Goal: Task Accomplishment & Management: Manage account settings

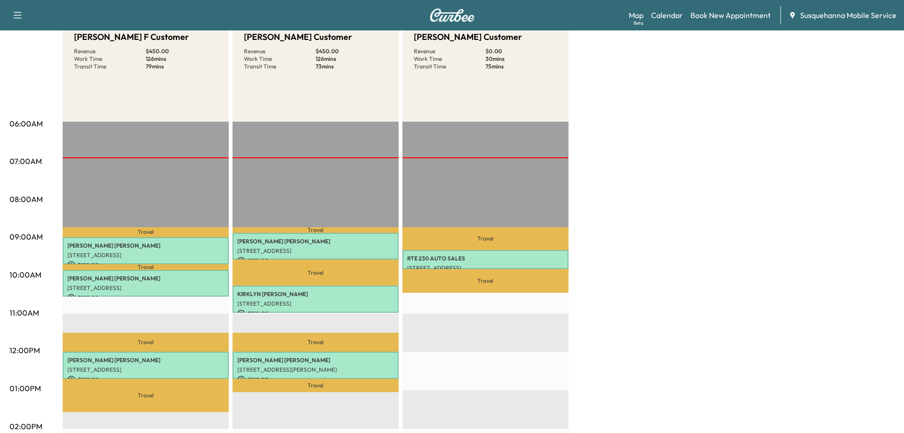
scroll to position [51, 0]
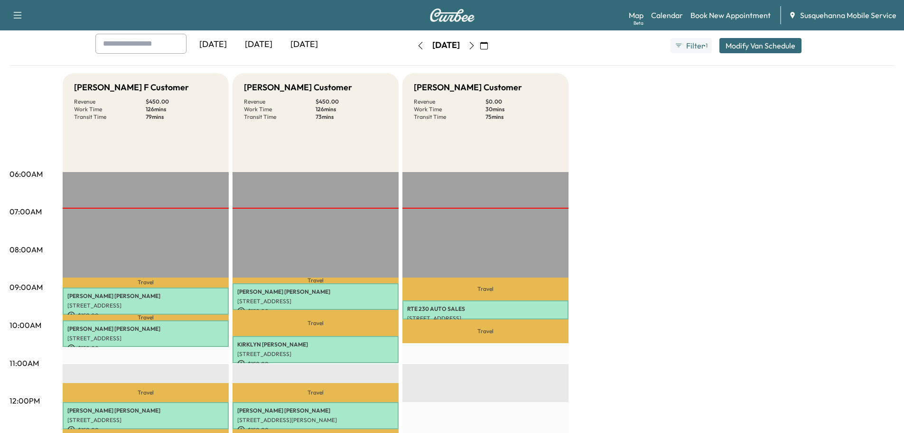
click at [476, 45] on icon "button" at bounding box center [472, 46] width 8 height 8
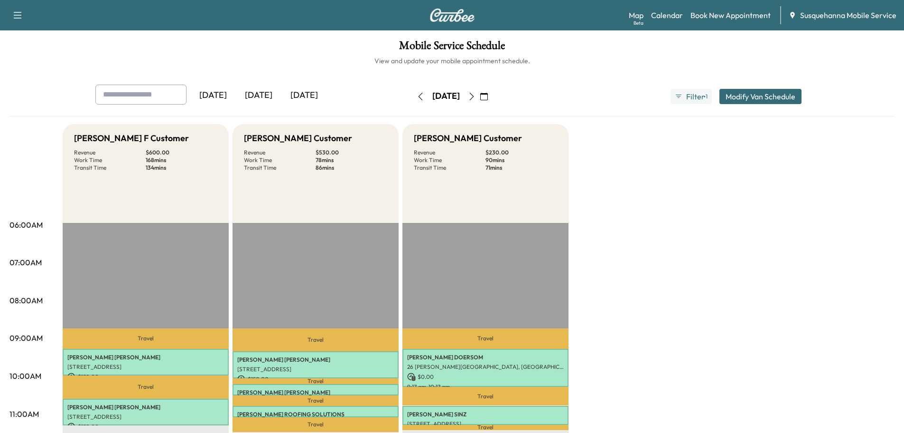
click at [476, 95] on icon "button" at bounding box center [472, 97] width 8 height 8
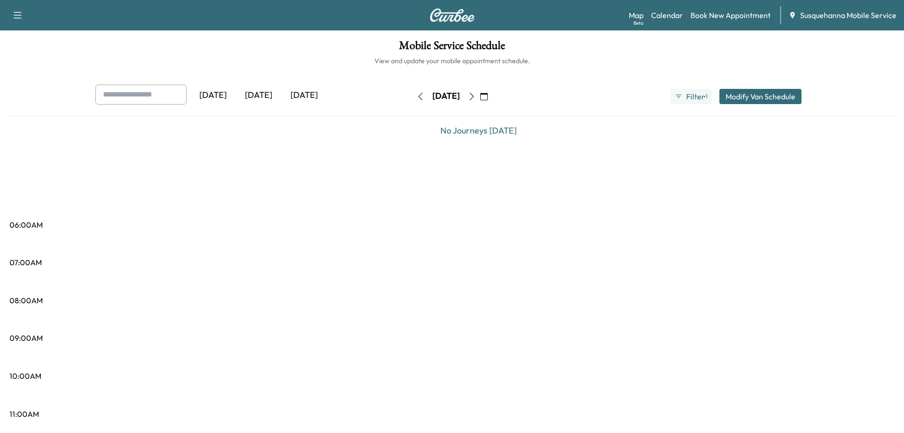
click at [480, 95] on button "button" at bounding box center [472, 96] width 16 height 15
click at [476, 95] on icon "button" at bounding box center [472, 97] width 8 height 8
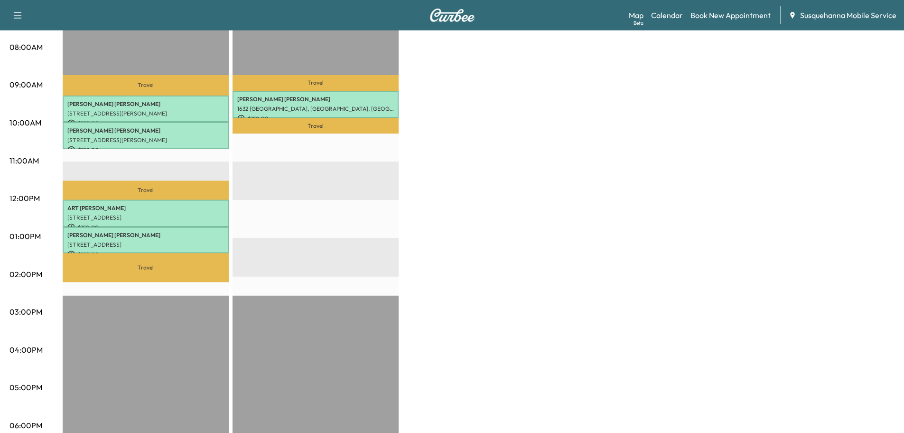
scroll to position [51, 0]
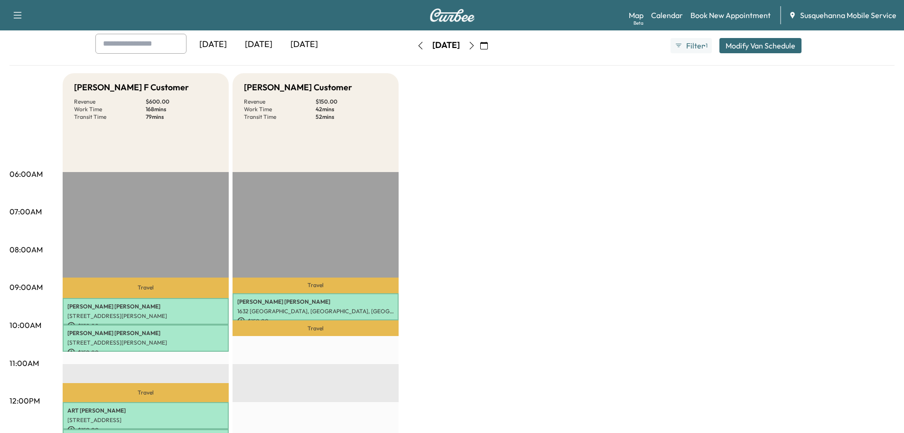
click at [480, 40] on button "button" at bounding box center [472, 45] width 16 height 15
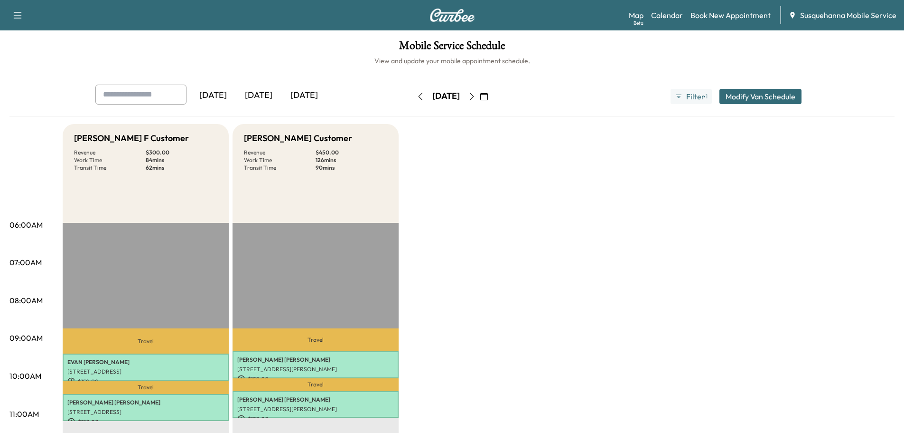
click at [476, 93] on icon "button" at bounding box center [472, 97] width 8 height 8
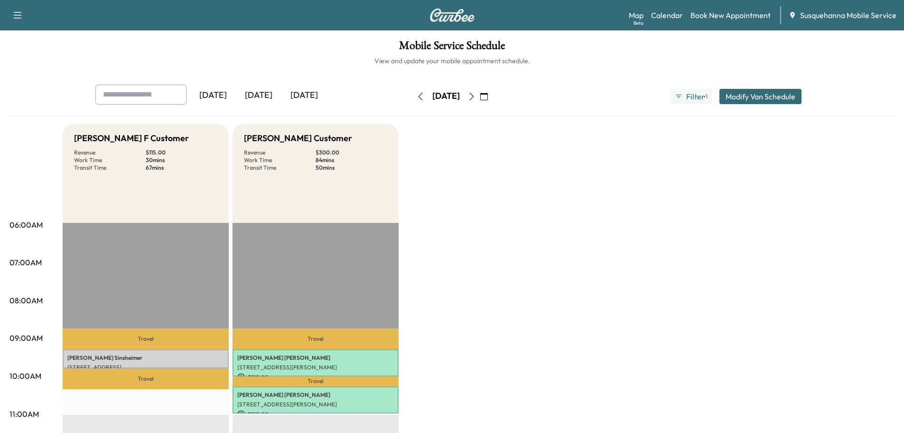
click at [413, 96] on div "Wednesday, October 1" at bounding box center [446, 96] width 67 height 15
click at [417, 96] on icon "button" at bounding box center [421, 97] width 8 height 8
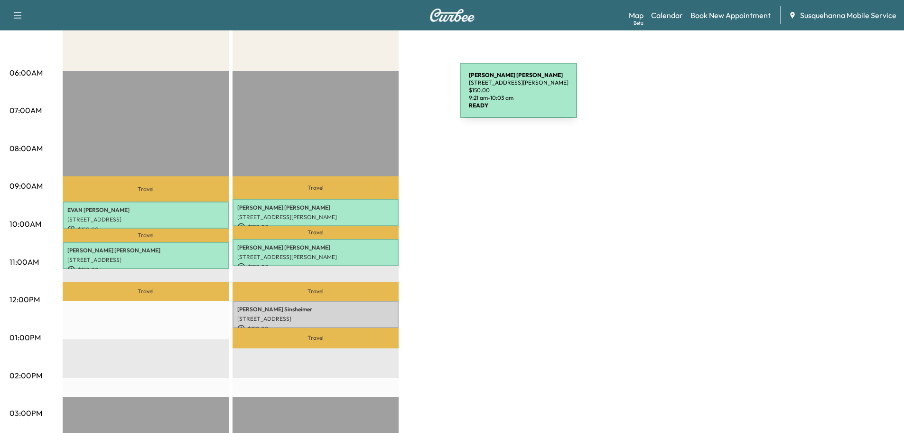
scroll to position [51, 0]
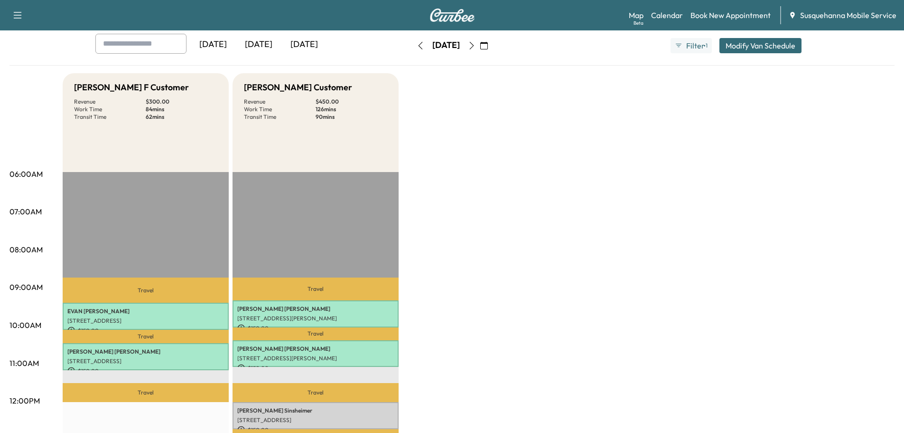
click at [476, 43] on icon "button" at bounding box center [472, 46] width 8 height 8
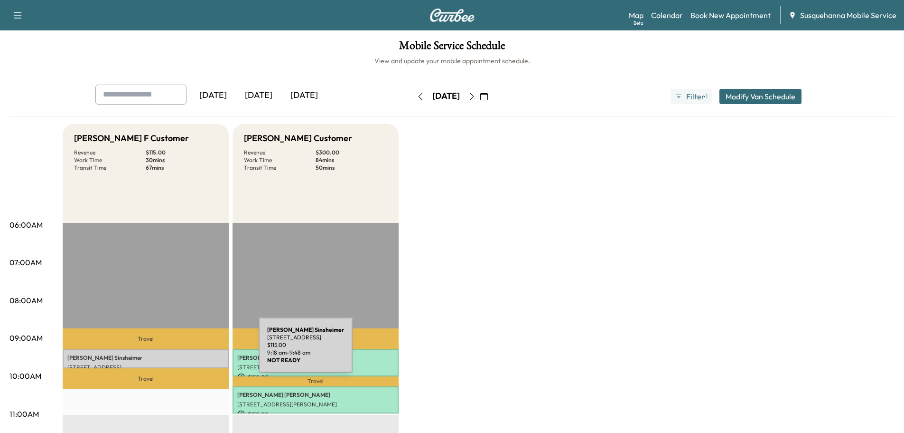
click at [188, 350] on div "Nikki Sinsheimer 1531 S Jefferson Ct, Lancaster, PA 17602, USA $ 115.00 9:18 am…" at bounding box center [146, 358] width 166 height 19
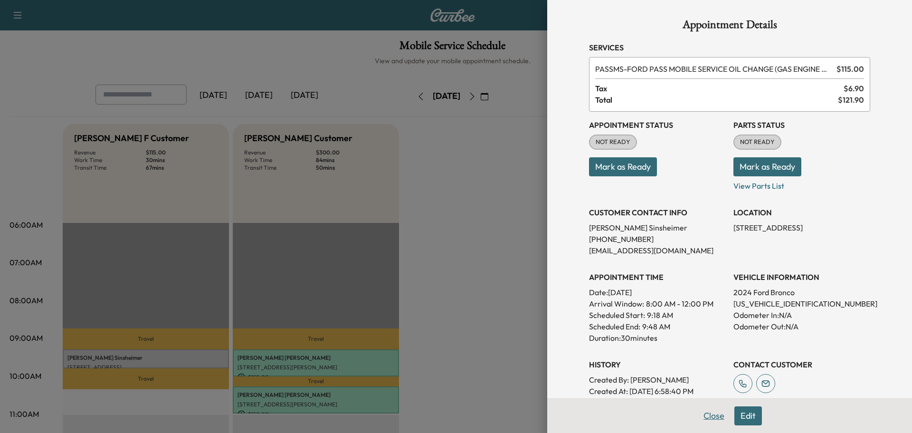
click at [699, 414] on button "Close" at bounding box center [713, 415] width 33 height 19
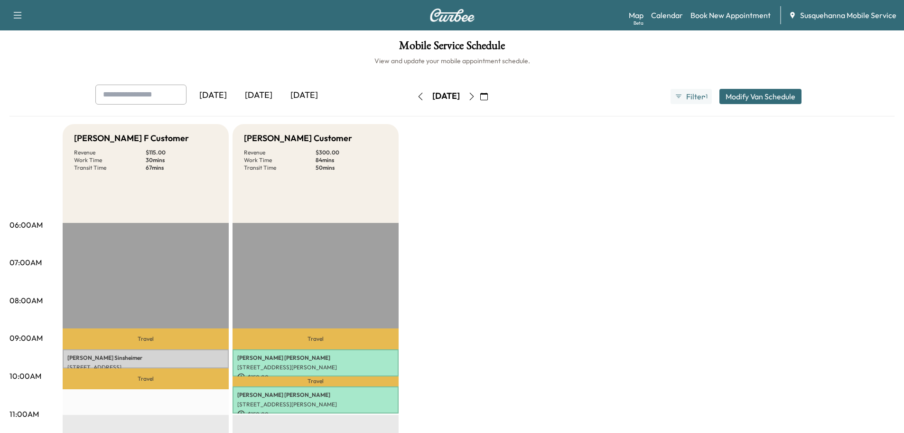
click at [492, 95] on button "button" at bounding box center [484, 96] width 16 height 15
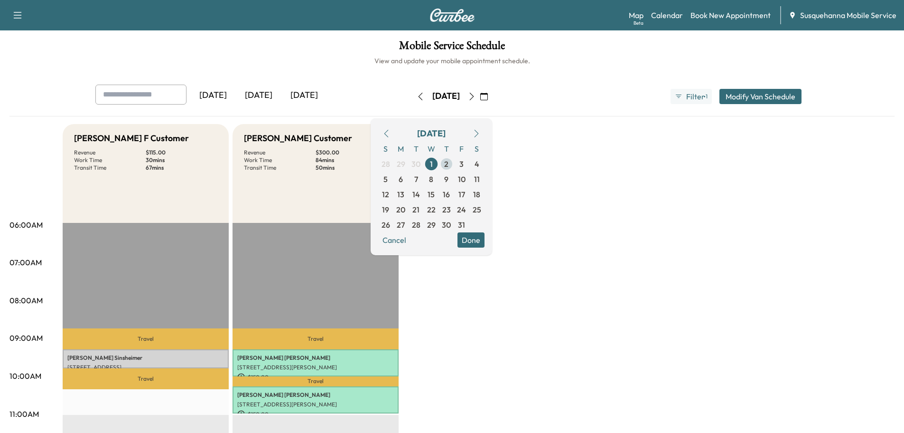
click at [449, 162] on span "2" at bounding box center [446, 163] width 4 height 11
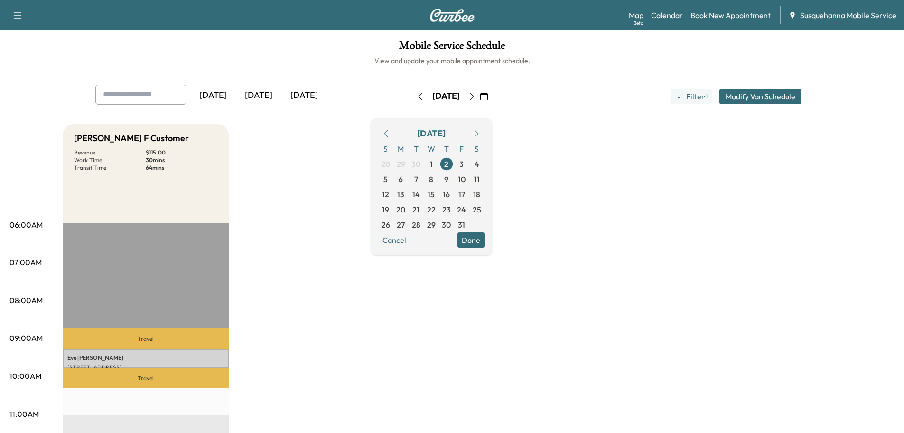
click at [485, 240] on button "Done" at bounding box center [471, 239] width 27 height 15
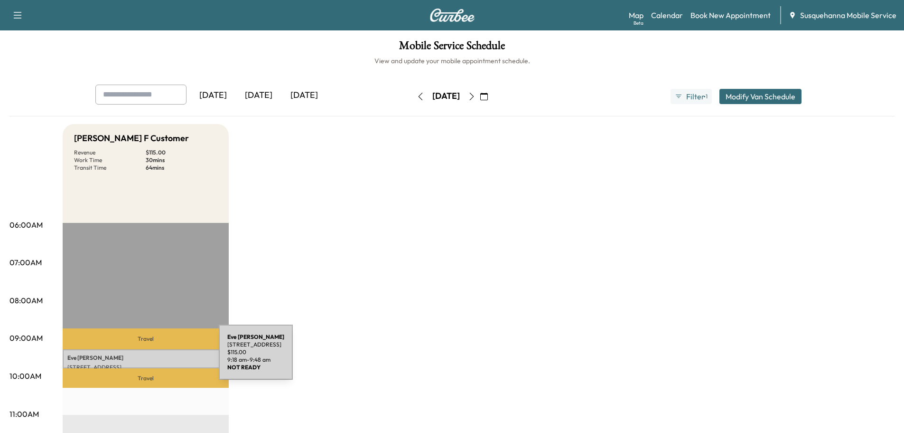
click at [148, 358] on p "Eve Sypien" at bounding box center [145, 358] width 157 height 8
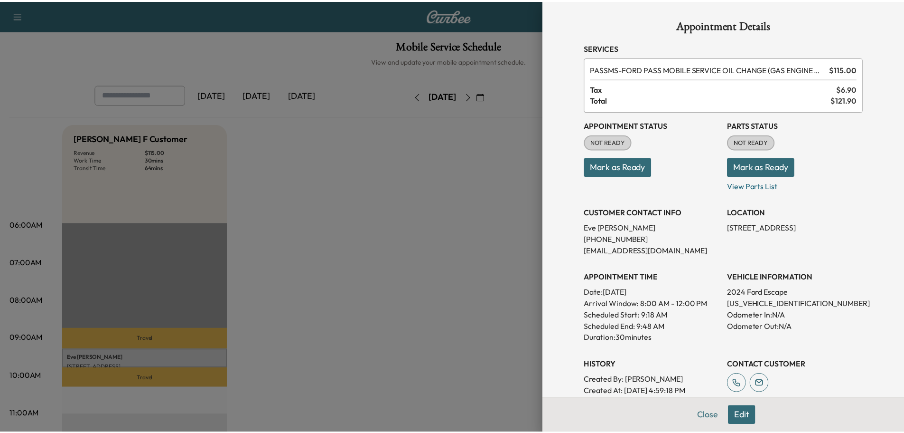
scroll to position [94, 0]
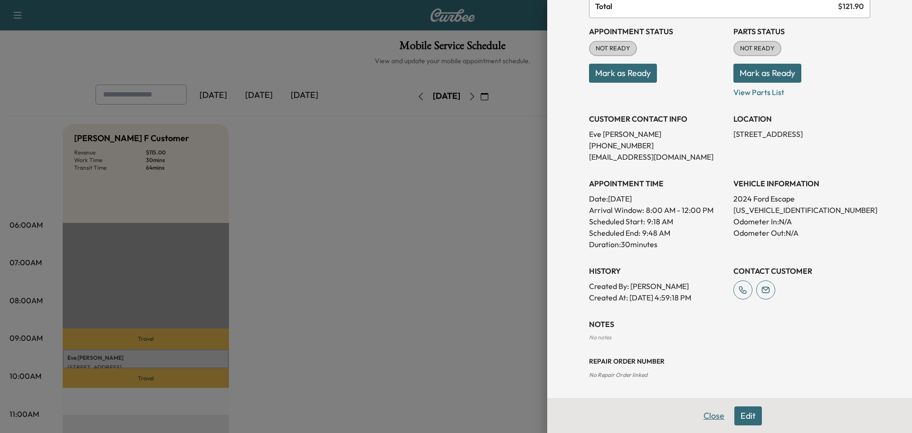
click at [711, 417] on button "Close" at bounding box center [713, 415] width 33 height 19
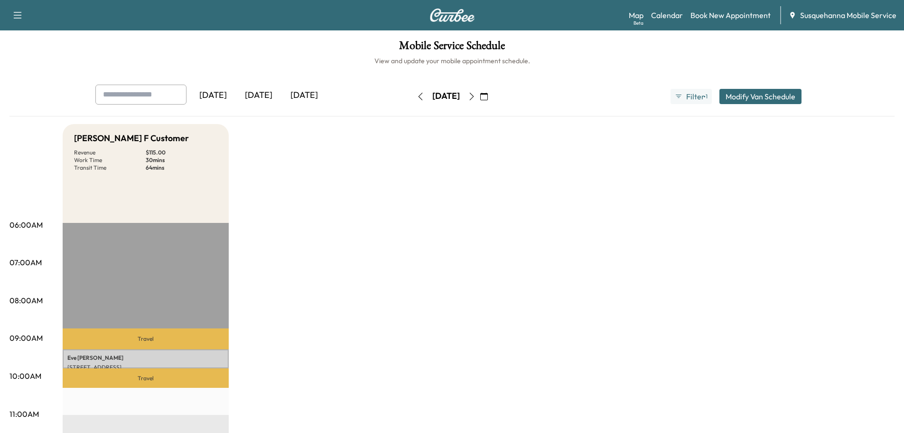
click at [417, 95] on icon "button" at bounding box center [421, 97] width 8 height 8
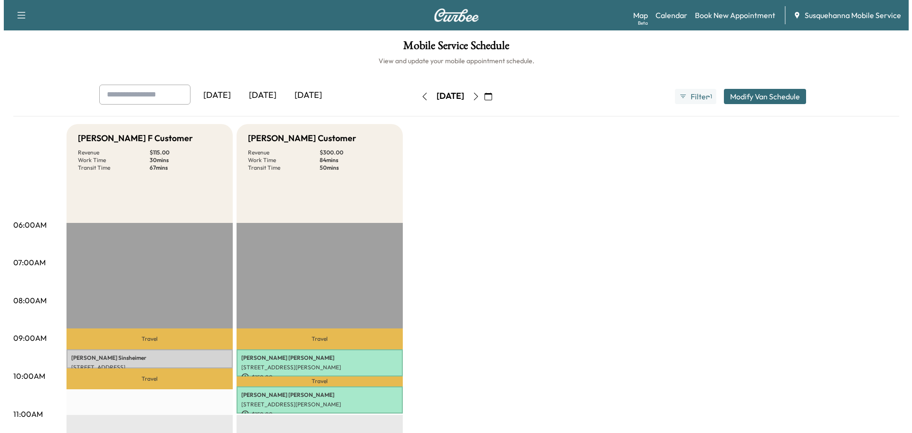
scroll to position [152, 0]
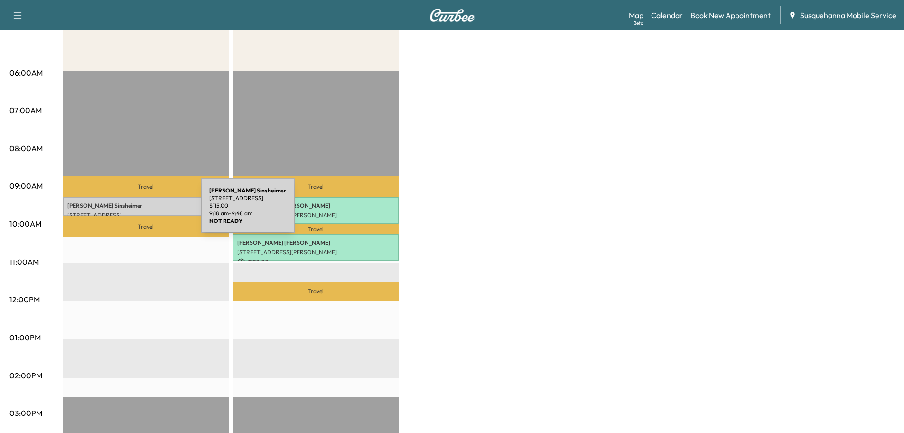
click at [130, 211] on p "1531 S Jefferson Ct, Lancaster, PA 17602, USA" at bounding box center [145, 215] width 157 height 8
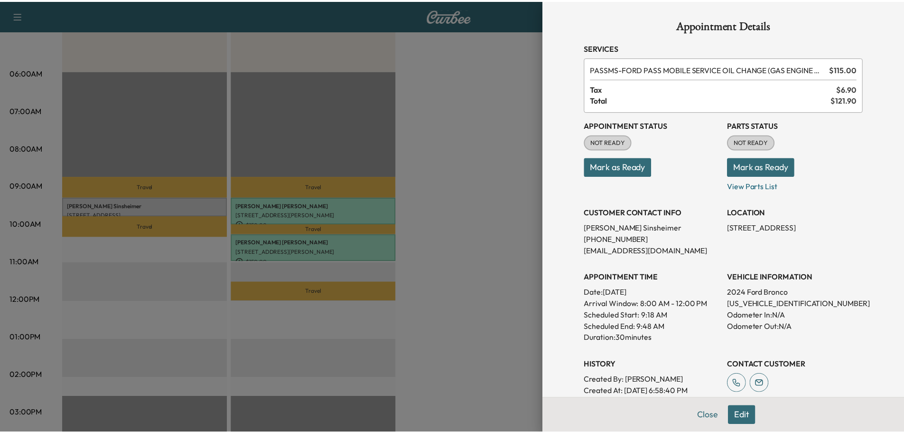
scroll to position [94, 0]
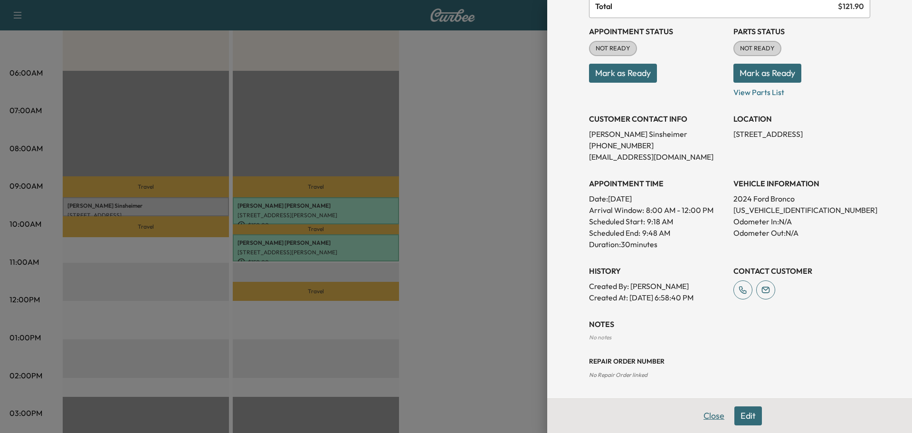
click at [705, 423] on button "Close" at bounding box center [713, 415] width 33 height 19
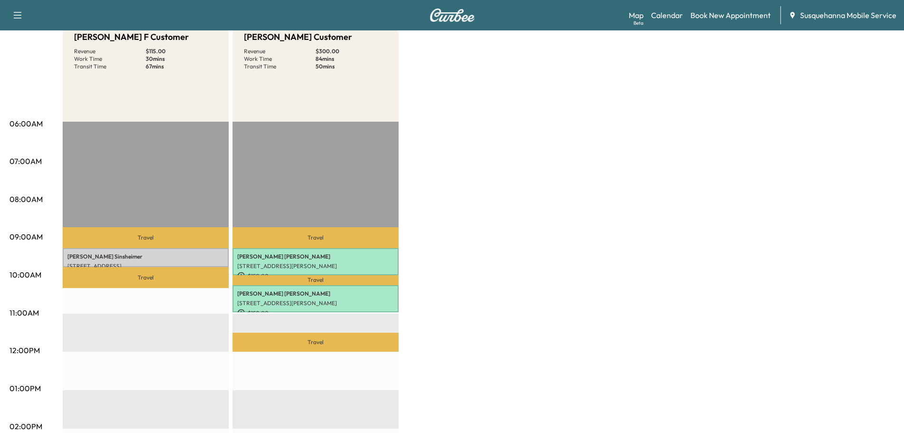
scroll to position [0, 0]
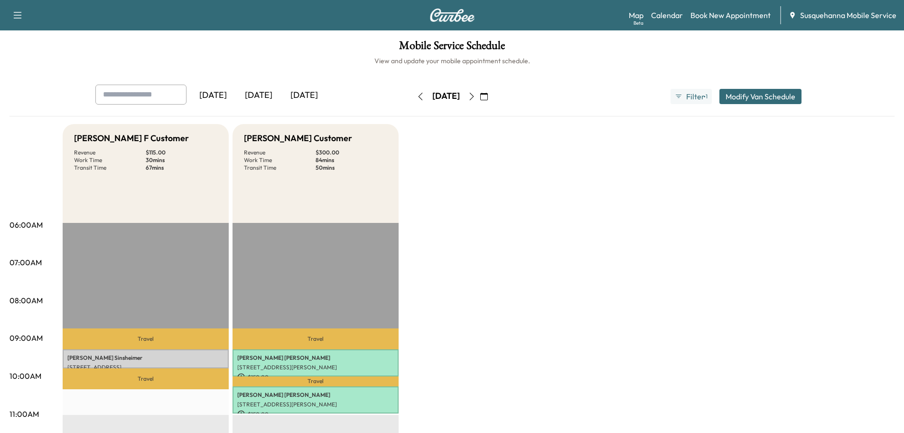
click at [417, 97] on icon "button" at bounding box center [421, 97] width 8 height 8
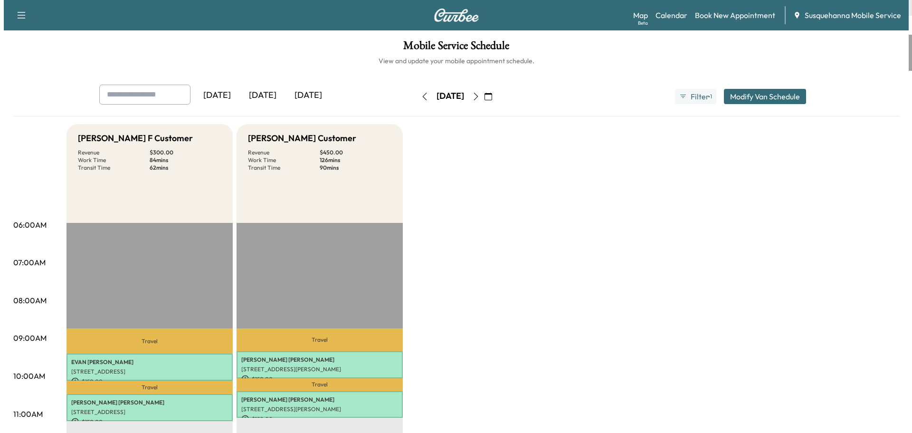
scroll to position [152, 0]
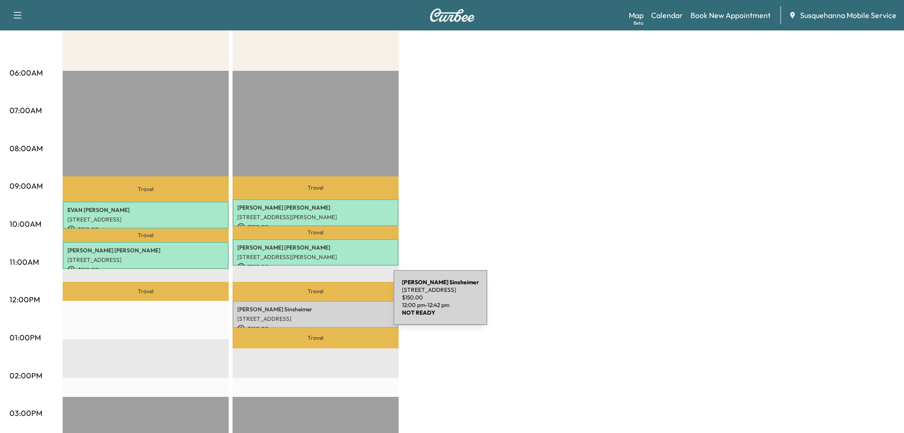
click at [323, 301] on div "Nikki Sinsheimer 1531 S Jefferson Ct, Lancaster, PA 17602, USA $ 150.00 12:00 p…" at bounding box center [316, 314] width 166 height 27
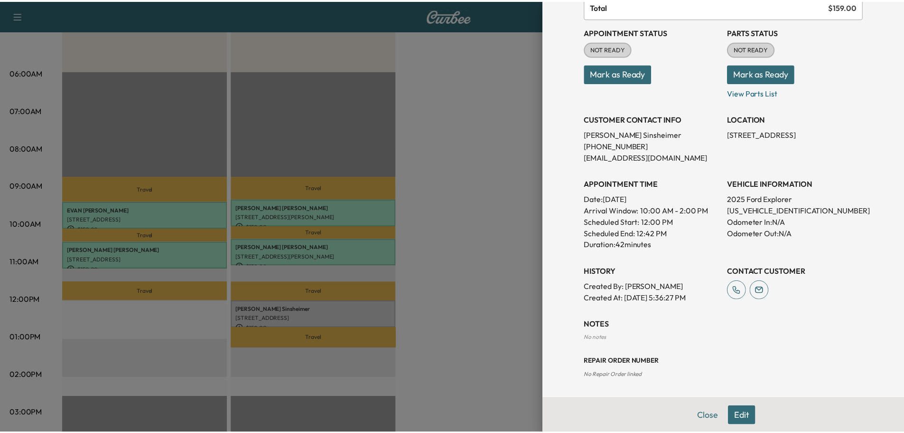
scroll to position [43, 0]
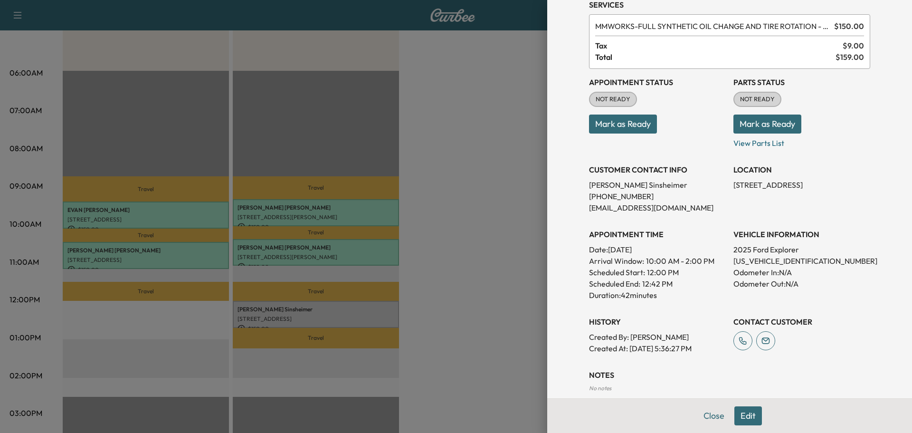
click at [697, 413] on button "Close" at bounding box center [713, 415] width 33 height 19
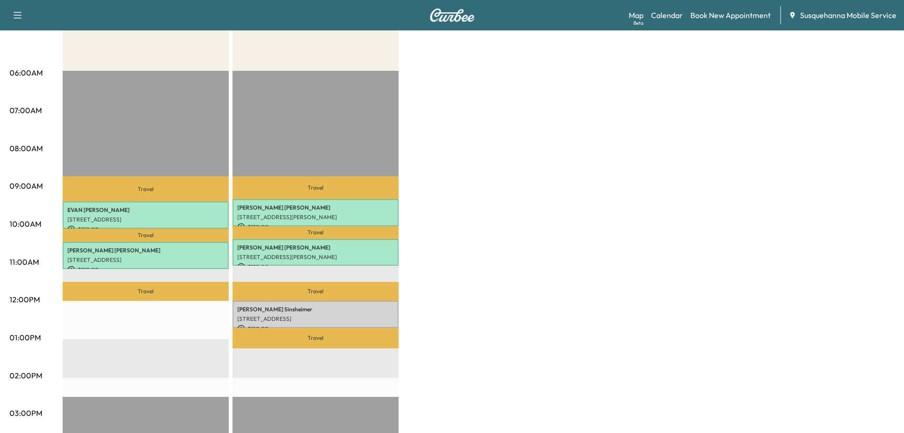
scroll to position [0, 0]
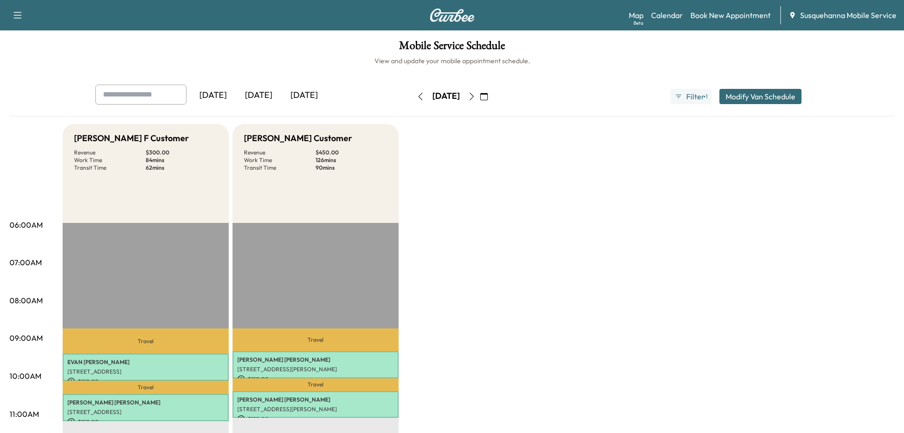
click at [488, 97] on icon "button" at bounding box center [484, 97] width 8 height 8
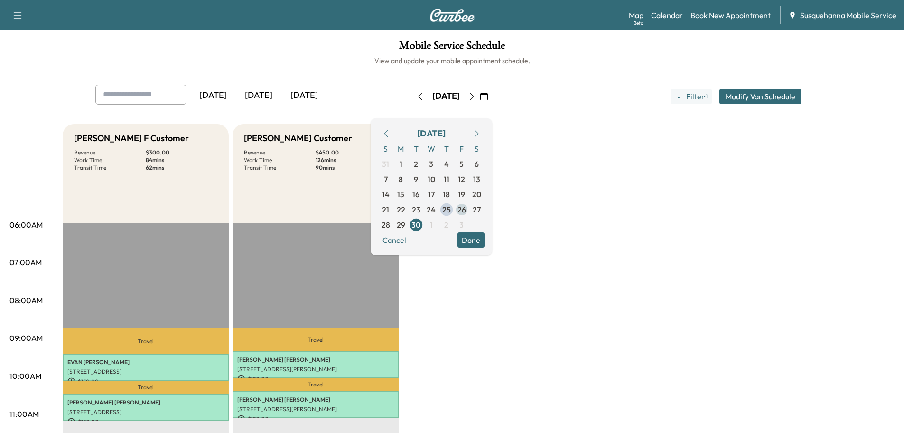
click at [466, 208] on span "26" at bounding box center [462, 209] width 9 height 11
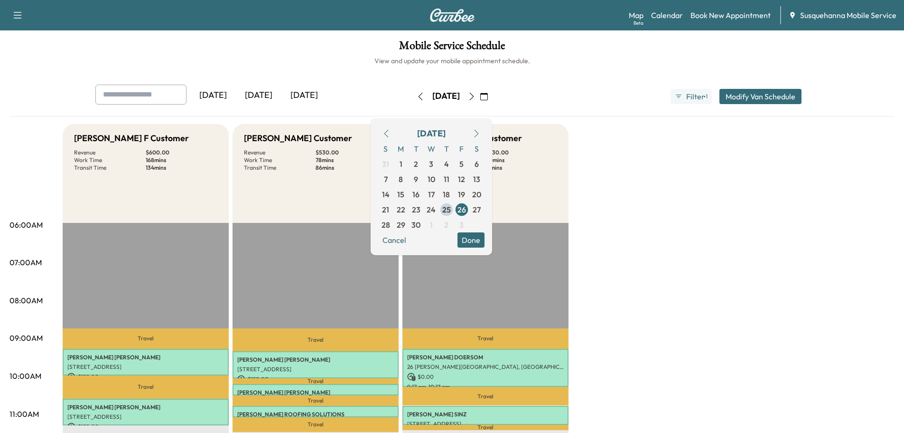
click at [485, 239] on button "Done" at bounding box center [471, 239] width 27 height 15
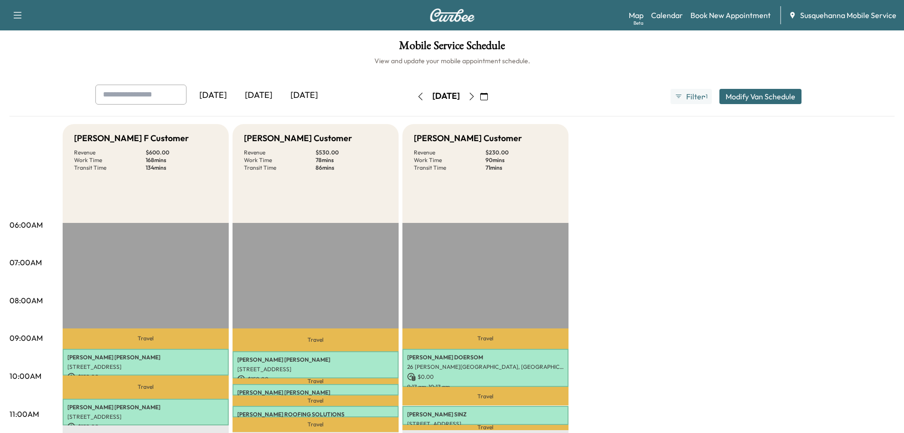
click at [417, 96] on icon "button" at bounding box center [421, 97] width 8 height 8
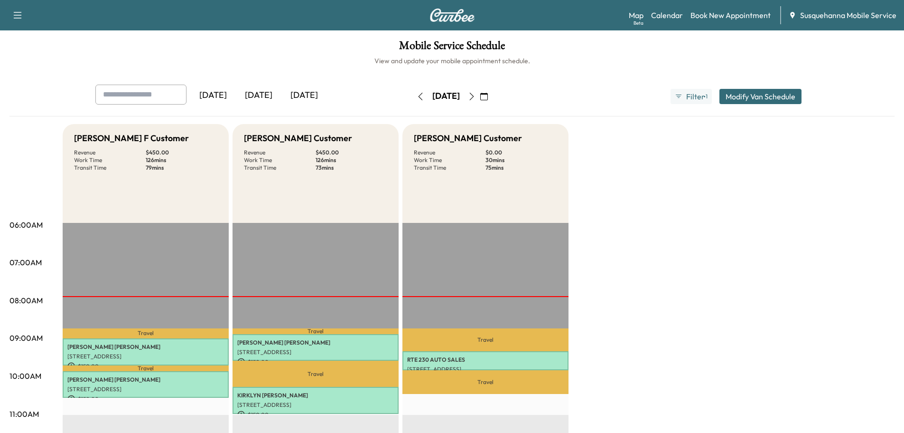
click at [476, 95] on icon "button" at bounding box center [472, 97] width 8 height 8
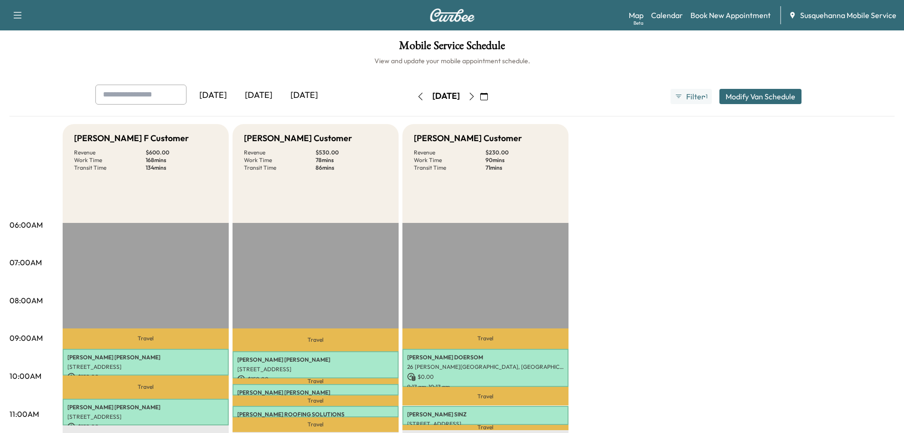
click at [417, 98] on icon "button" at bounding box center [421, 97] width 8 height 8
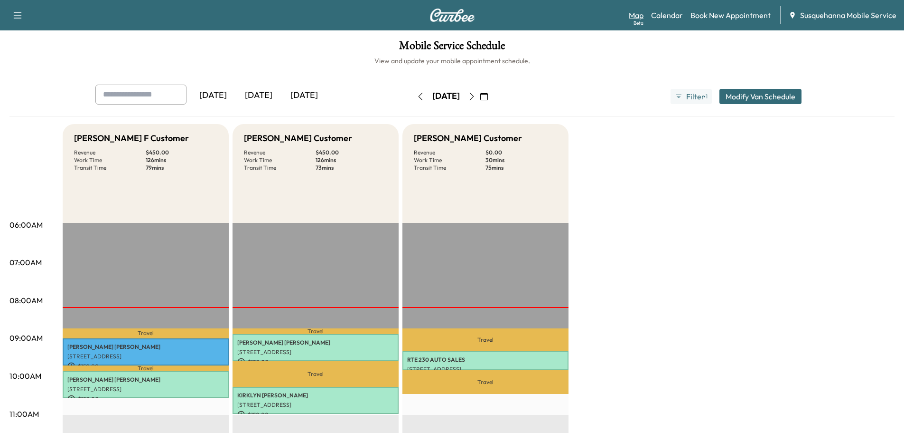
click at [634, 19] on link "Map Beta" at bounding box center [636, 14] width 15 height 11
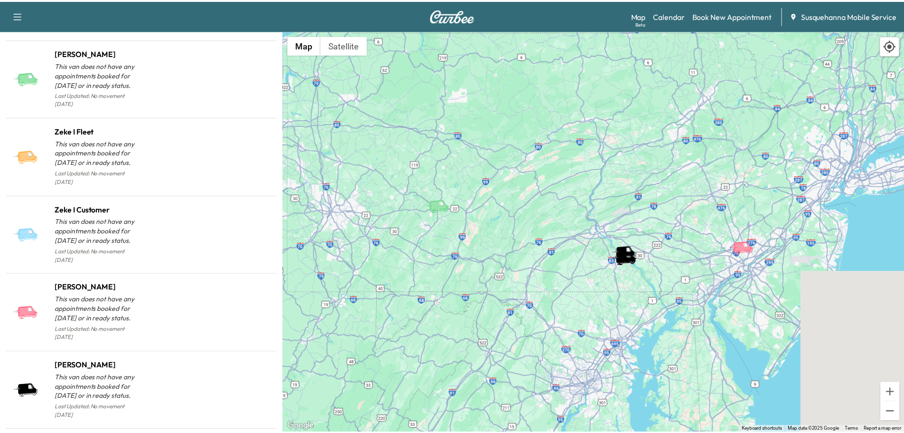
scroll to position [912, 0]
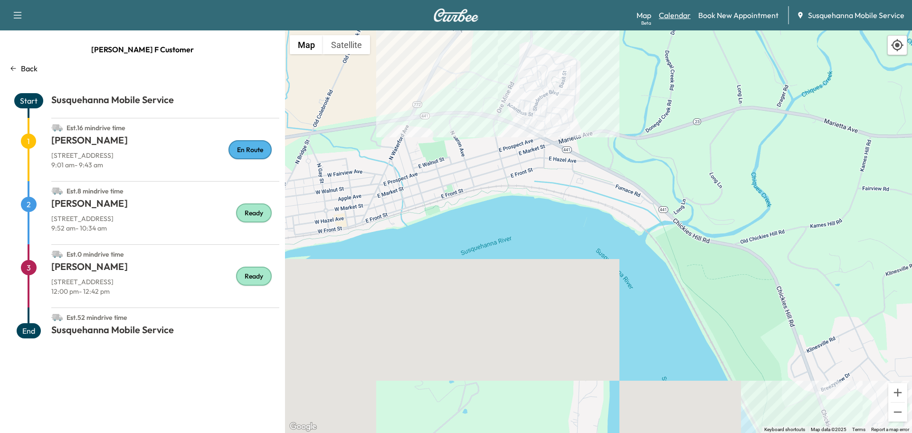
click at [678, 15] on link "Calendar" at bounding box center [675, 14] width 32 height 11
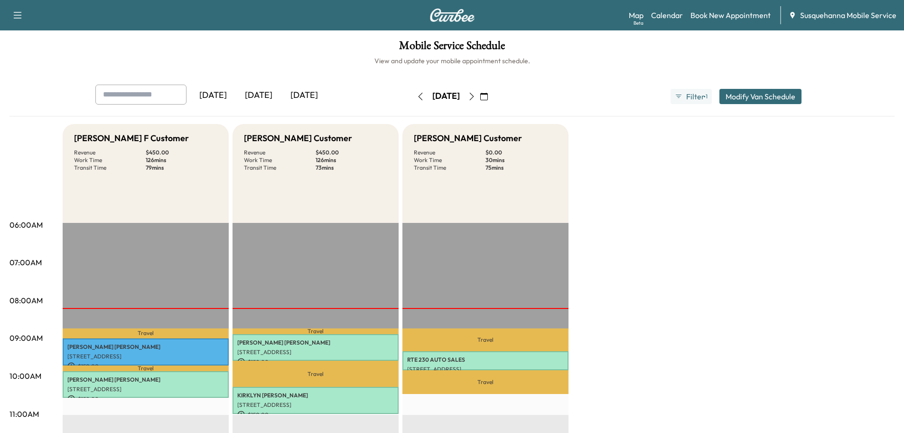
click at [488, 98] on icon "button" at bounding box center [484, 97] width 8 height 8
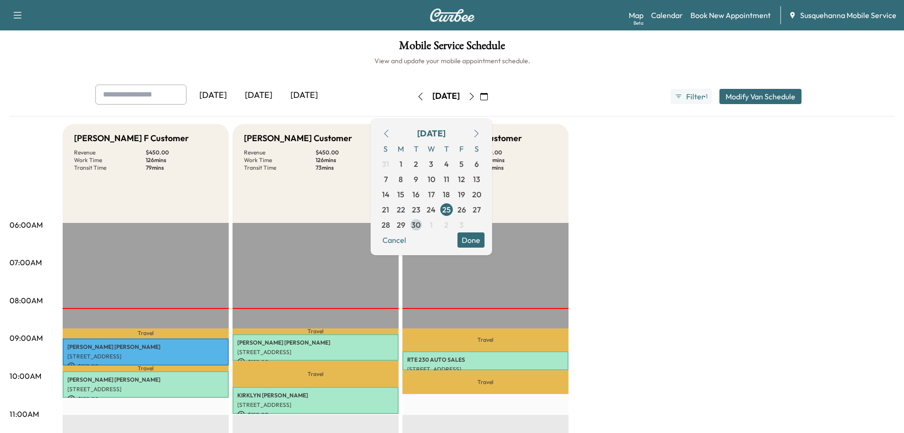
click at [421, 226] on span "30" at bounding box center [416, 224] width 9 height 11
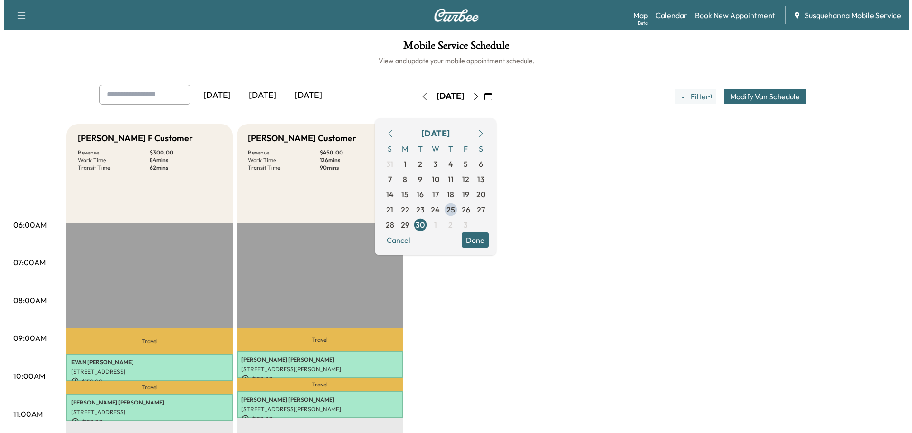
scroll to position [253, 0]
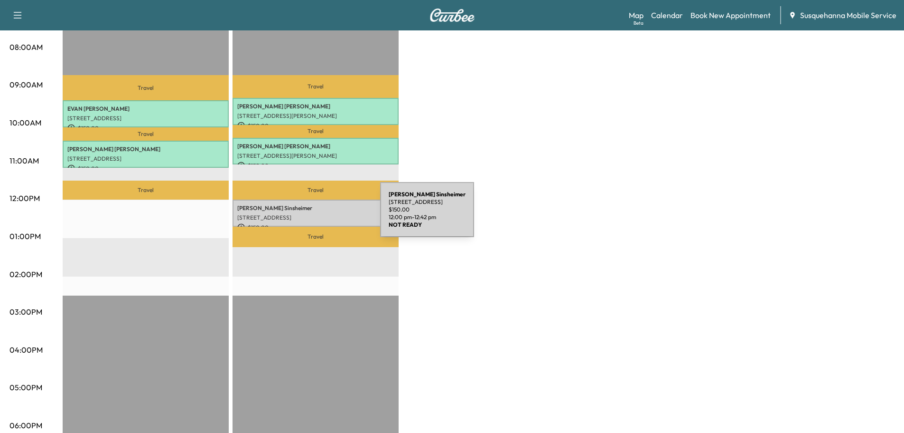
click at [310, 214] on p "1531 S Jefferson Ct, Lancaster, PA 17602, USA" at bounding box center [315, 218] width 157 height 8
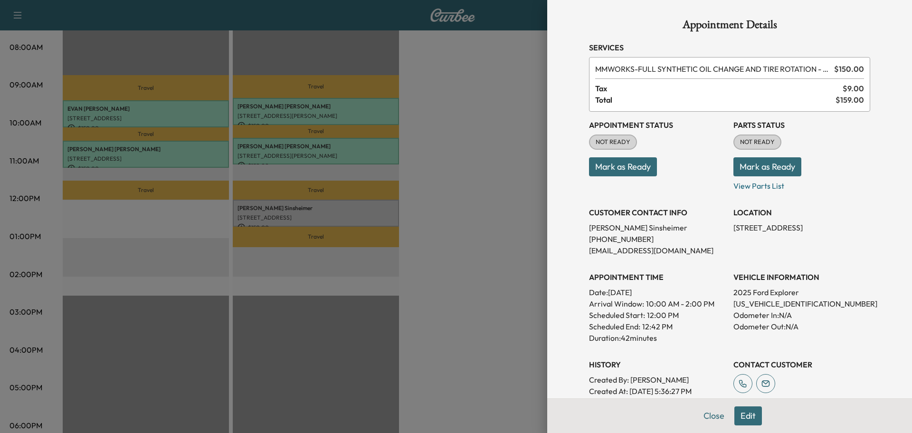
click at [754, 301] on p "1FMUK8KH0SGB55778" at bounding box center [801, 303] width 137 height 11
copy p "1FMUK8KH0SGB55778"
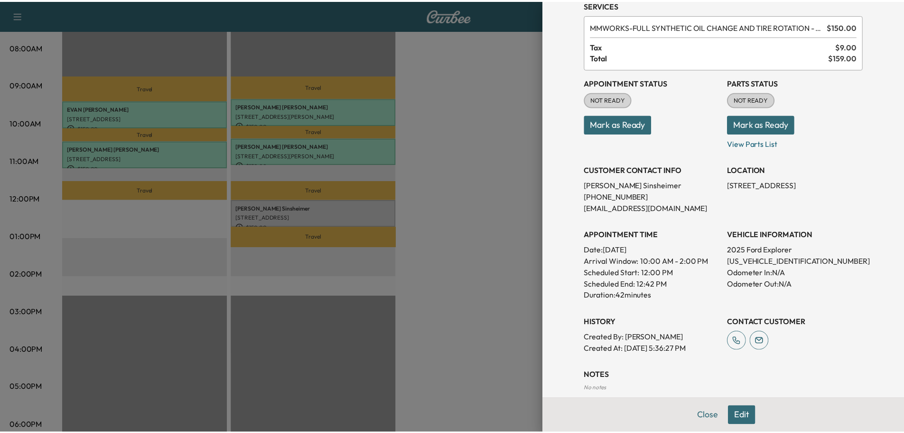
scroll to position [0, 0]
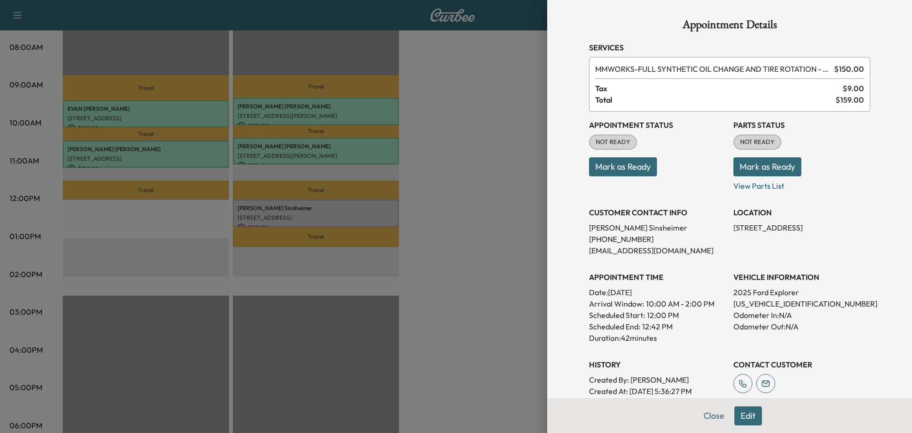
click at [758, 167] on button "Mark as Ready" at bounding box center [767, 166] width 68 height 19
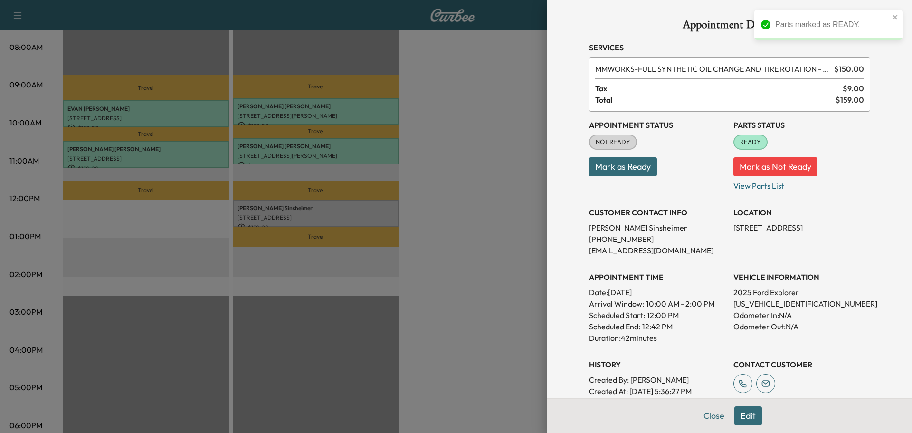
click at [605, 167] on button "Mark as Ready" at bounding box center [623, 166] width 68 height 19
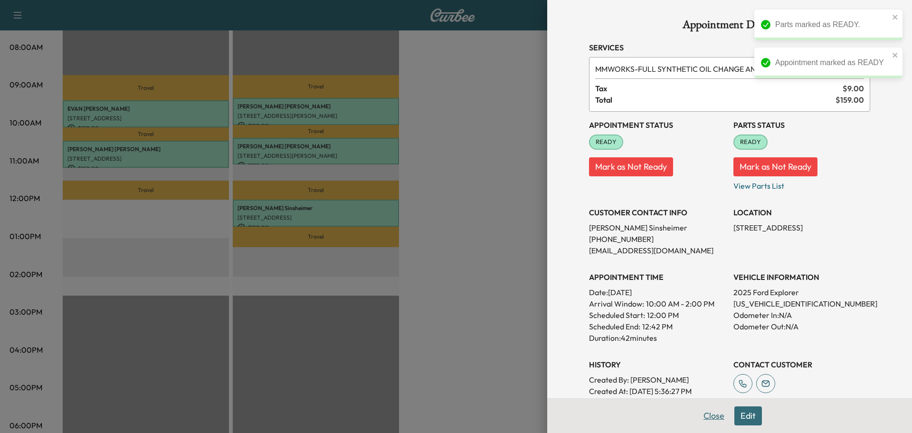
click at [707, 417] on div "Appointment Details Services MMWORKS - FULL SYNTHETIC OIL CHANGE AND TIRE ROTAT…" at bounding box center [729, 245] width 304 height 491
click at [702, 414] on button "Close" at bounding box center [713, 415] width 33 height 19
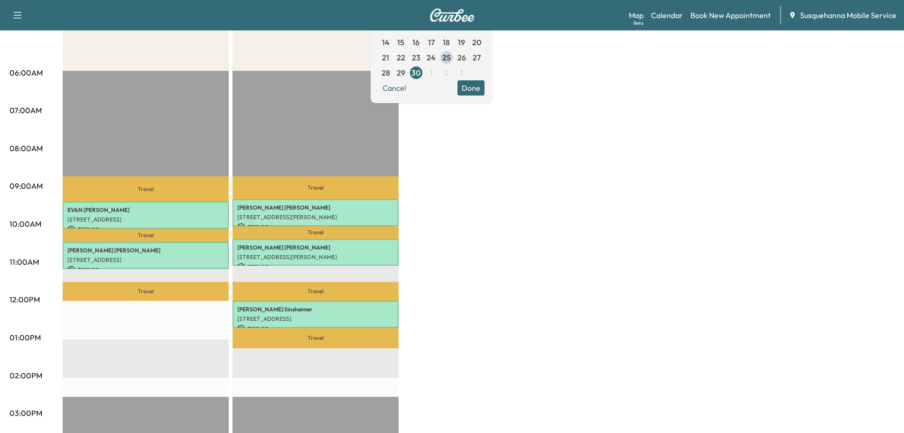
scroll to position [101, 0]
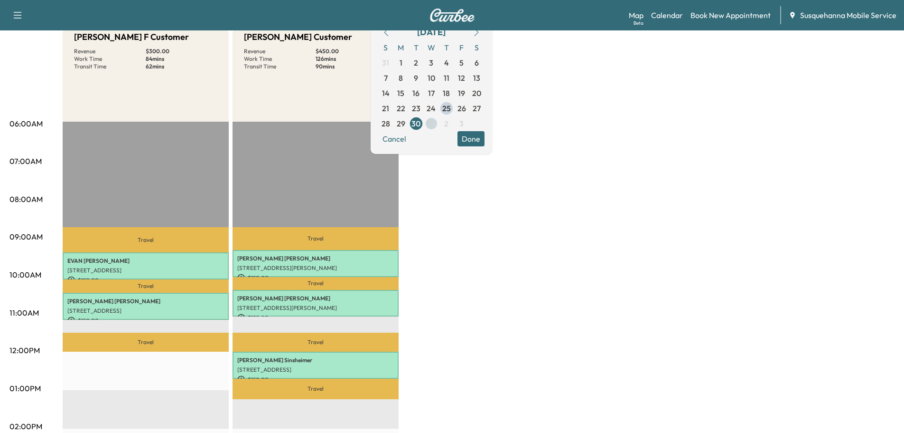
click at [433, 123] on span "1" at bounding box center [431, 123] width 3 height 11
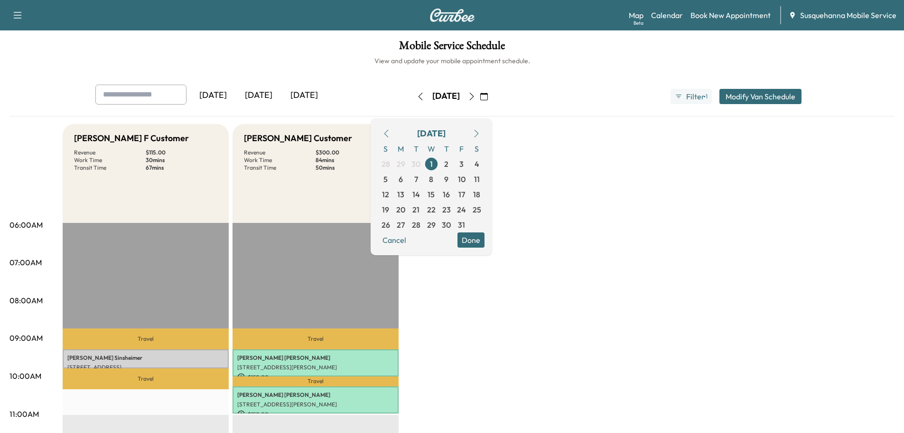
click at [485, 237] on button "Done" at bounding box center [471, 239] width 27 height 15
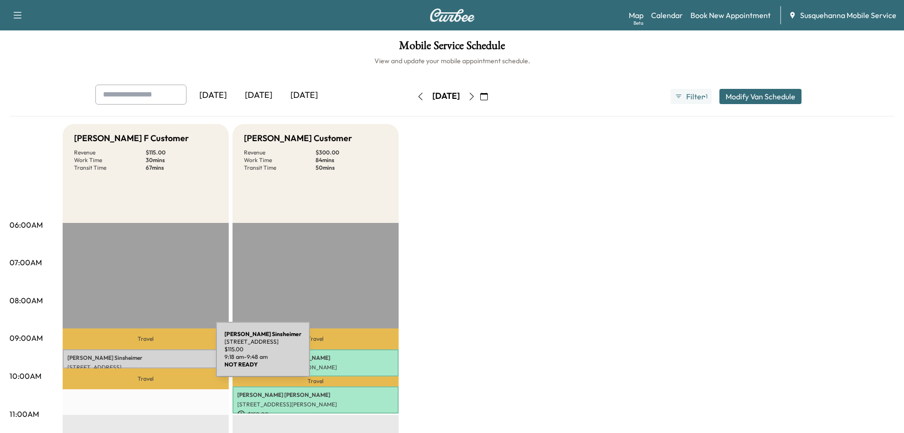
click at [145, 355] on p "Nikki Sinsheimer" at bounding box center [145, 358] width 157 height 8
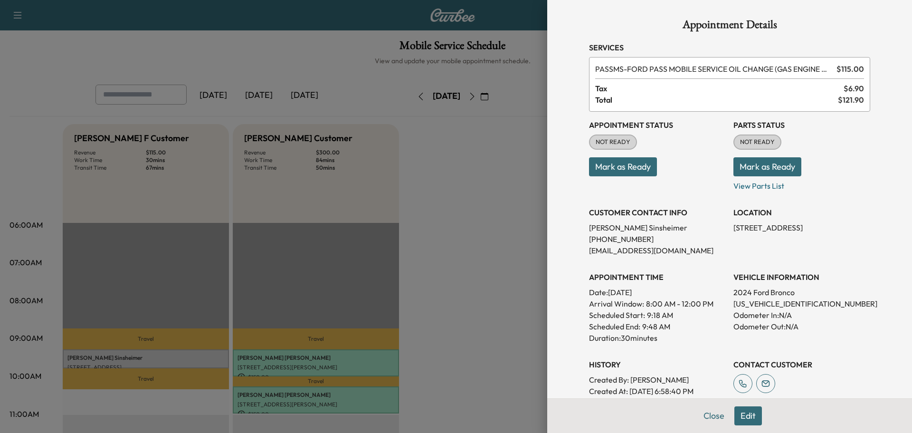
click at [742, 303] on p "1FMEE9BP6RLA91952" at bounding box center [801, 303] width 137 height 11
copy p "1FMEE9BP6RLA91952"
click at [755, 166] on button "Mark as Ready" at bounding box center [767, 166] width 68 height 19
click at [633, 165] on button "Mark as Ready" at bounding box center [623, 166] width 68 height 19
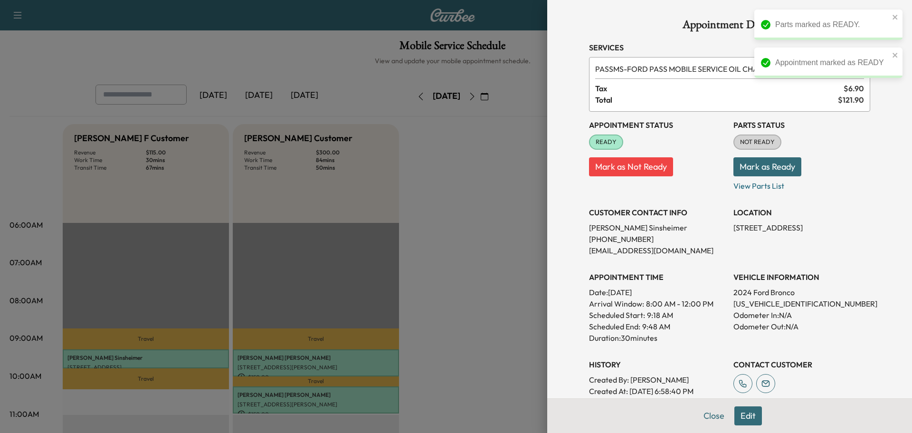
click at [754, 158] on button "Mark as Ready" at bounding box center [767, 166] width 68 height 19
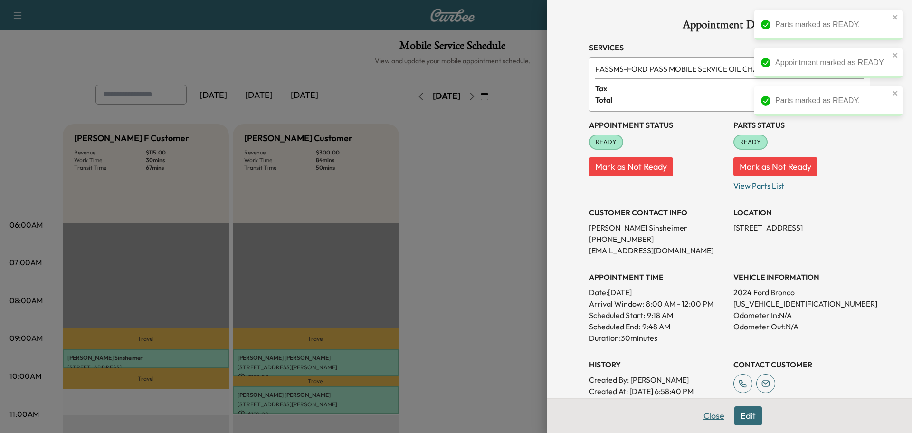
click at [708, 416] on button "Close" at bounding box center [713, 415] width 33 height 19
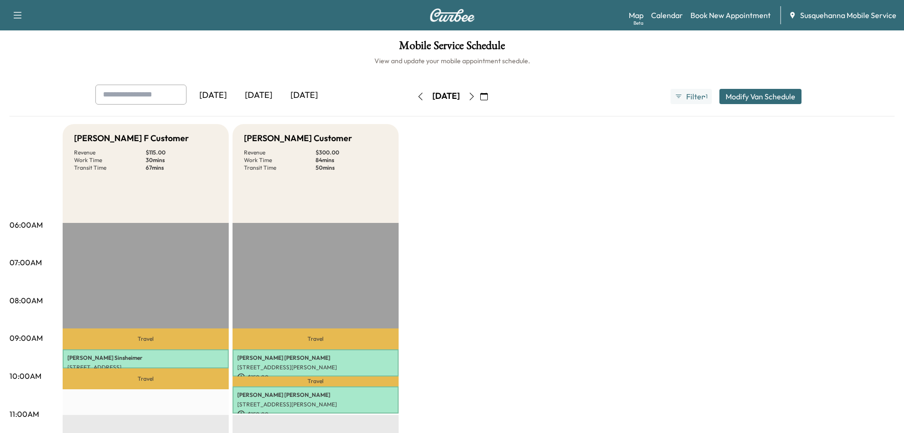
click at [413, 96] on button "button" at bounding box center [421, 96] width 16 height 15
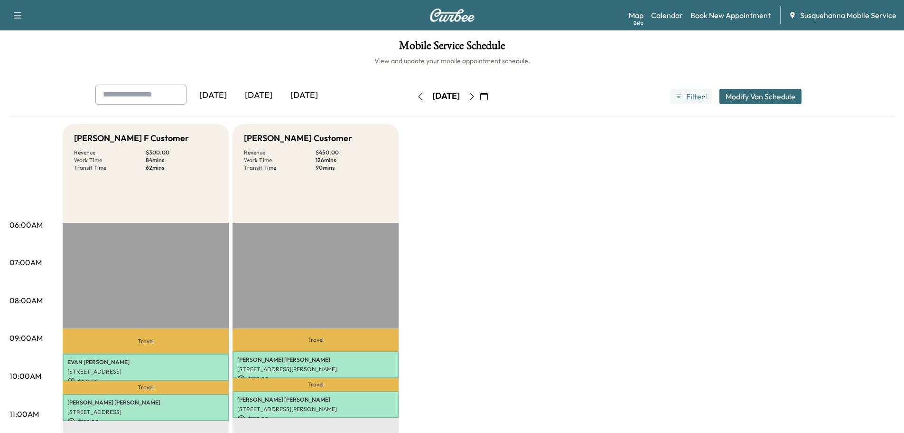
click at [417, 96] on icon "button" at bounding box center [421, 97] width 8 height 8
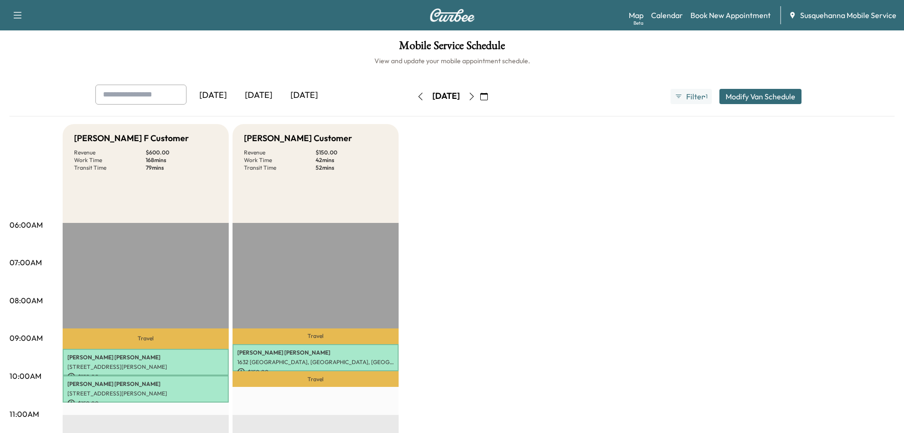
click at [417, 96] on icon "button" at bounding box center [421, 97] width 8 height 8
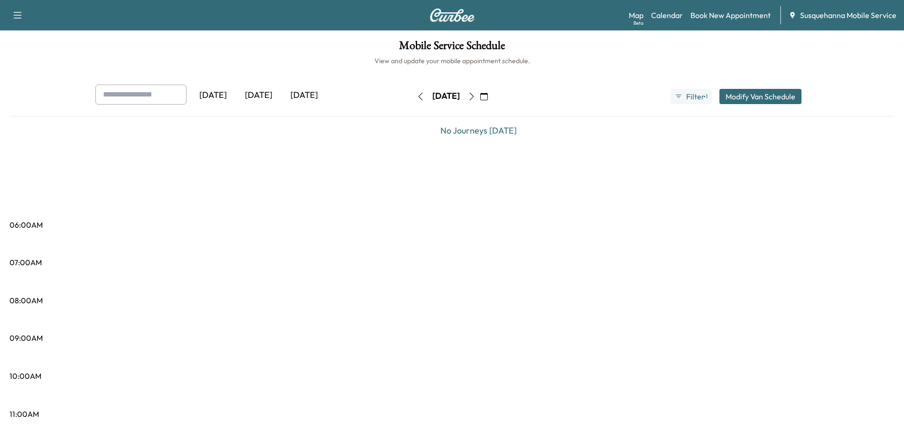
click at [417, 96] on icon "button" at bounding box center [421, 97] width 8 height 8
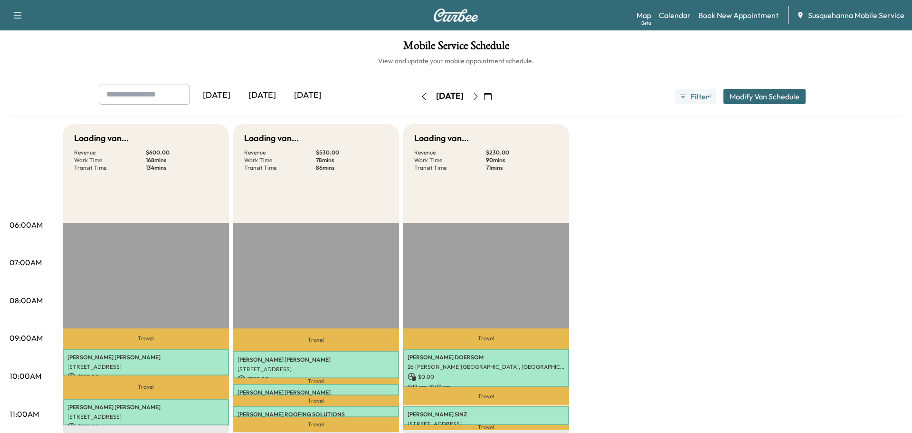
click at [416, 96] on button "button" at bounding box center [424, 96] width 16 height 15
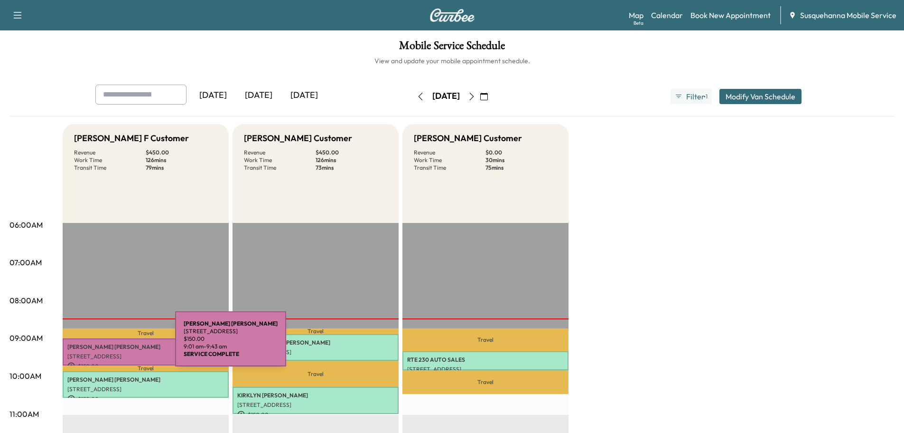
click at [104, 344] on p "GEORGE MOHR" at bounding box center [145, 347] width 157 height 8
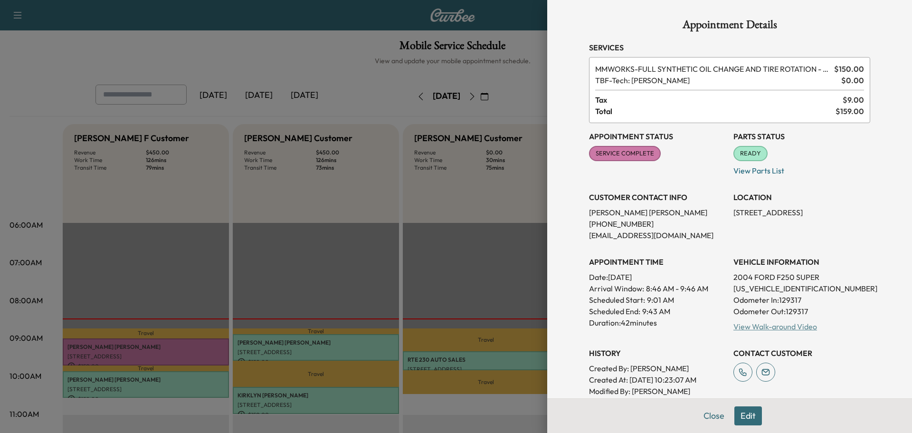
click at [746, 328] on link "View Walk-around Video" at bounding box center [775, 325] width 84 height 9
click at [697, 410] on button "Close" at bounding box center [713, 415] width 33 height 19
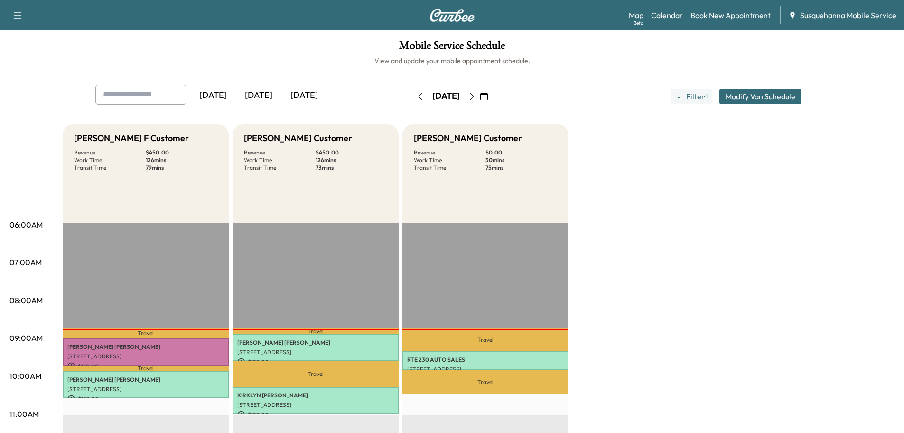
click at [476, 99] on icon "button" at bounding box center [472, 97] width 8 height 8
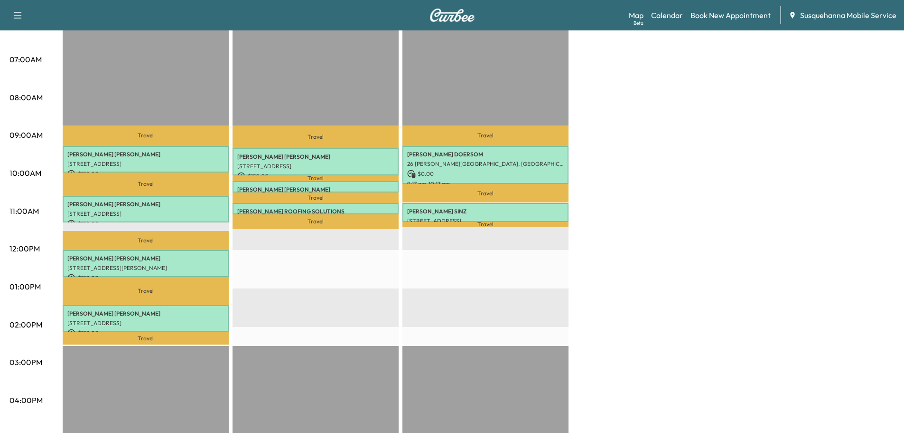
scroll to position [51, 0]
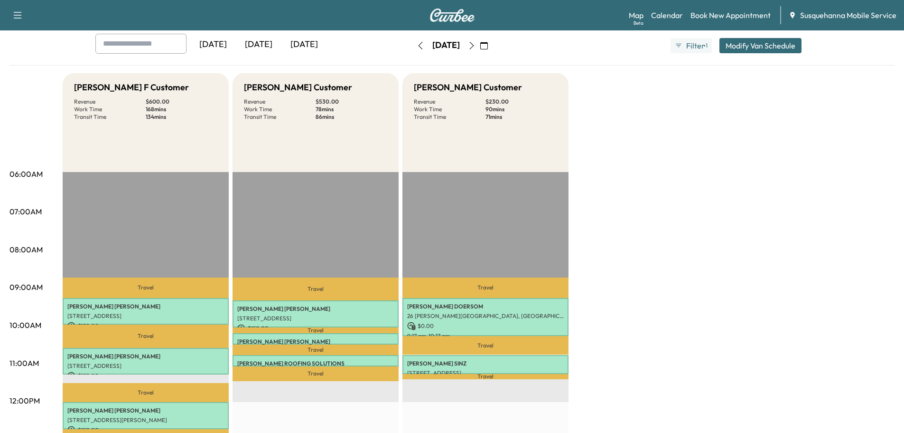
click at [417, 47] on icon "button" at bounding box center [421, 46] width 8 height 8
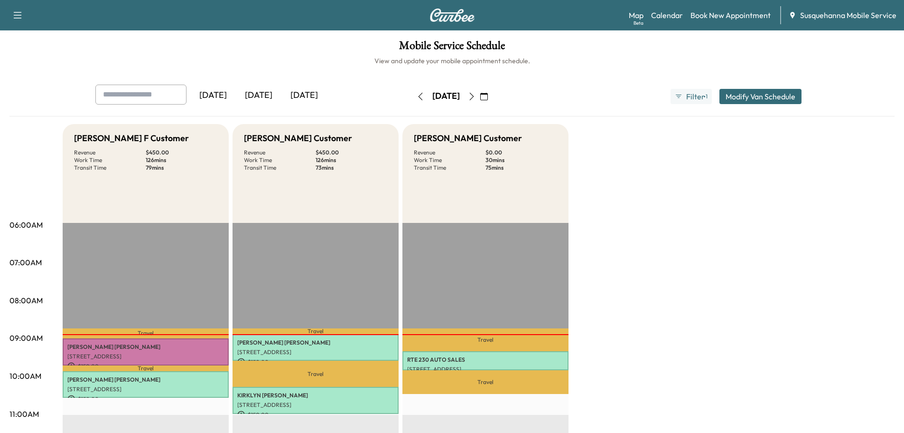
scroll to position [101, 0]
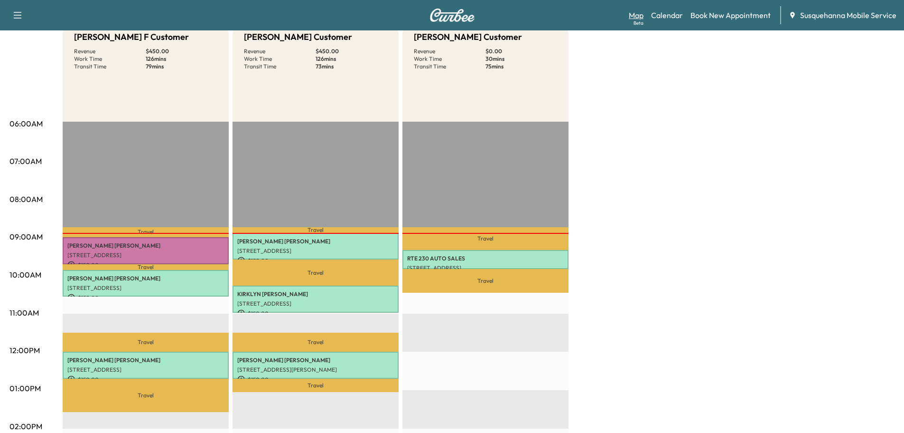
click at [643, 13] on link "Map Beta" at bounding box center [636, 14] width 15 height 11
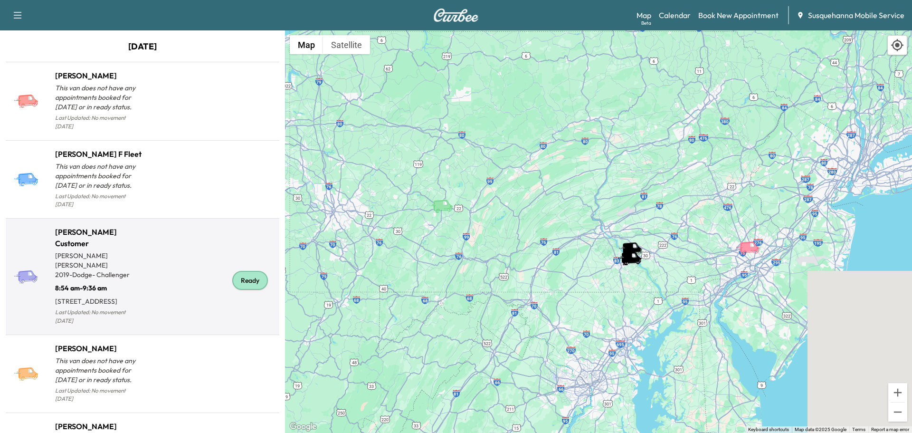
click at [256, 274] on div "Ready" at bounding box center [250, 280] width 36 height 19
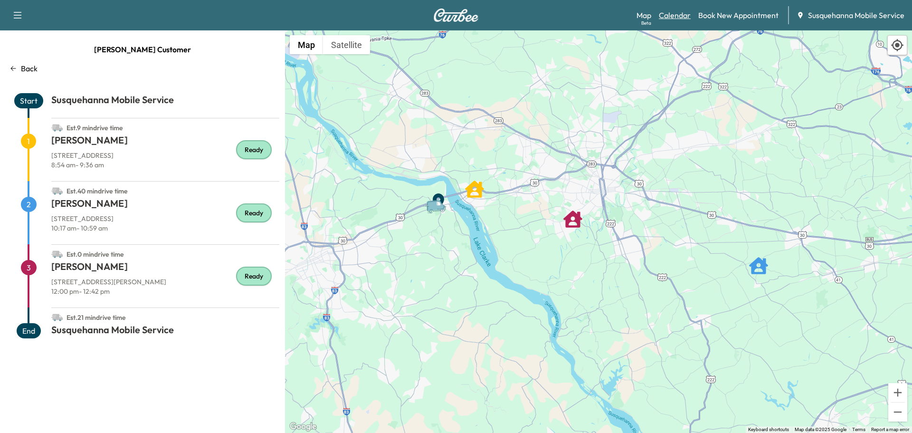
click at [679, 15] on link "Calendar" at bounding box center [675, 14] width 32 height 11
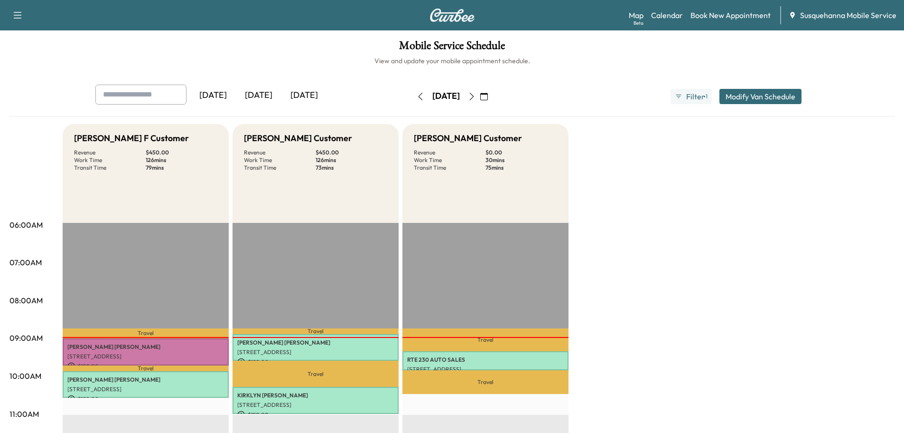
click at [476, 95] on icon "button" at bounding box center [472, 97] width 8 height 8
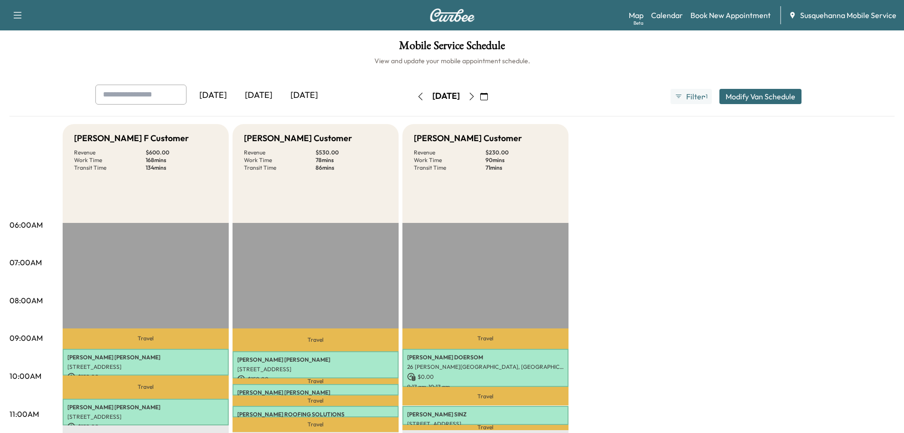
scroll to position [51, 0]
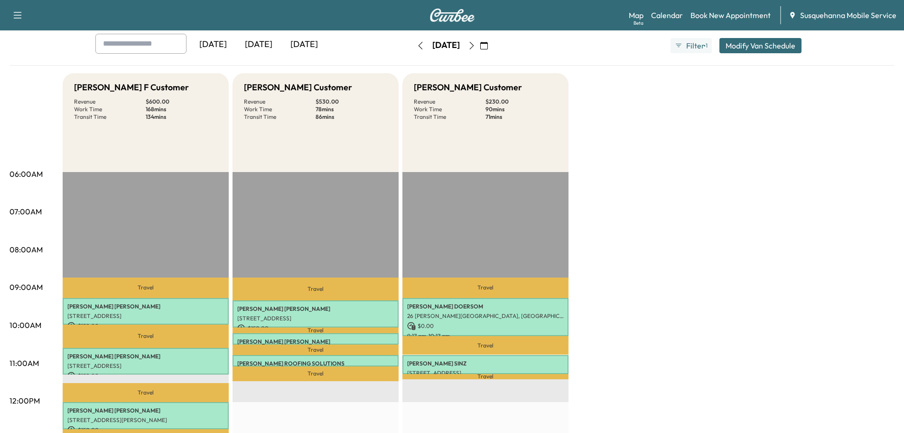
click at [417, 47] on icon "button" at bounding box center [421, 46] width 8 height 8
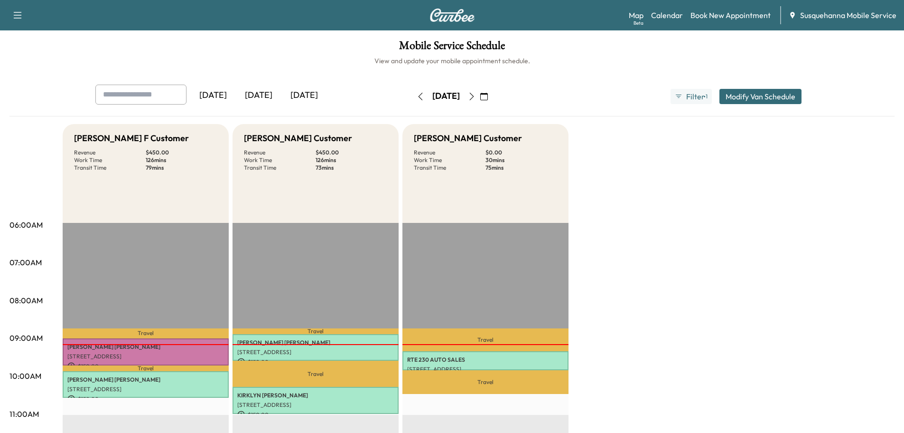
click at [476, 95] on icon "button" at bounding box center [472, 97] width 8 height 8
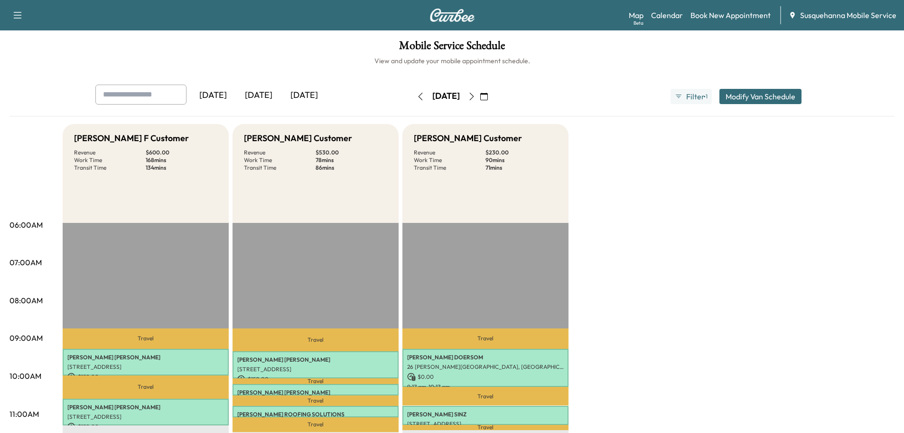
click at [480, 97] on button "button" at bounding box center [472, 96] width 16 height 15
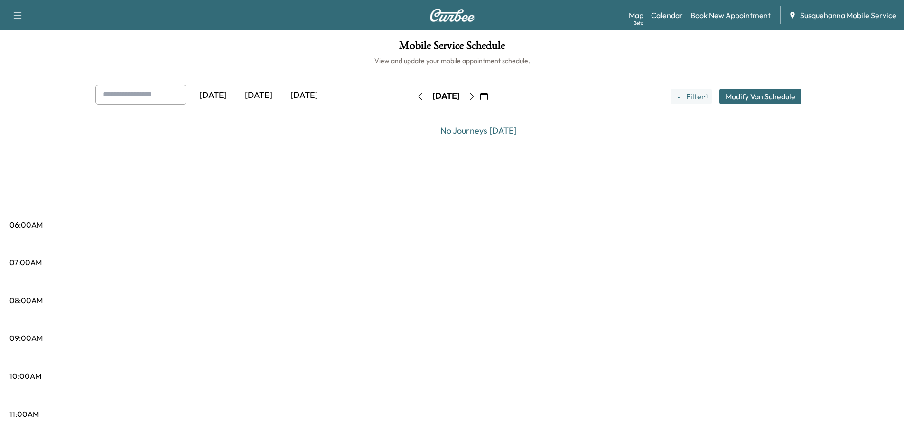
click at [476, 96] on icon "button" at bounding box center [472, 97] width 8 height 8
click at [476, 98] on icon "button" at bounding box center [472, 97] width 8 height 8
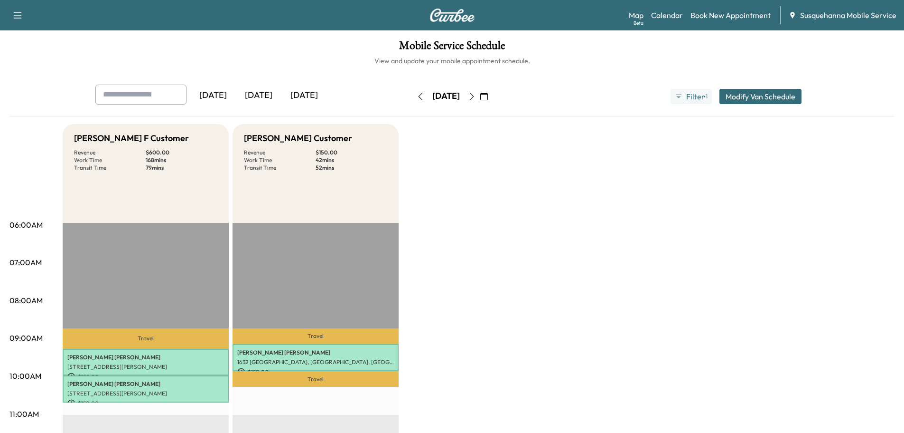
click at [474, 98] on icon "button" at bounding box center [472, 97] width 4 height 8
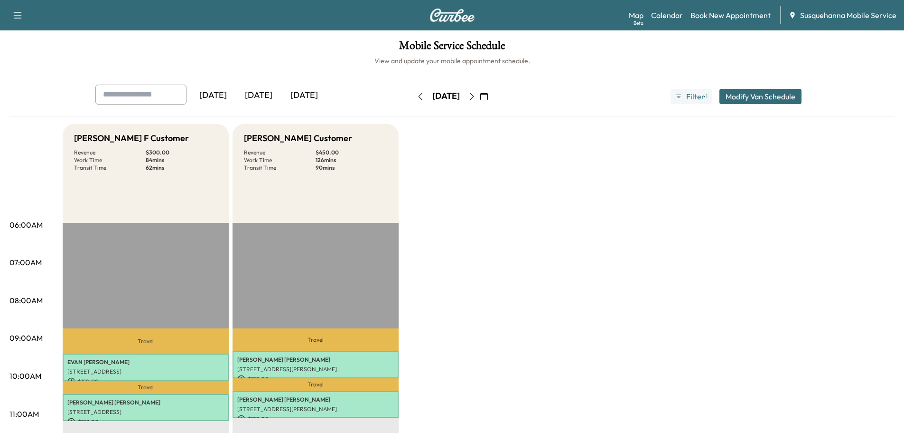
click at [476, 100] on icon "button" at bounding box center [472, 97] width 8 height 8
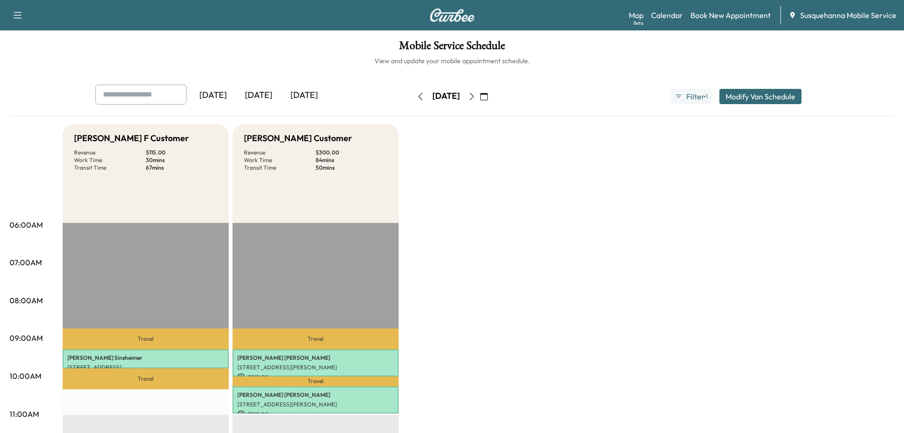
click at [476, 100] on icon "button" at bounding box center [472, 97] width 8 height 8
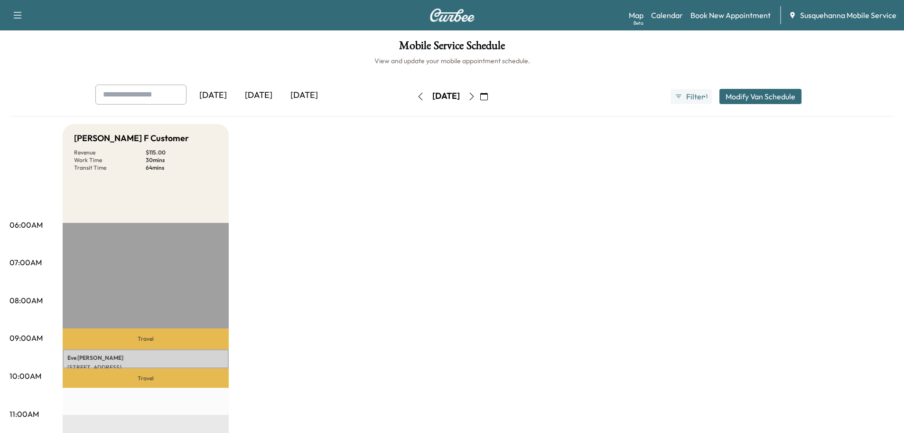
scroll to position [203, 0]
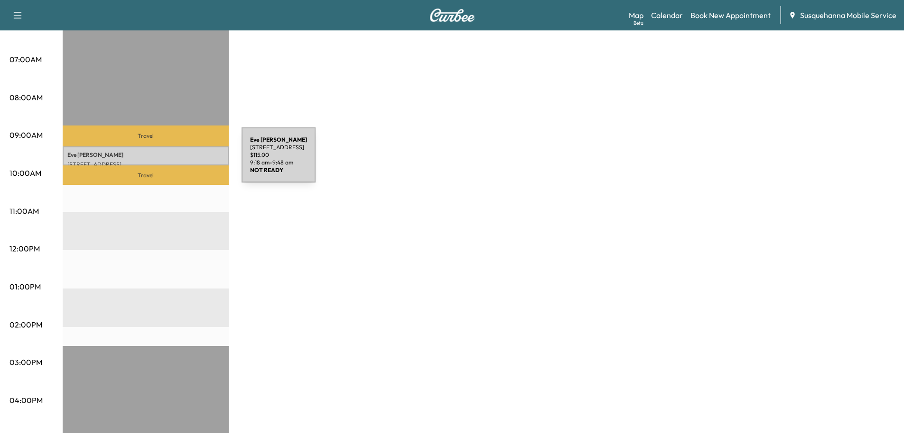
click at [170, 160] on p "466 Pequea Creek Rd, Pequea, PA 17565, USA" at bounding box center [145, 164] width 157 height 8
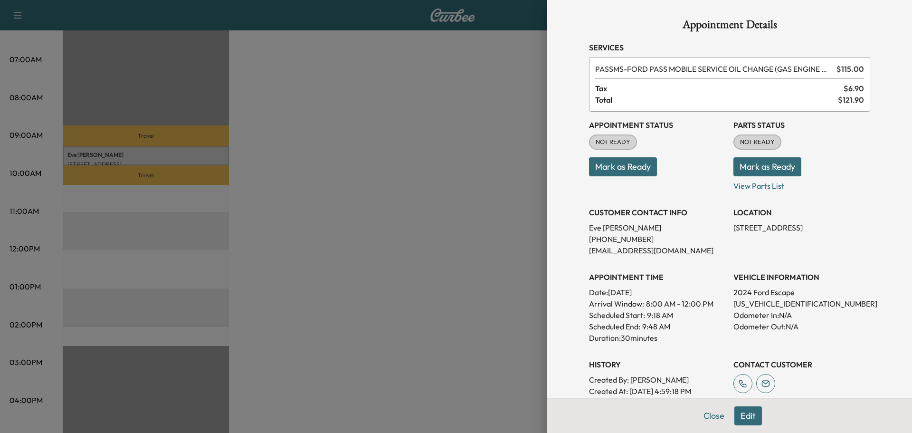
click at [767, 304] on p "1FMCU9MN8RUA03404" at bounding box center [801, 303] width 137 height 11
copy p "1FMCU9MN8RUA03404"
drag, startPoint x: 754, startPoint y: 302, endPoint x: 828, endPoint y: 335, distance: 81.4
click at [829, 335] on div "VEHICLE INFORMATION 2024 Ford Escape 1FMCU9MN8RUA03404 Odometer In: N/A Odomete…" at bounding box center [801, 304] width 137 height 80
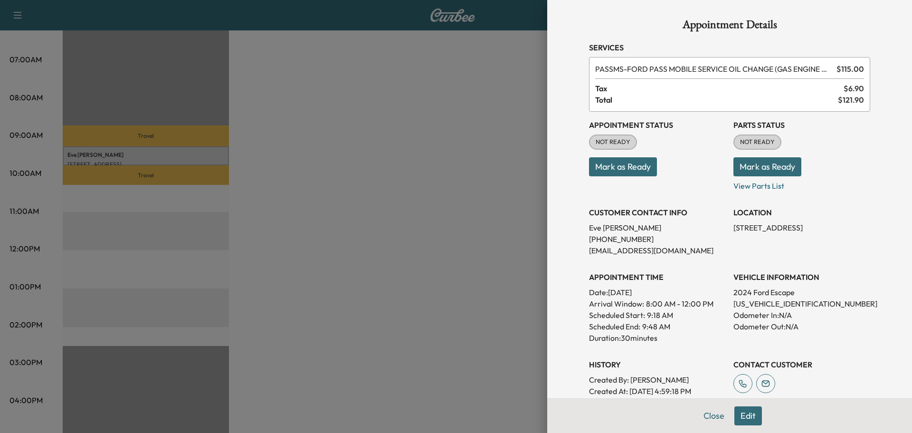
click at [772, 303] on p "1FMCU9MN8RUA03404" at bounding box center [801, 303] width 137 height 11
copy p "1FMCU9MN8RUA03404"
drag, startPoint x: 759, startPoint y: 167, endPoint x: 748, endPoint y: 167, distance: 11.4
click at [754, 167] on button "Mark as Ready" at bounding box center [767, 166] width 68 height 19
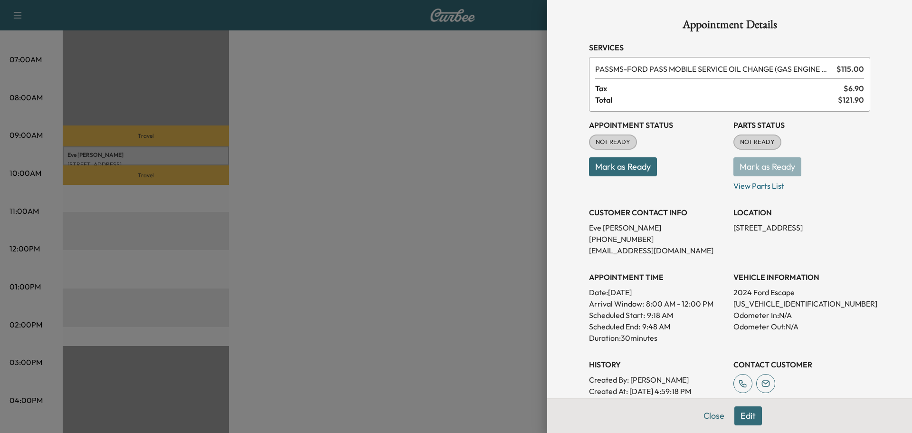
click at [644, 168] on button "Mark as Ready" at bounding box center [623, 166] width 68 height 19
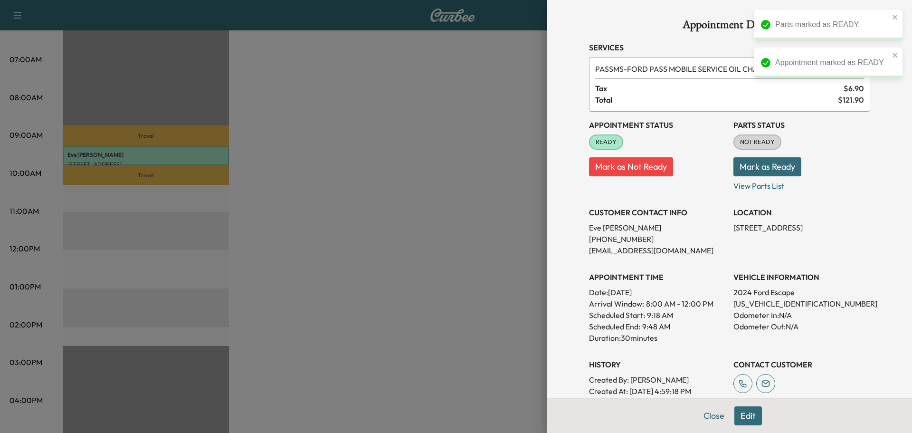
click at [769, 168] on button "Mark as Ready" at bounding box center [767, 166] width 68 height 19
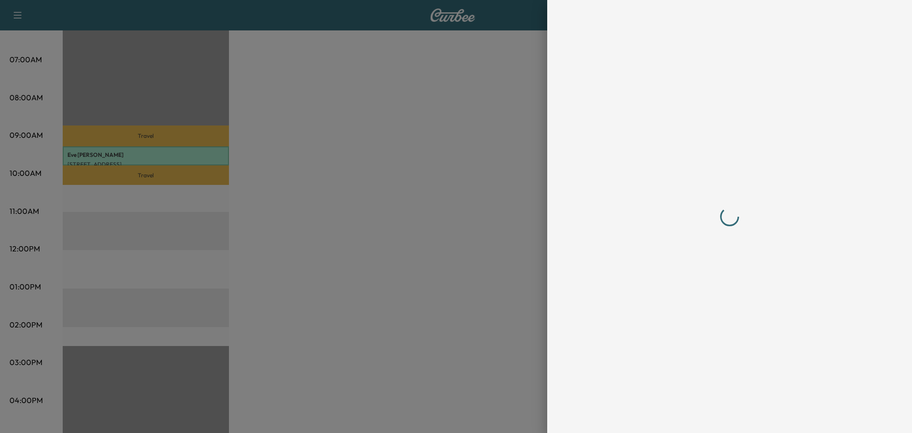
click at [705, 408] on div at bounding box center [729, 216] width 281 height 395
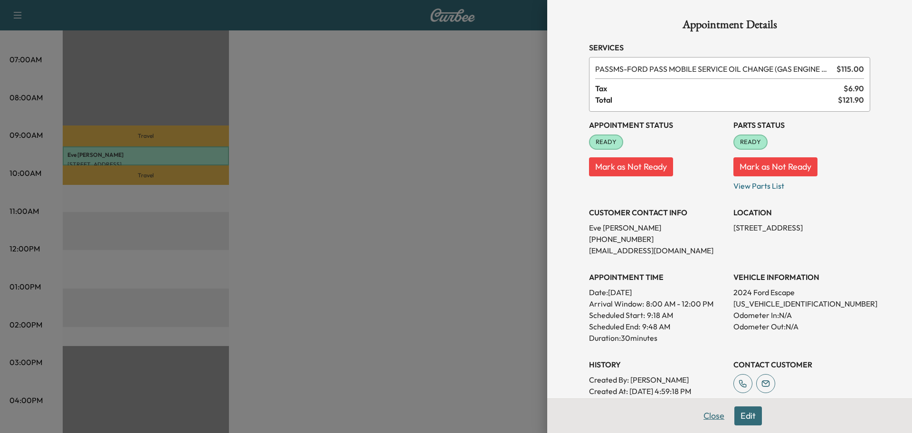
click at [709, 414] on button "Close" at bounding box center [713, 415] width 33 height 19
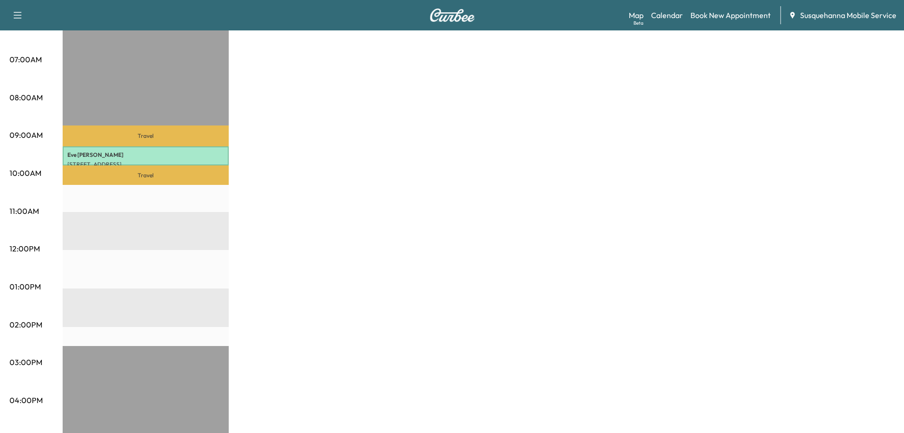
scroll to position [51, 0]
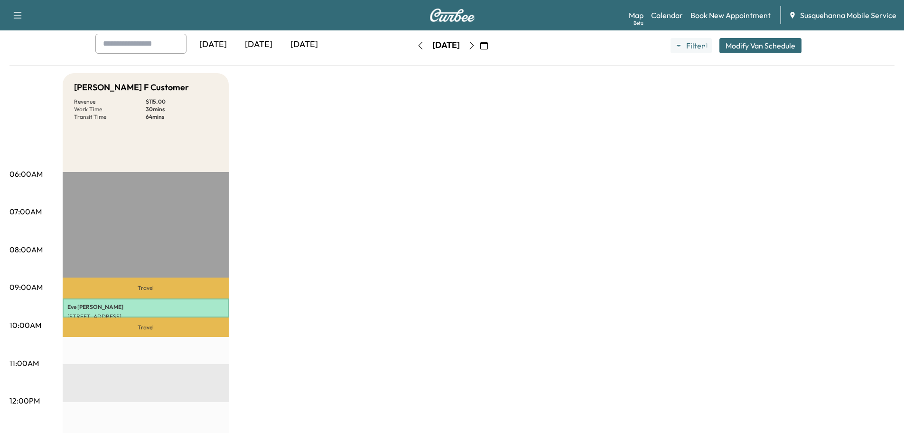
click at [492, 46] on button "button" at bounding box center [484, 45] width 16 height 15
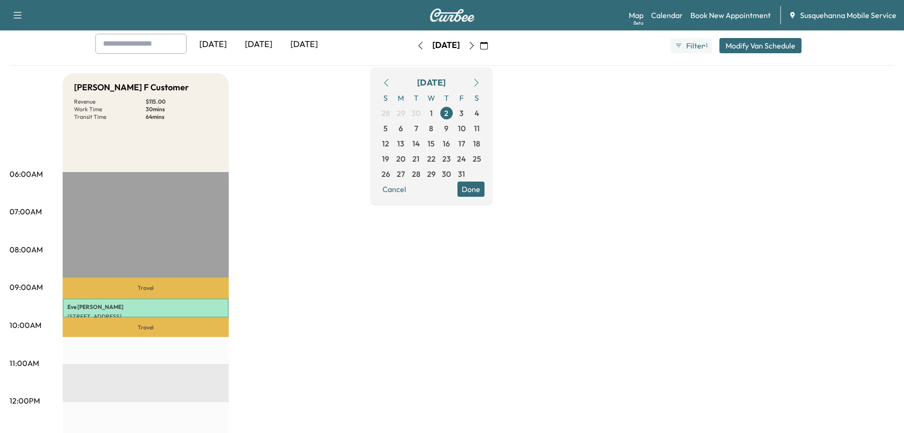
click at [395, 81] on button "button" at bounding box center [386, 82] width 16 height 15
click at [390, 84] on icon "button" at bounding box center [387, 83] width 8 height 8
click at [451, 160] on span "25" at bounding box center [446, 158] width 9 height 11
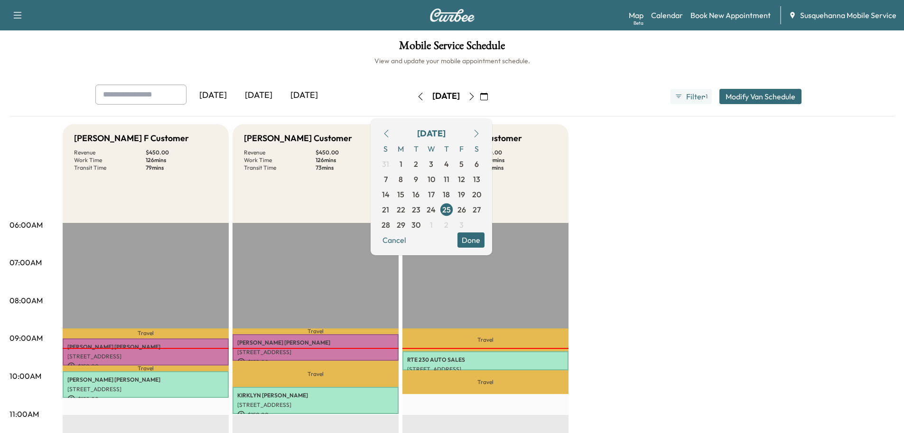
click at [485, 246] on button "Done" at bounding box center [471, 239] width 27 height 15
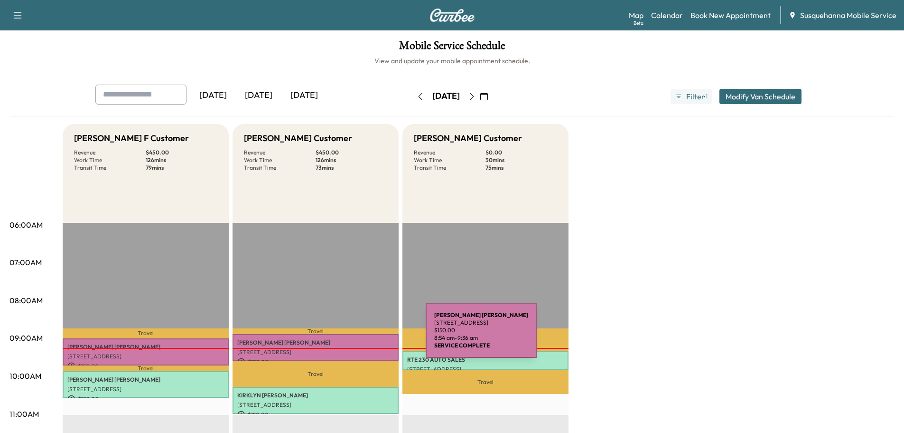
click at [355, 336] on div "ANDRES MEDINA 142 S 10th St, Columbia, PA 17512, USA $ 150.00 8:54 am - 9:36 am" at bounding box center [316, 347] width 166 height 27
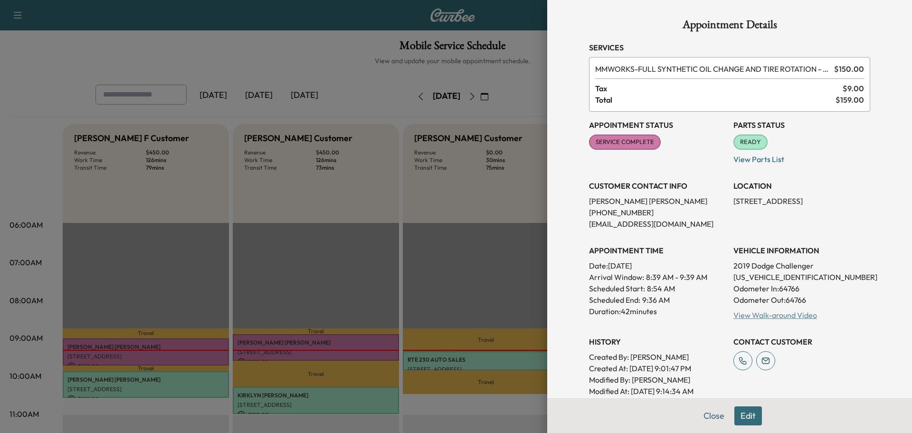
click at [779, 318] on link "View Walk-around Video" at bounding box center [775, 314] width 84 height 9
click at [760, 276] on p "2C3CDZGG3KH709002" at bounding box center [801, 276] width 137 height 11
copy p "2C3CDZGG3KH709002"
click at [703, 418] on button "Close" at bounding box center [713, 415] width 33 height 19
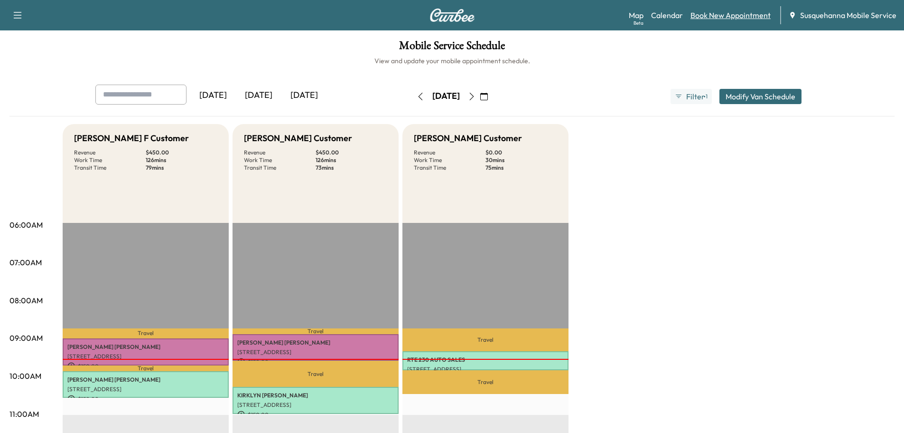
click at [725, 18] on link "Book New Appointment" at bounding box center [731, 14] width 80 height 11
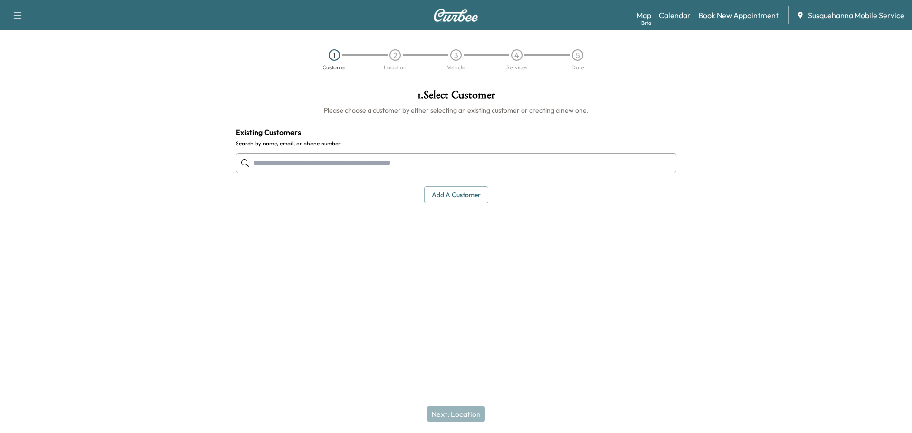
click at [393, 161] on input "text" at bounding box center [455, 163] width 441 height 20
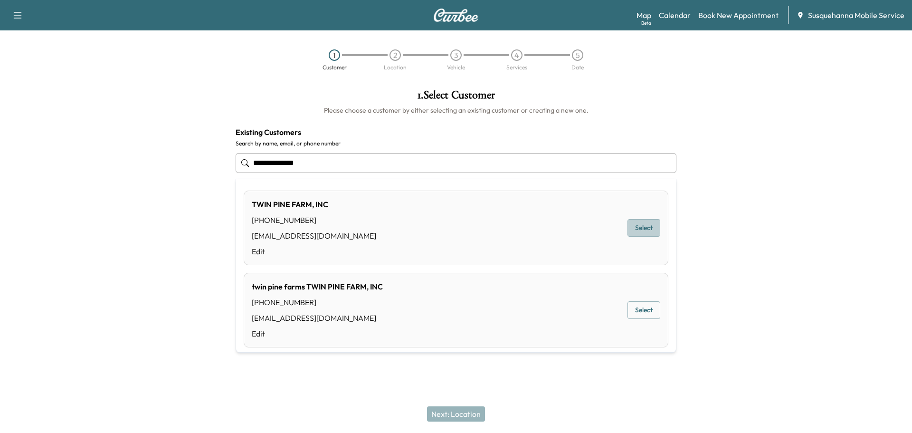
click at [628, 231] on button "Select" at bounding box center [643, 228] width 33 height 18
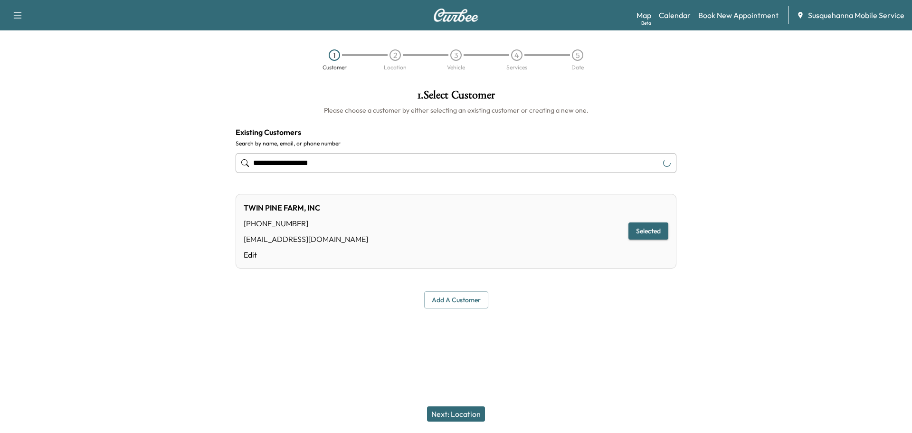
type input "**********"
click at [472, 413] on button "Next: Location" at bounding box center [456, 413] width 58 height 15
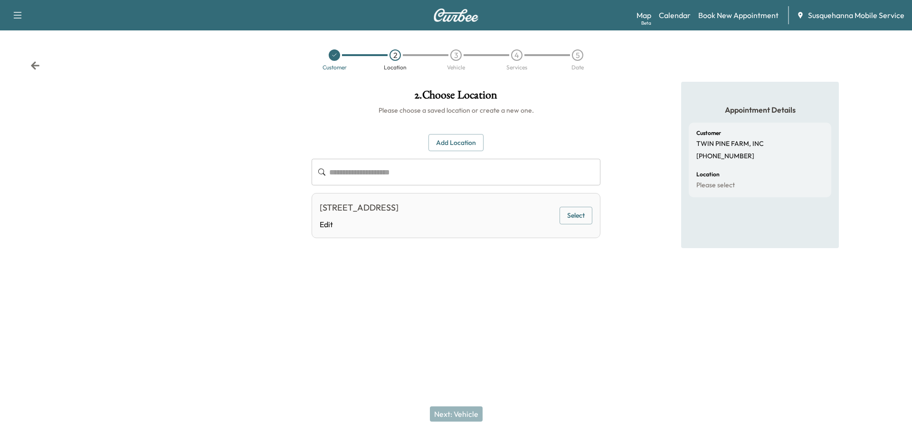
click at [585, 216] on button "Select" at bounding box center [575, 216] width 33 height 18
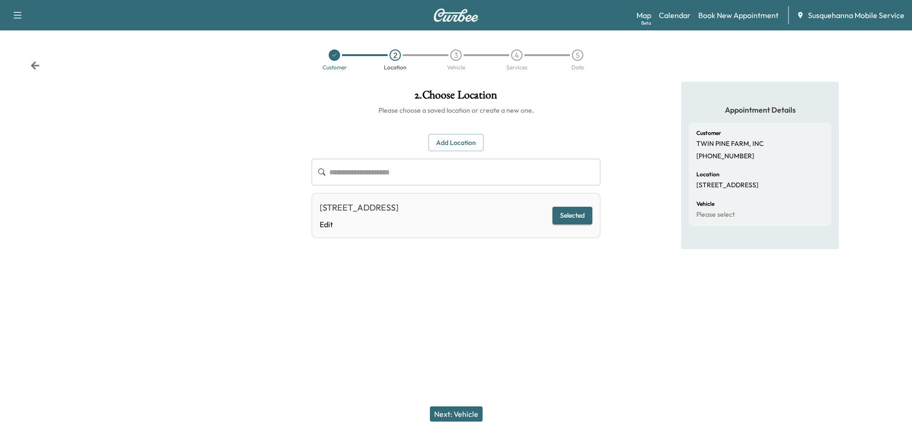
click at [461, 406] on button "Next: Vehicle" at bounding box center [456, 413] width 53 height 15
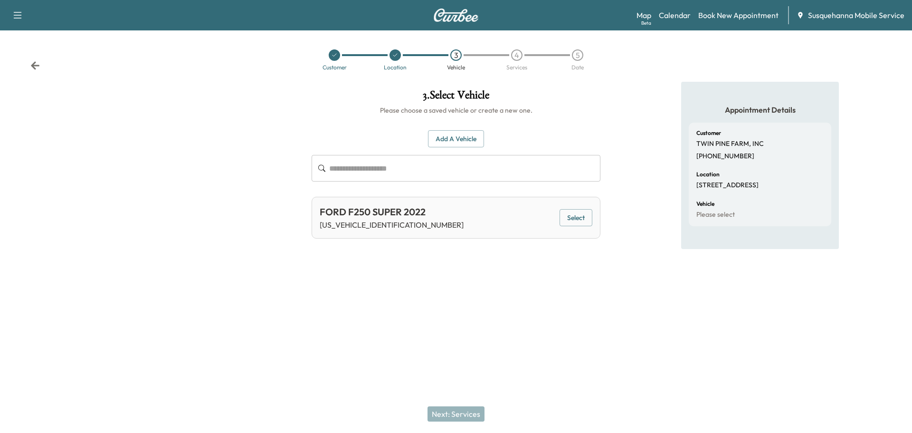
click at [590, 213] on button "Select" at bounding box center [575, 218] width 33 height 18
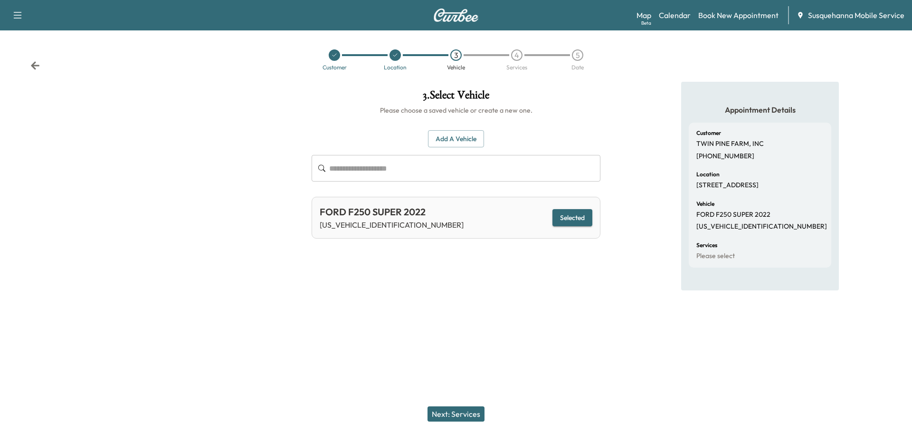
click at [471, 409] on button "Next: Services" at bounding box center [455, 413] width 57 height 15
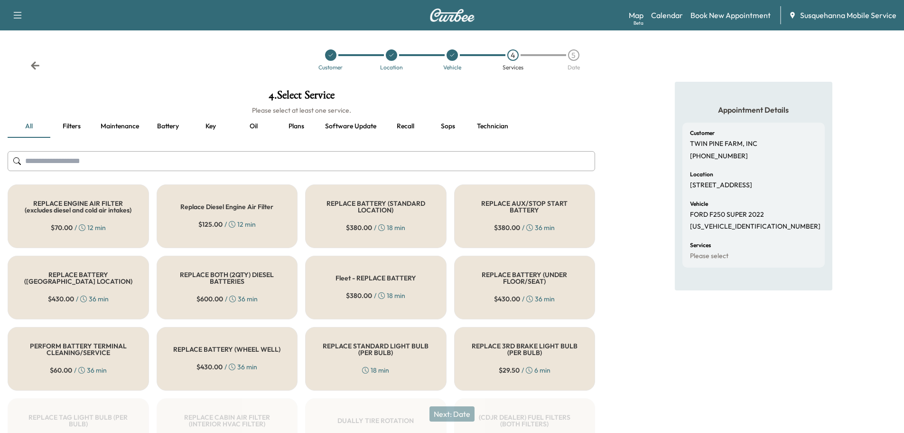
click at [448, 159] on input "text" at bounding box center [302, 161] width 588 height 20
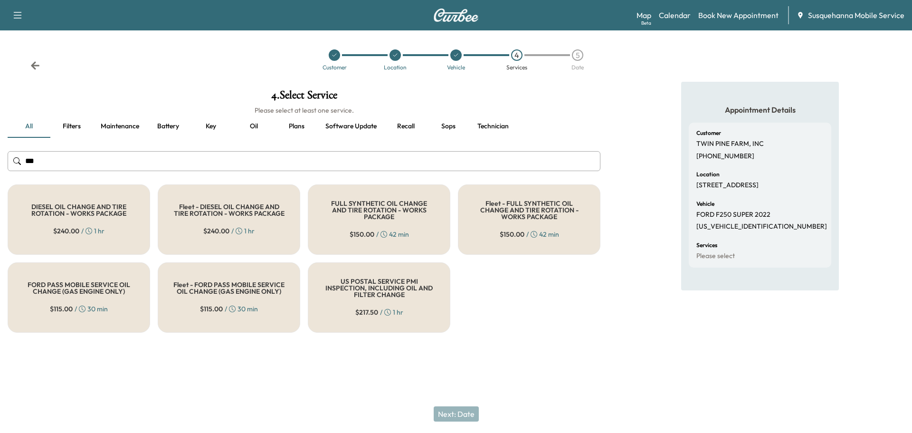
type input "***"
click at [359, 198] on div "FULL SYNTHETIC OIL CHANGE AND TIRE ROTATION - WORKS PACKAGE $ 150.00 / 42 min" at bounding box center [379, 219] width 142 height 70
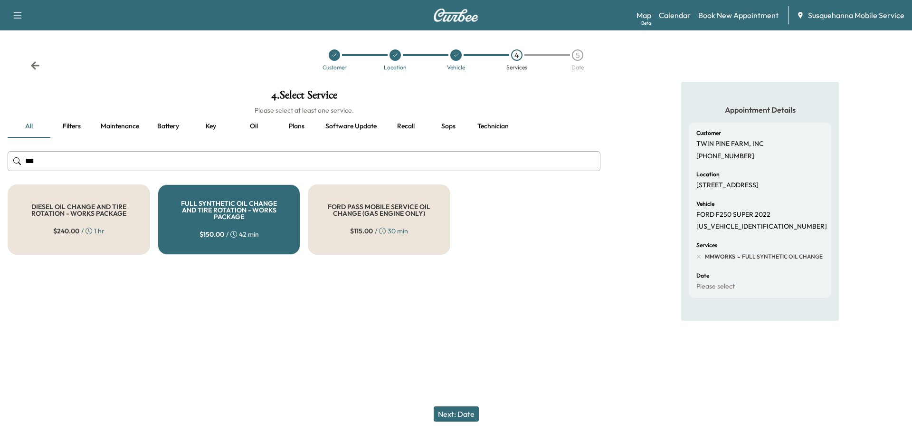
click at [456, 415] on button "Next: Date" at bounding box center [455, 413] width 45 height 15
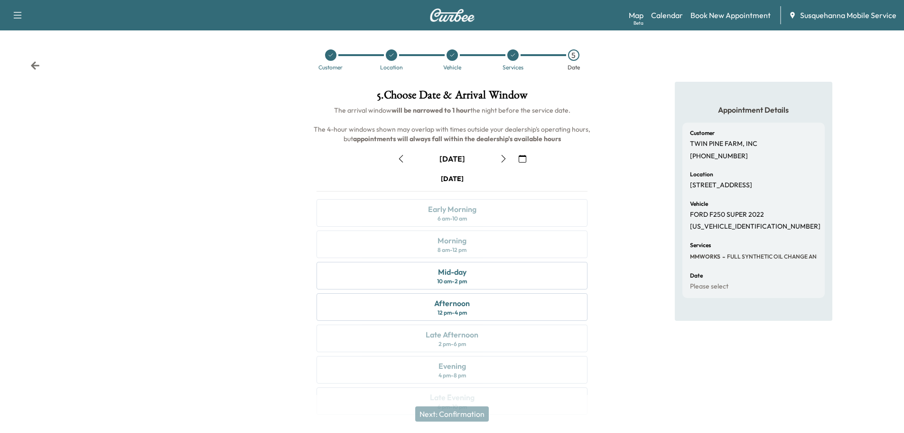
click at [520, 159] on icon "button" at bounding box center [523, 159] width 8 height 8
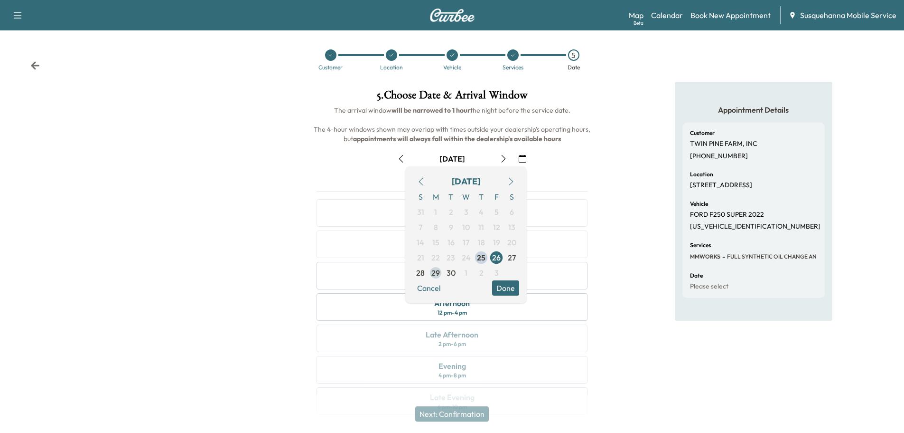
click at [437, 273] on span "29" at bounding box center [436, 272] width 9 height 11
click at [499, 284] on button "Done" at bounding box center [505, 287] width 27 height 15
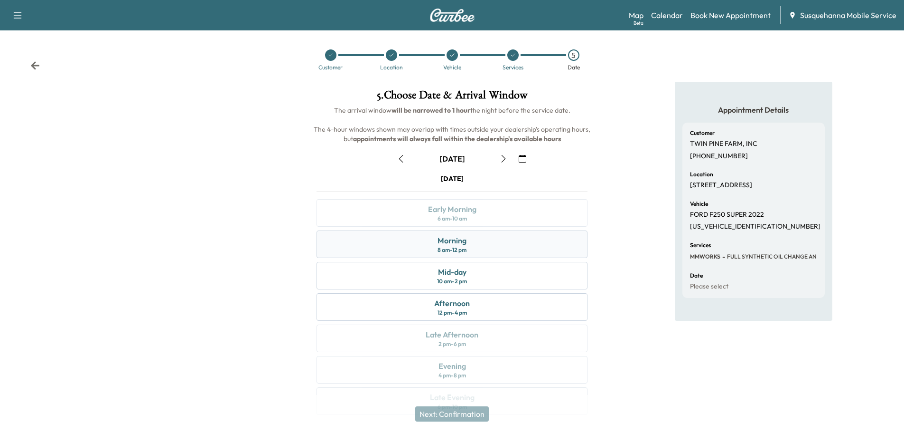
click at [507, 251] on div "Morning 8 am - 12 pm" at bounding box center [452, 244] width 271 height 28
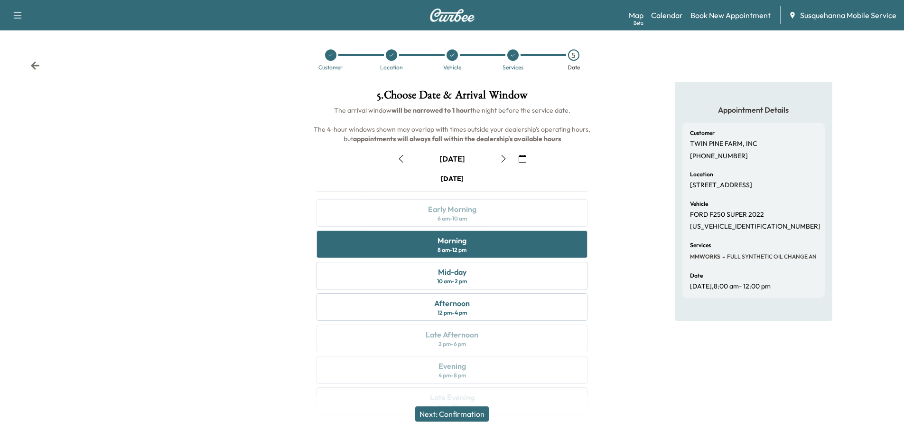
click at [478, 418] on button "Next: Confirmation" at bounding box center [452, 413] width 74 height 15
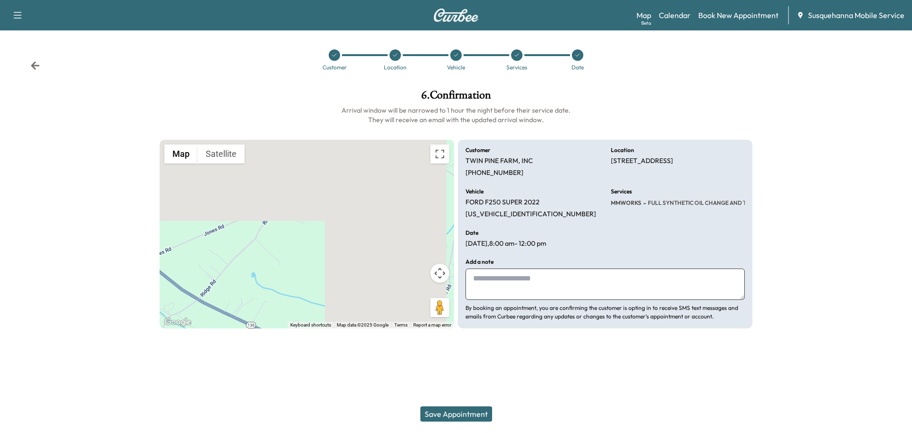
click at [499, 290] on textarea at bounding box center [604, 283] width 279 height 31
click at [551, 280] on textarea "**********" at bounding box center [604, 283] width 279 height 31
type textarea "**********"
click at [456, 414] on button "Save Appointment" at bounding box center [456, 413] width 72 height 15
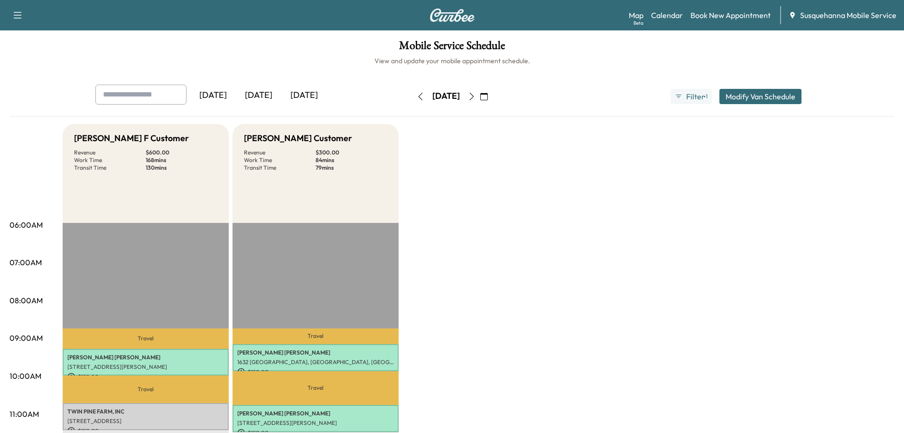
scroll to position [203, 0]
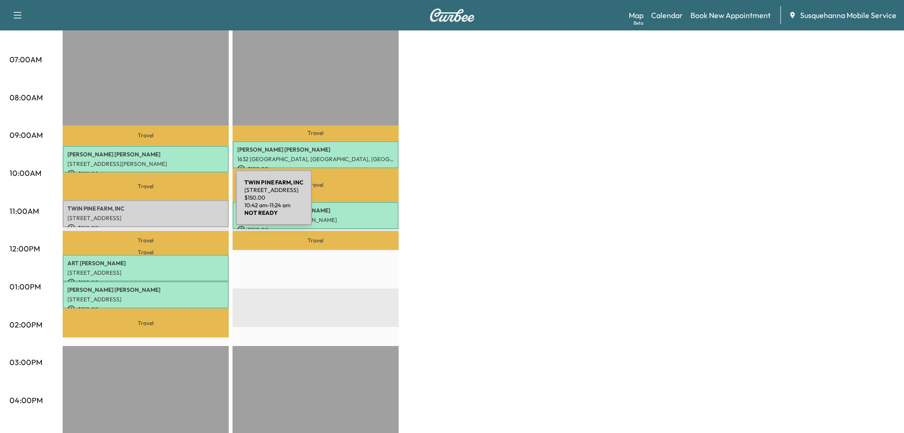
click at [165, 205] on p "TWIN PINE FARM, INC" at bounding box center [145, 209] width 157 height 8
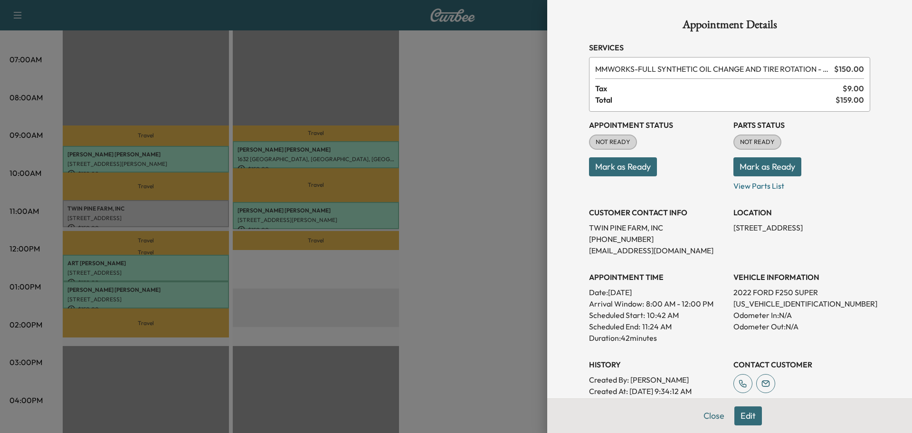
click at [764, 166] on button "Mark as Ready" at bounding box center [767, 166] width 68 height 19
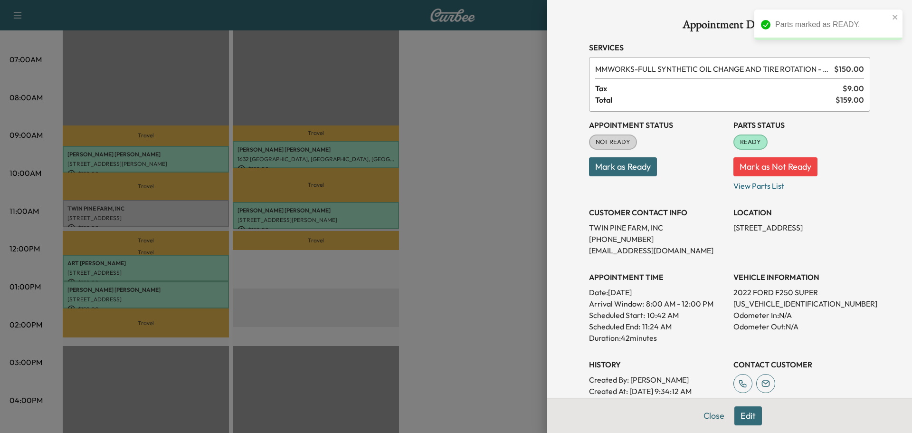
click at [625, 162] on button "Mark as Ready" at bounding box center [623, 166] width 68 height 19
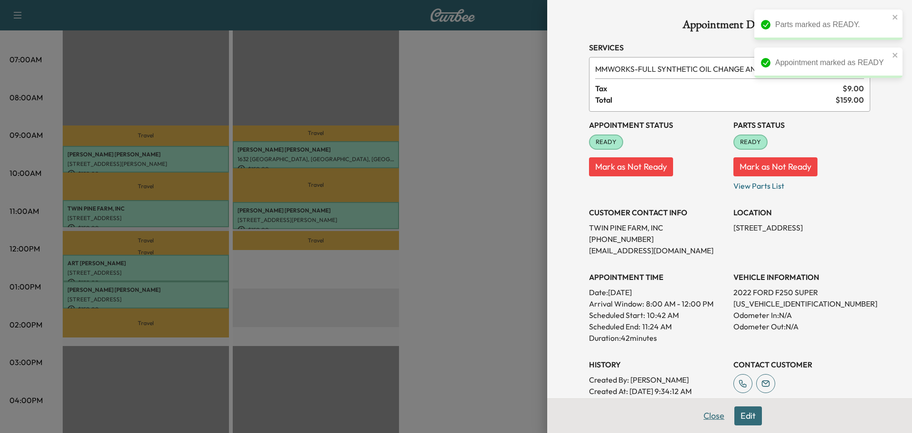
click at [703, 411] on button "Close" at bounding box center [713, 415] width 33 height 19
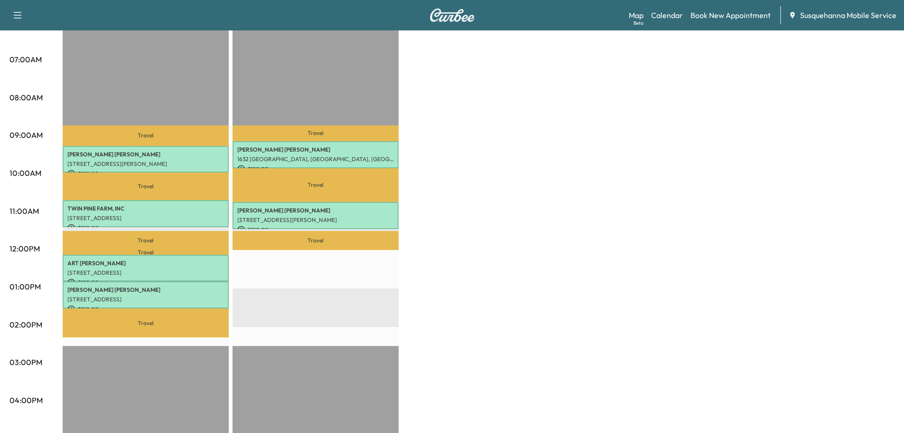
scroll to position [51, 0]
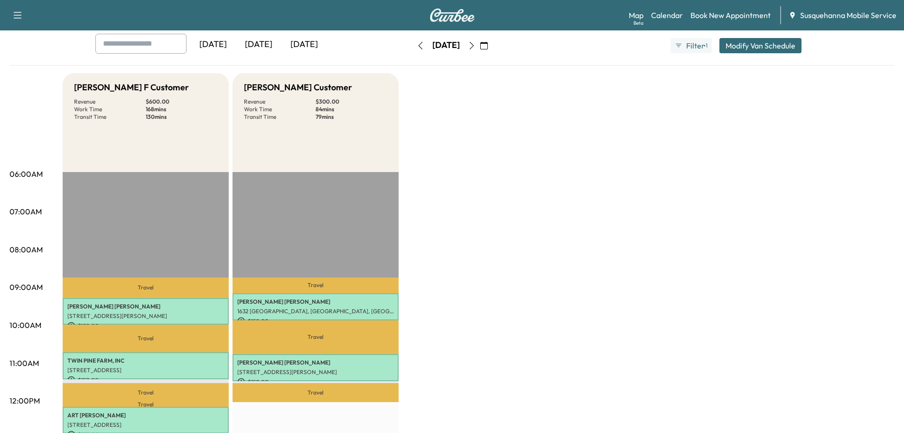
click at [417, 42] on icon "button" at bounding box center [421, 46] width 8 height 8
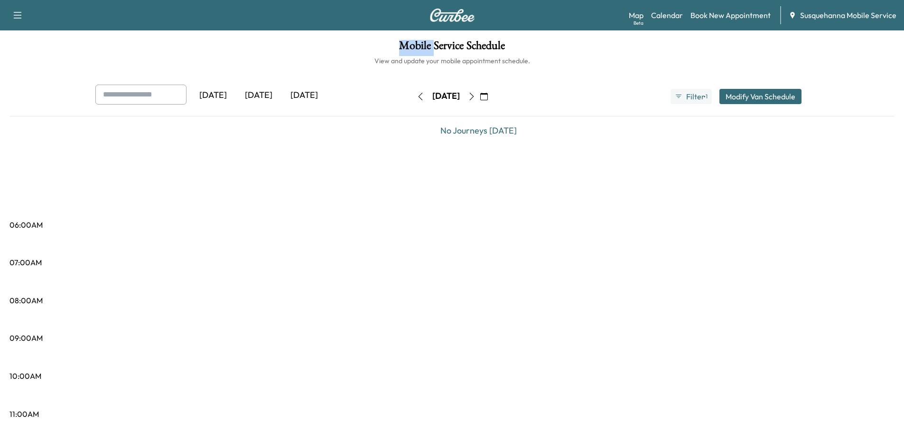
click at [413, 94] on button "button" at bounding box center [421, 96] width 16 height 15
click at [417, 99] on icon "button" at bounding box center [421, 97] width 8 height 8
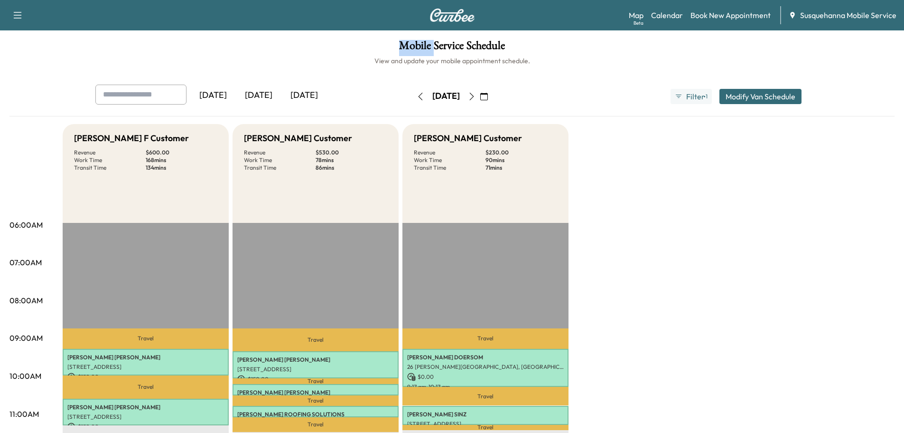
click at [413, 97] on button "button" at bounding box center [421, 96] width 16 height 15
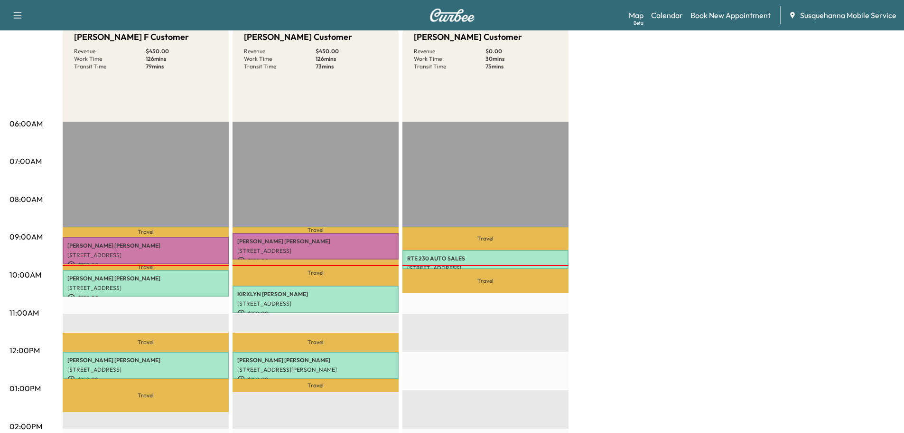
scroll to position [253, 0]
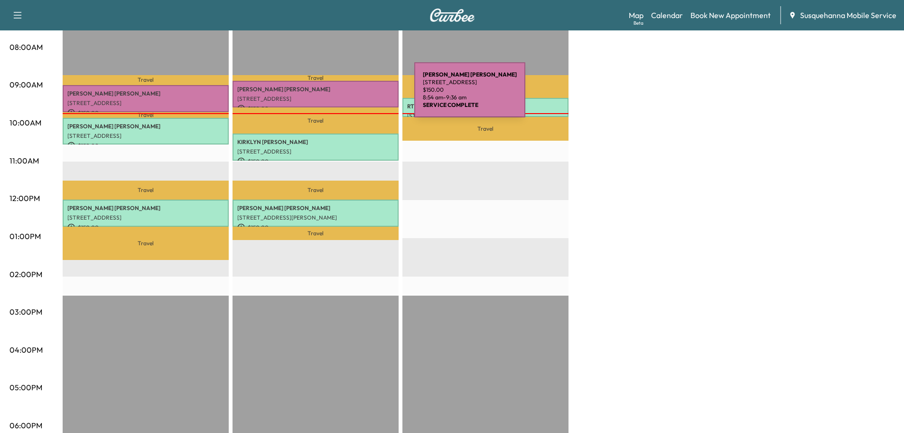
click at [343, 95] on p "[STREET_ADDRESS]" at bounding box center [315, 99] width 157 height 8
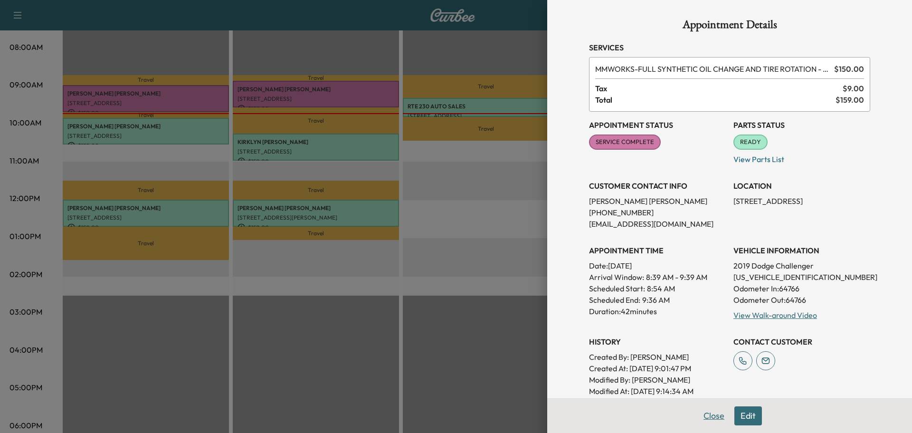
click at [706, 415] on button "Close" at bounding box center [713, 415] width 33 height 19
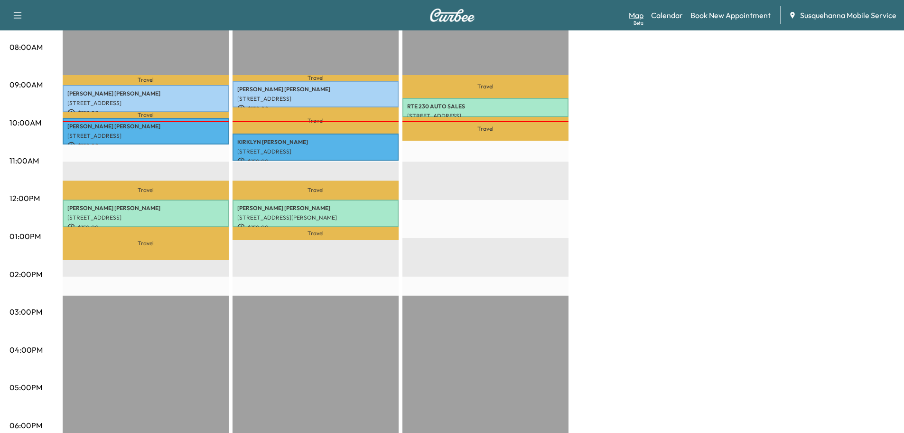
click at [640, 15] on link "Map Beta" at bounding box center [636, 14] width 15 height 11
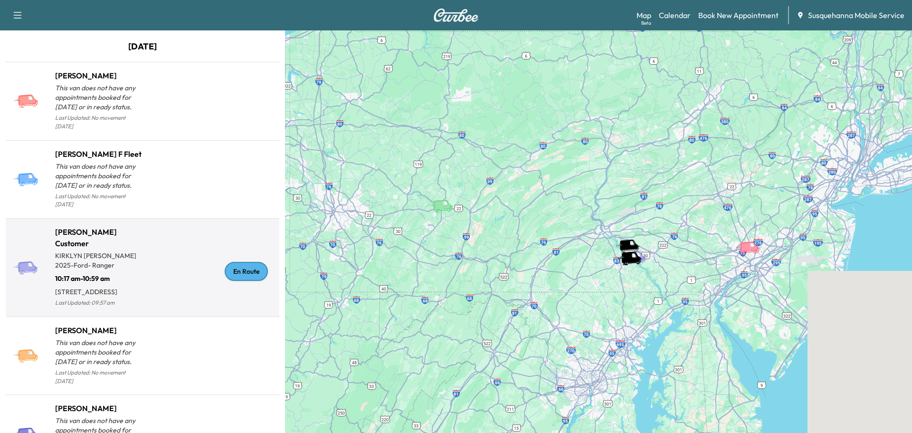
click at [253, 276] on div "En Route" at bounding box center [246, 271] width 43 height 19
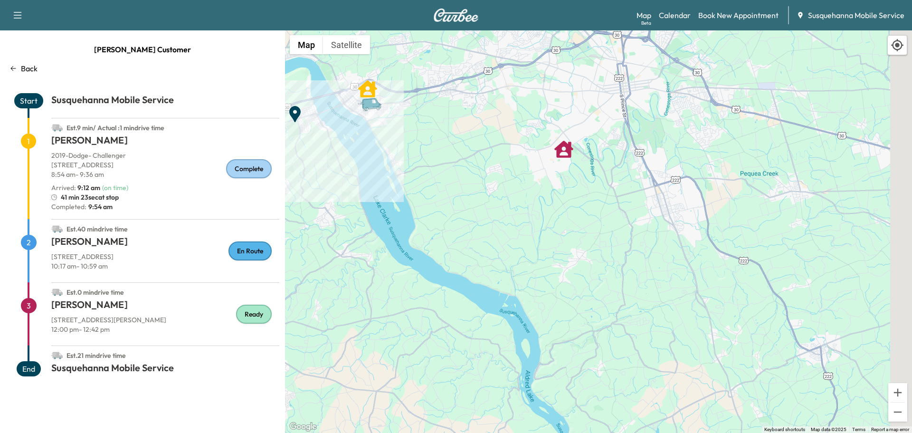
drag, startPoint x: 779, startPoint y: 334, endPoint x: 518, endPoint y: 162, distance: 311.8
click at [518, 162] on div "To activate drag with keyboard, press Alt + Enter. Once in keyboard drag state,…" at bounding box center [598, 231] width 627 height 402
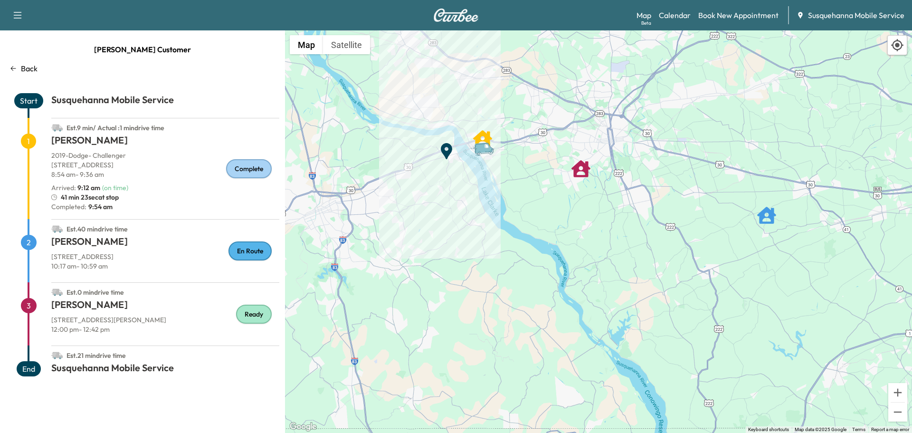
click at [40, 66] on div "Back" at bounding box center [142, 68] width 273 height 11
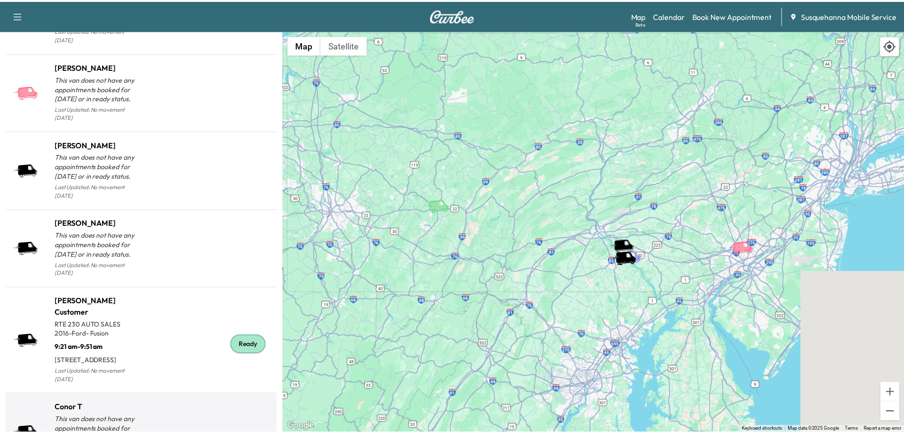
scroll to position [961, 0]
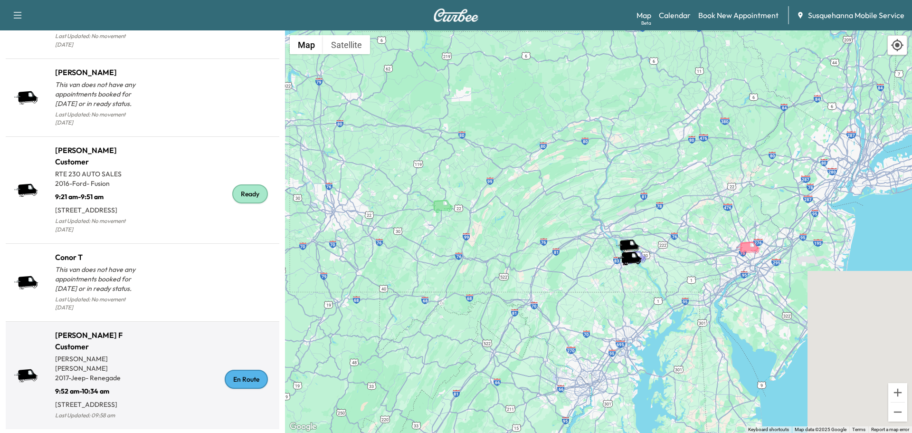
click at [237, 369] on div "En Route" at bounding box center [246, 378] width 43 height 19
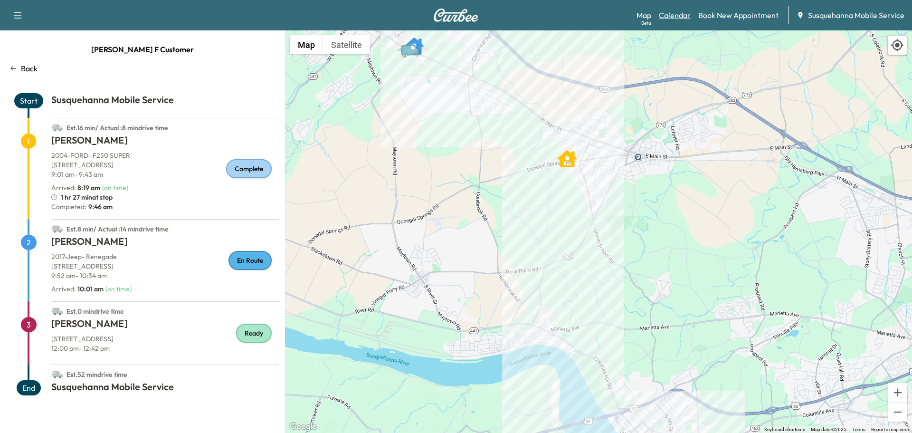
click at [678, 16] on link "Calendar" at bounding box center [675, 14] width 32 height 11
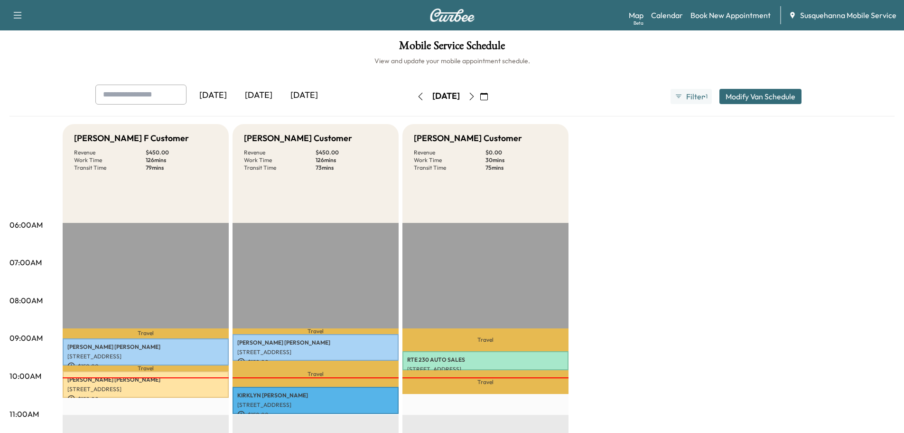
scroll to position [101, 0]
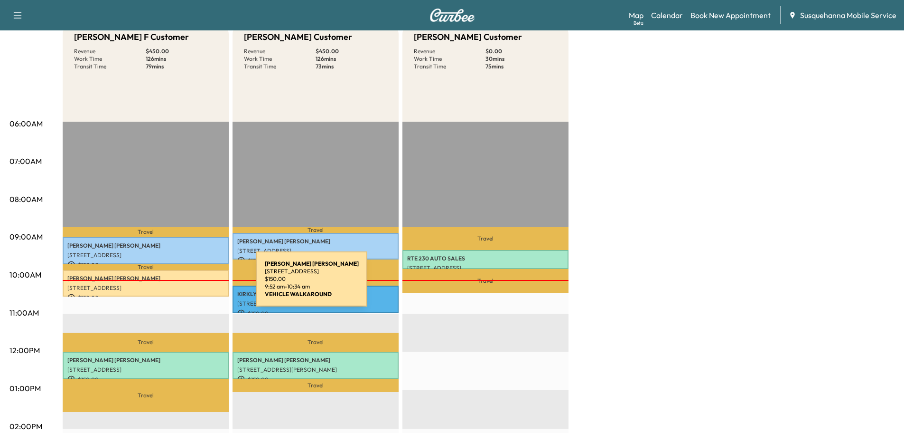
click at [185, 284] on p "[STREET_ADDRESS]" at bounding box center [145, 288] width 157 height 8
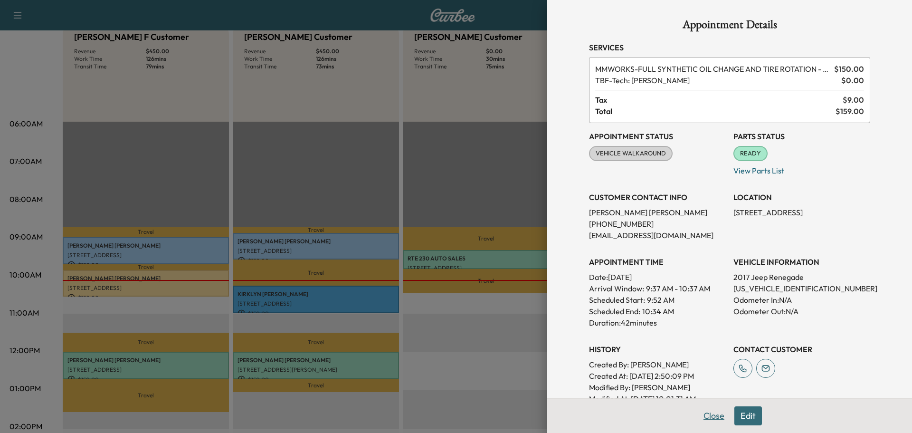
click at [707, 414] on button "Close" at bounding box center [713, 415] width 33 height 19
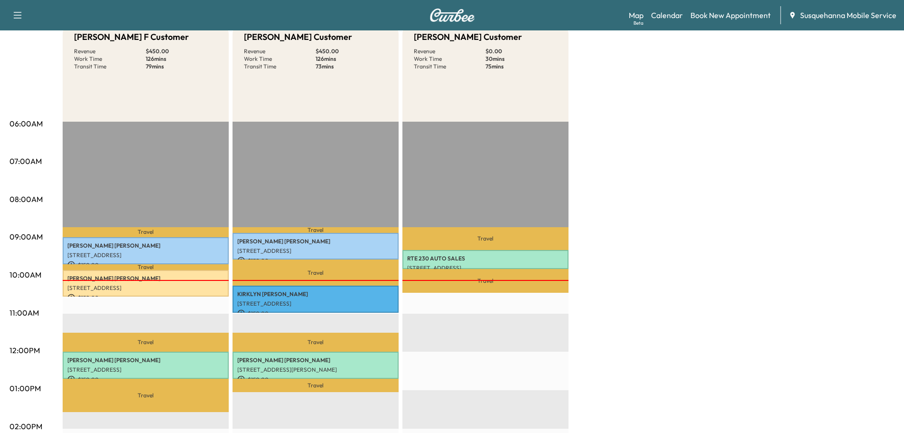
scroll to position [0, 0]
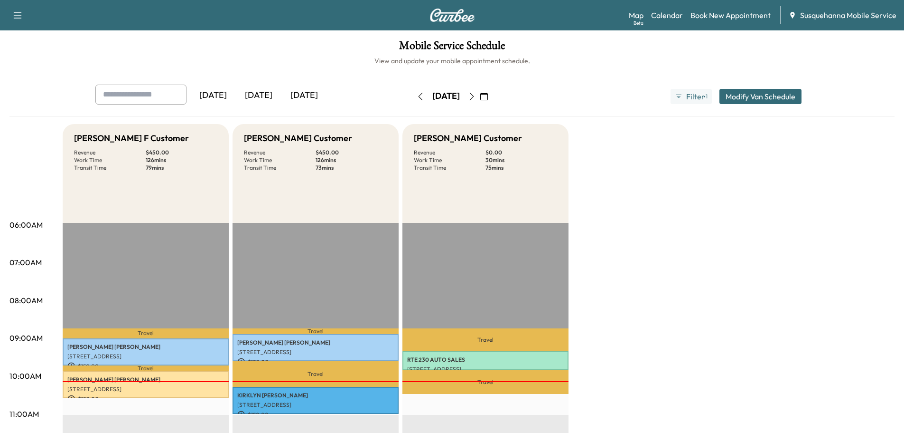
click at [476, 96] on icon "button" at bounding box center [472, 97] width 8 height 8
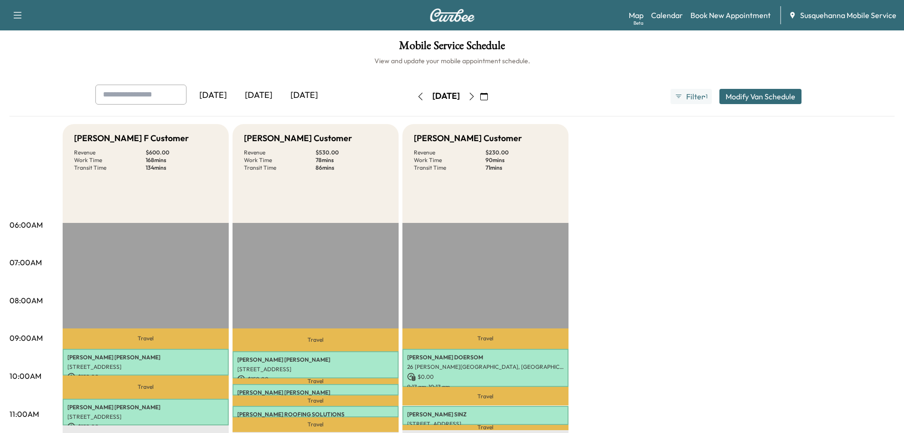
click at [476, 93] on icon "button" at bounding box center [472, 97] width 8 height 8
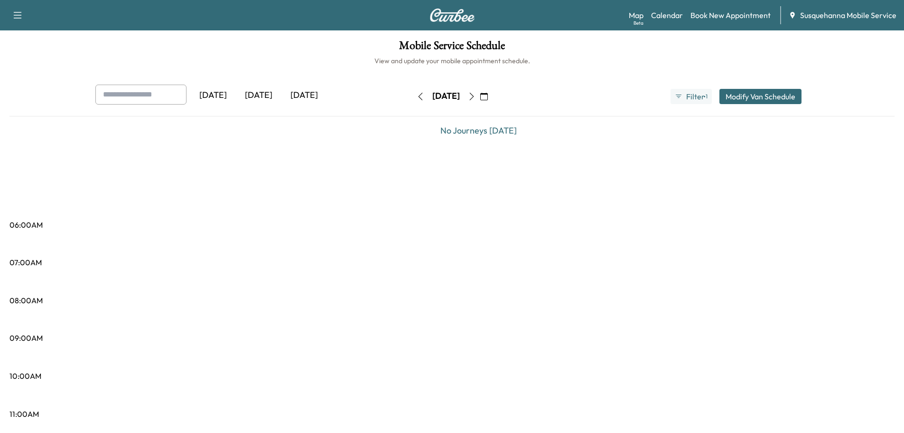
click at [474, 94] on icon "button" at bounding box center [472, 97] width 4 height 8
click at [476, 94] on icon "button" at bounding box center [472, 97] width 8 height 8
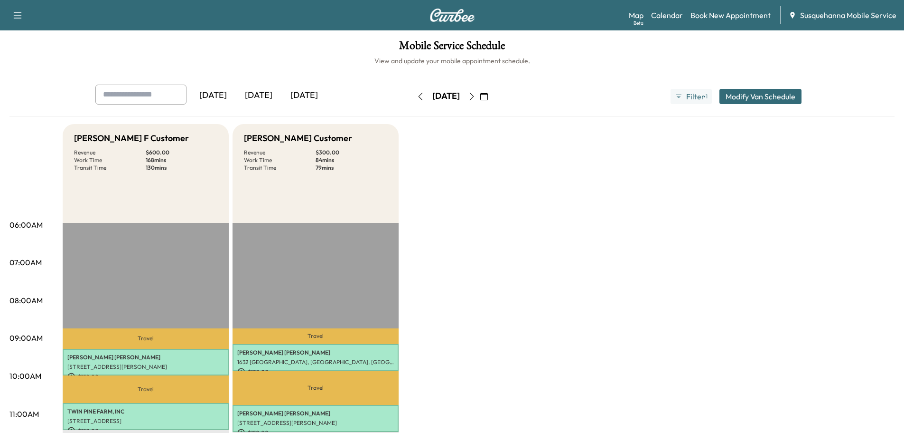
click at [417, 96] on icon "button" at bounding box center [421, 97] width 8 height 8
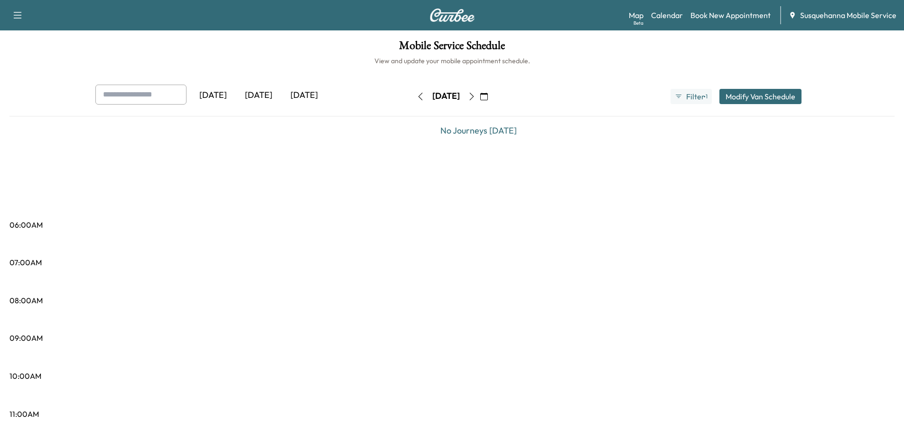
click at [417, 96] on icon "button" at bounding box center [421, 97] width 8 height 8
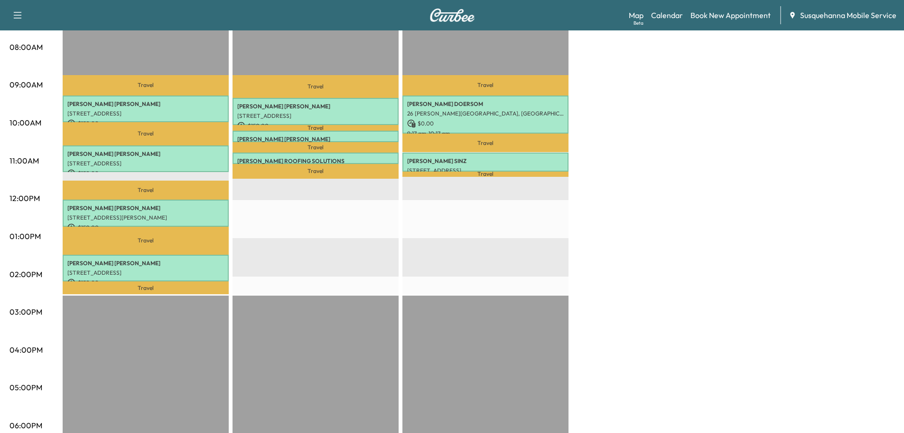
scroll to position [203, 0]
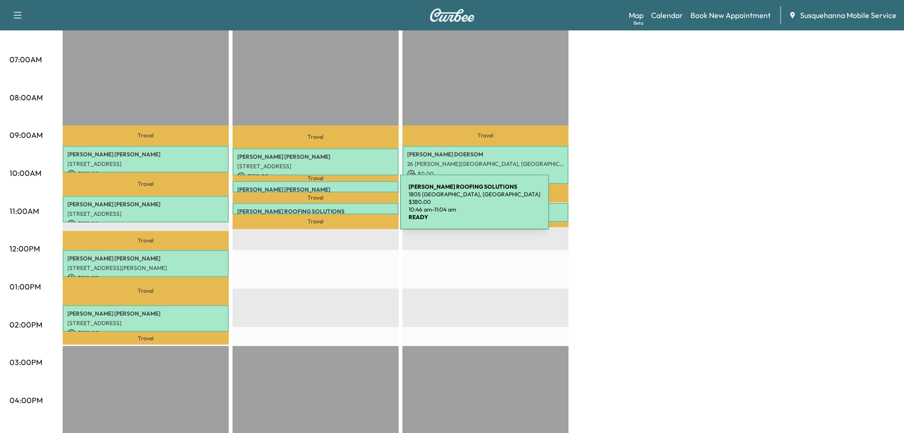
click at [329, 207] on p "MOSER ROOFING SOLUTIONS" at bounding box center [315, 211] width 157 height 8
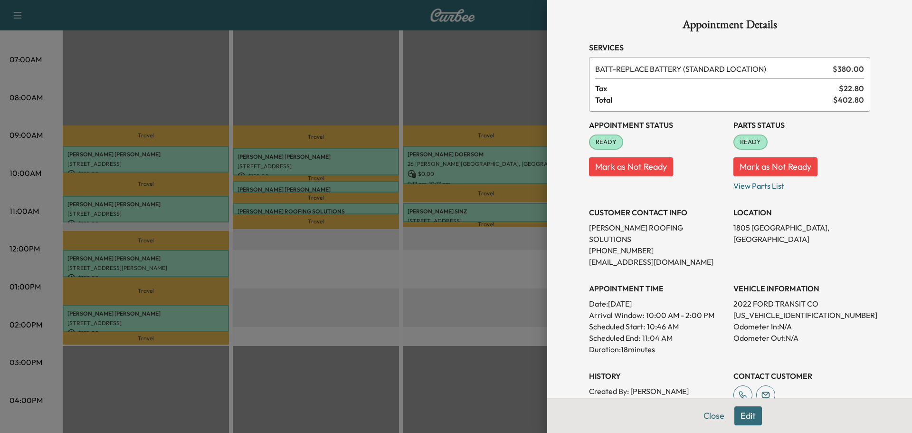
drag, startPoint x: 711, startPoint y: 416, endPoint x: 724, endPoint y: 404, distance: 17.8
click at [721, 408] on button "Close" at bounding box center [713, 415] width 33 height 19
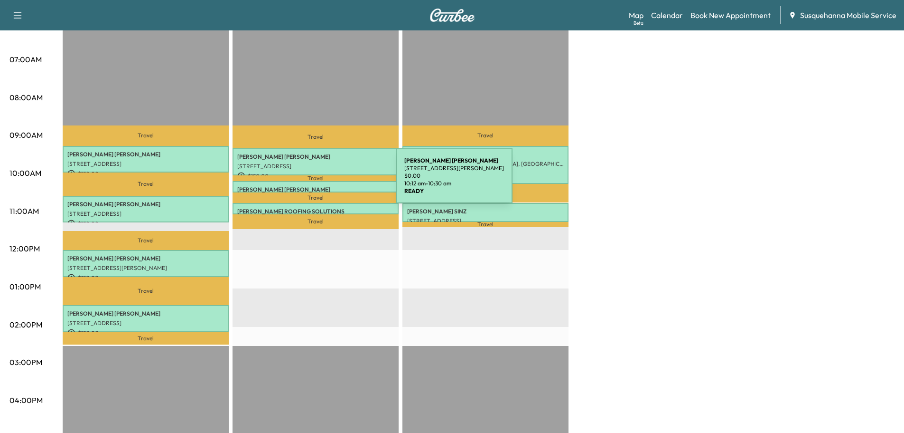
click at [325, 181] on div "ROY RINEER 19 NOLT AVE, WILLOW STREET, PA, USA $ 0.00 10:12 am - 10:30 am" at bounding box center [316, 186] width 166 height 11
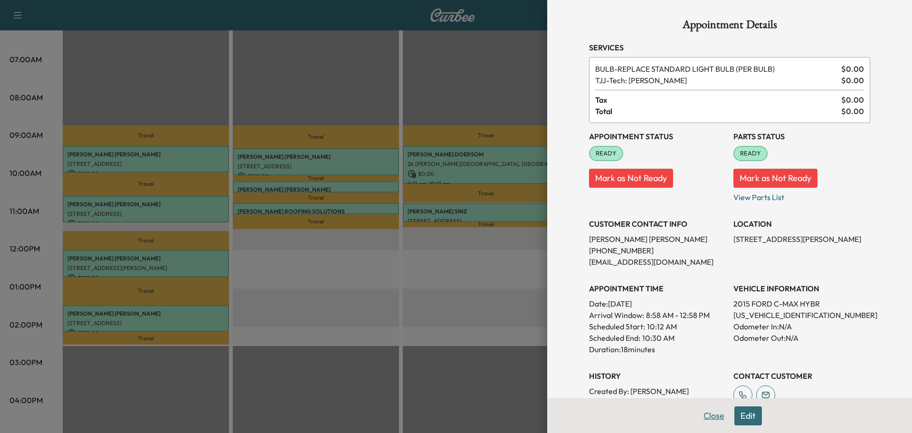
click at [699, 421] on button "Close" at bounding box center [713, 415] width 33 height 19
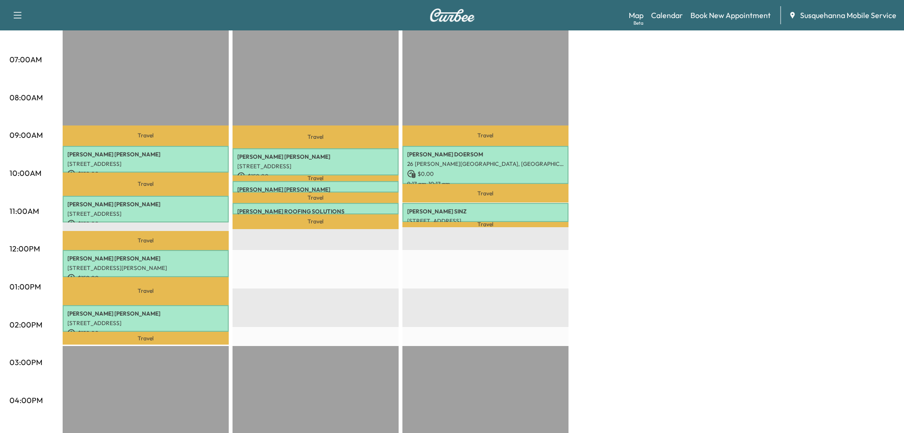
scroll to position [0, 0]
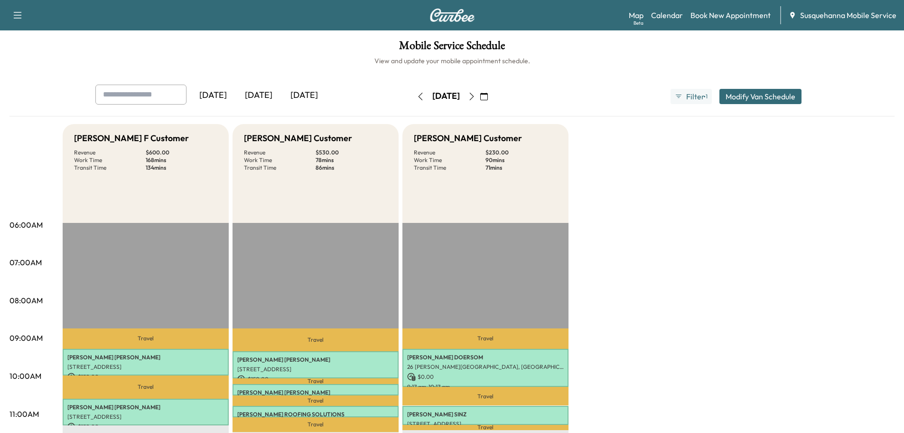
click at [476, 96] on icon "button" at bounding box center [472, 97] width 8 height 8
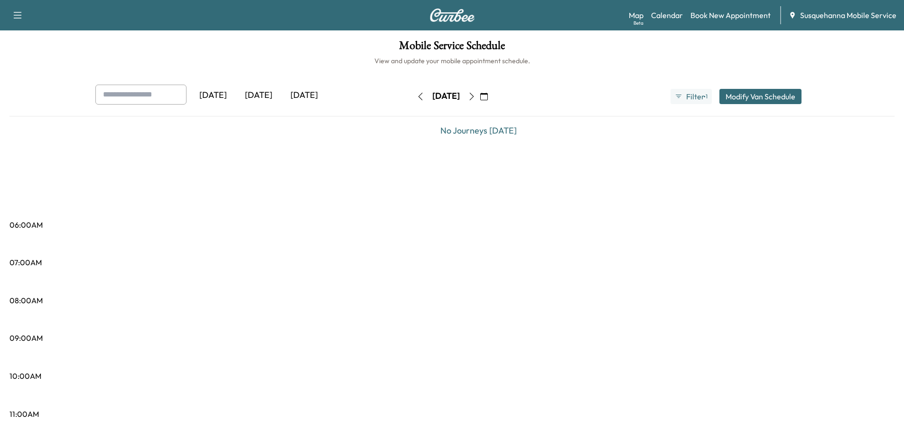
click at [476, 96] on icon "button" at bounding box center [472, 97] width 8 height 8
click at [476, 97] on icon "button" at bounding box center [472, 97] width 8 height 8
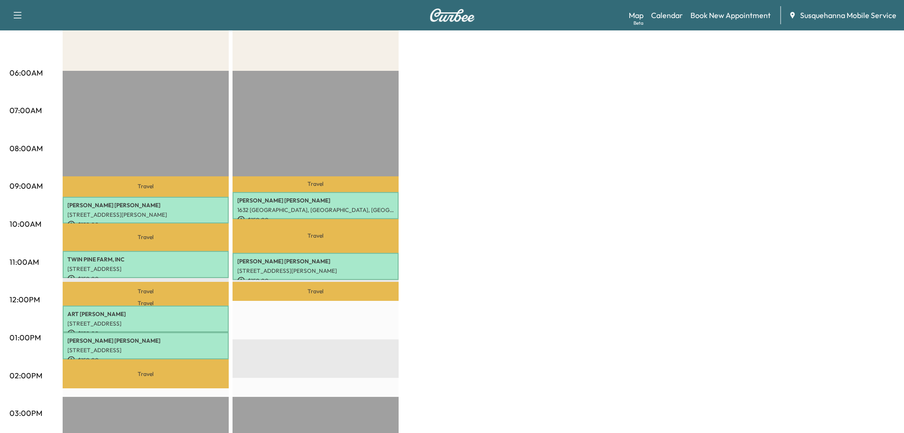
scroll to position [101, 0]
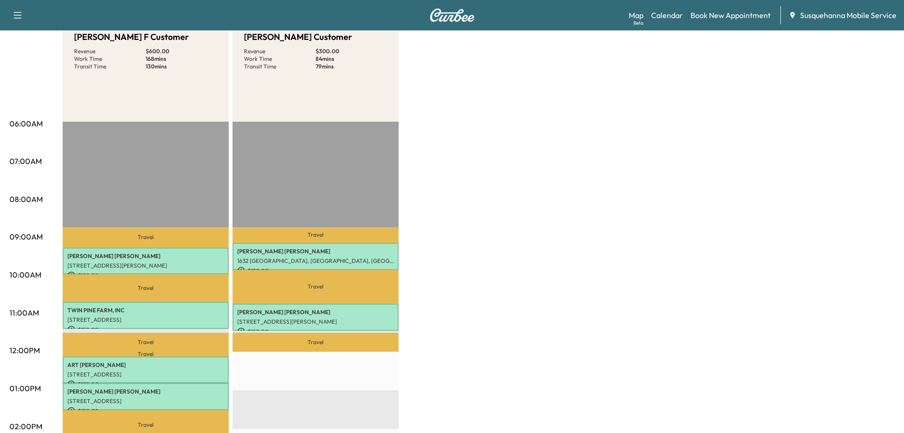
click at [464, 209] on div "Bridgett F Customer Revenue $ 600.00 Work Time 168 mins Transit Time 130 mins T…" at bounding box center [479, 379] width 832 height 712
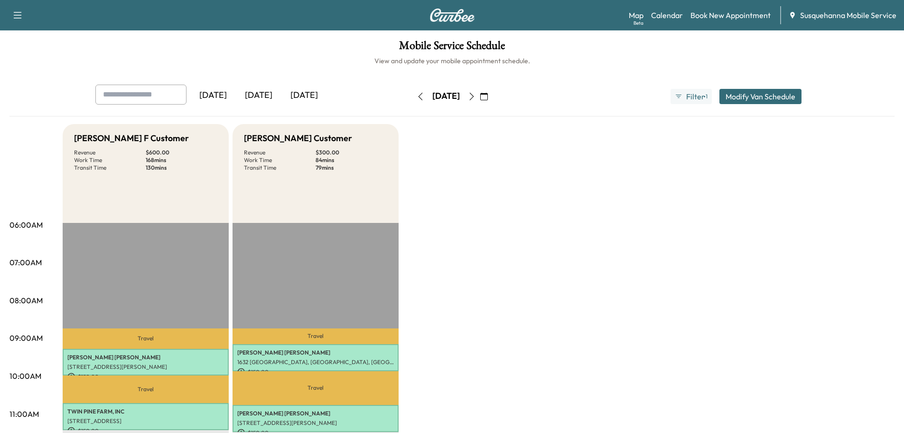
click at [417, 93] on icon "button" at bounding box center [421, 97] width 8 height 8
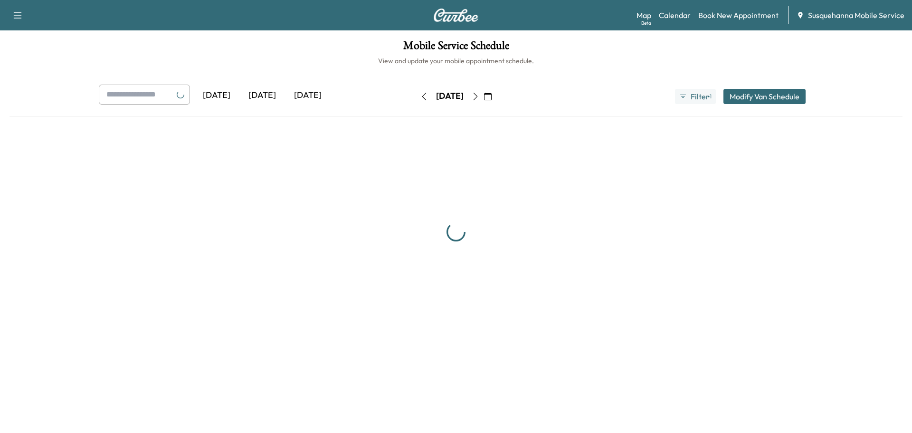
click at [416, 92] on button "button" at bounding box center [424, 96] width 16 height 15
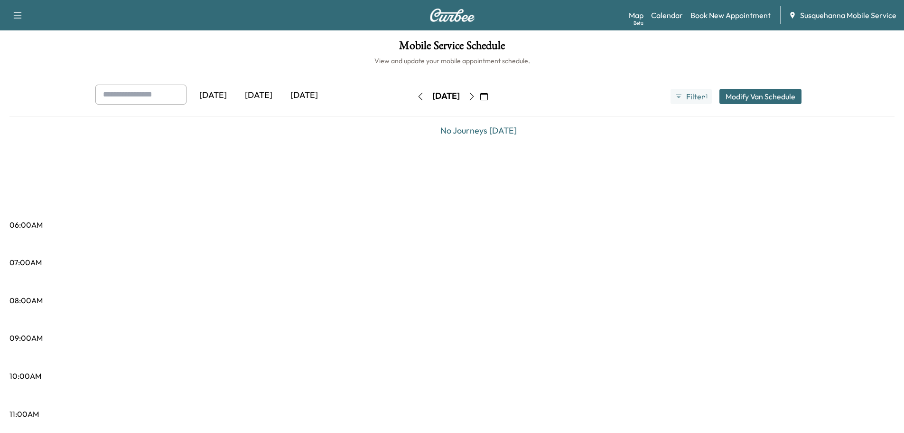
click at [417, 93] on icon "button" at bounding box center [421, 97] width 8 height 8
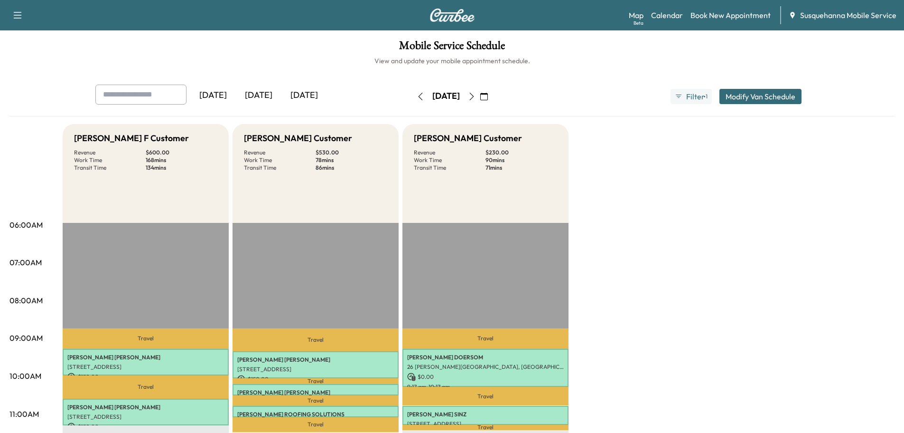
click at [417, 93] on icon "button" at bounding box center [421, 97] width 8 height 8
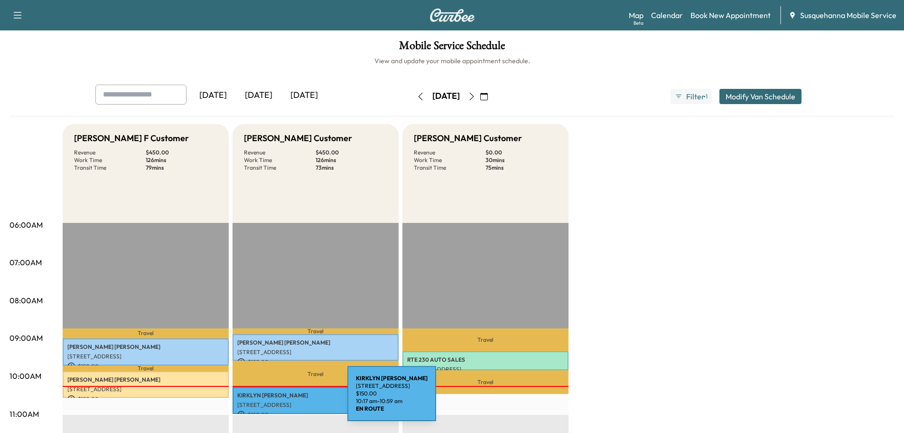
scroll to position [51, 0]
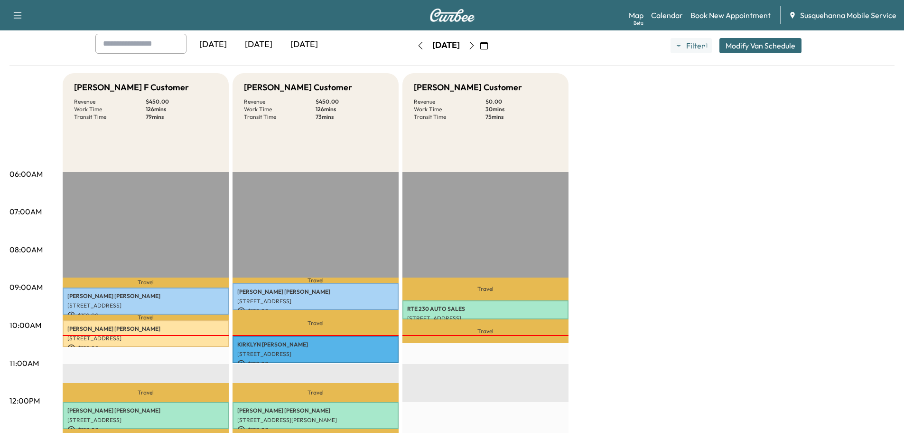
click at [180, 335] on div at bounding box center [146, 335] width 166 height 1
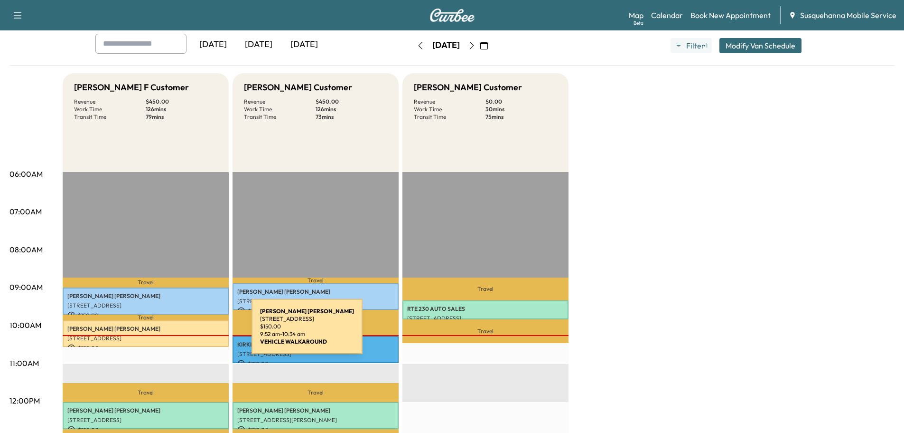
click at [180, 332] on div "[PERSON_NAME] [STREET_ADDRESS] $ 150.00 9:52 am - 10:34 am" at bounding box center [146, 333] width 166 height 27
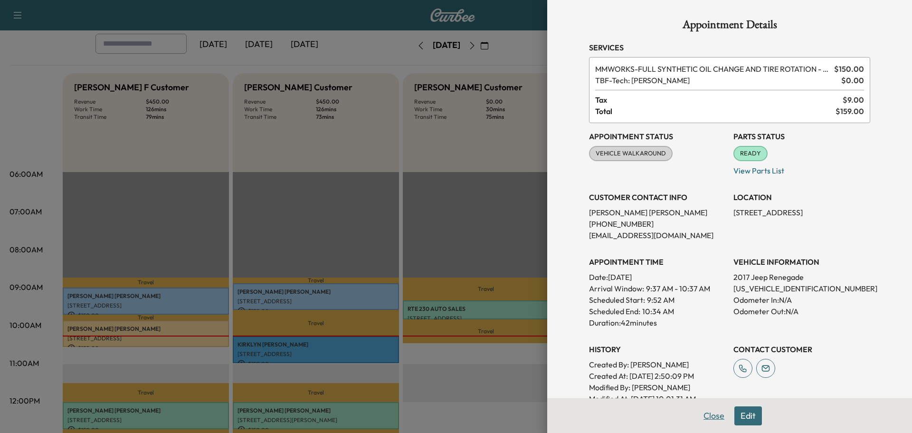
click at [702, 423] on button "Close" at bounding box center [713, 415] width 33 height 19
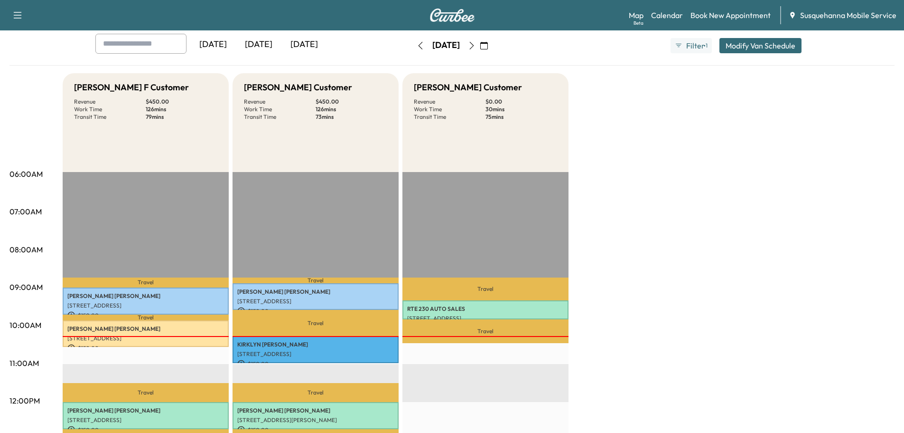
scroll to position [0, 0]
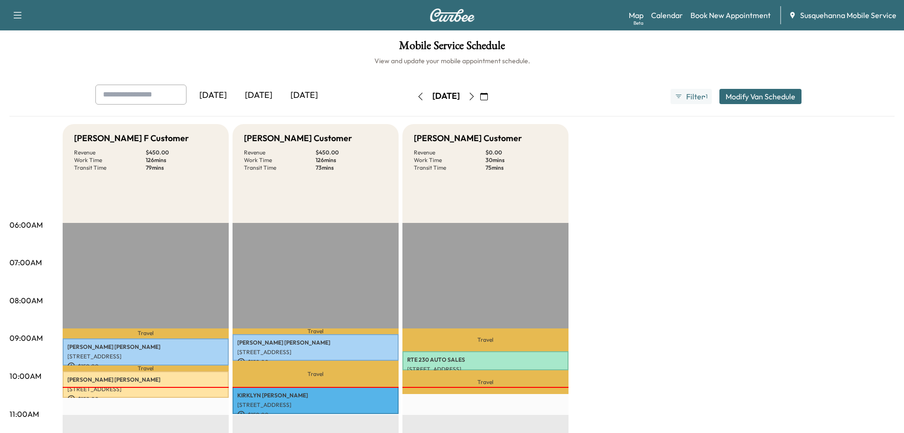
click at [492, 96] on button "button" at bounding box center [484, 96] width 16 height 15
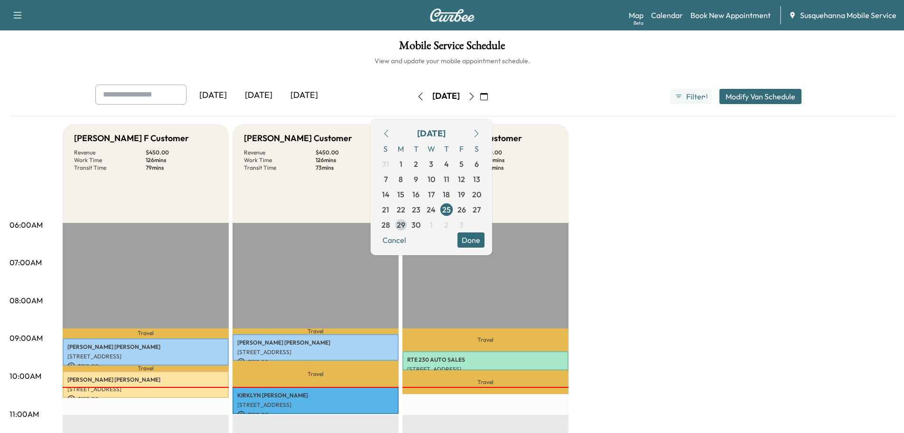
click at [405, 223] on span "29" at bounding box center [401, 224] width 9 height 11
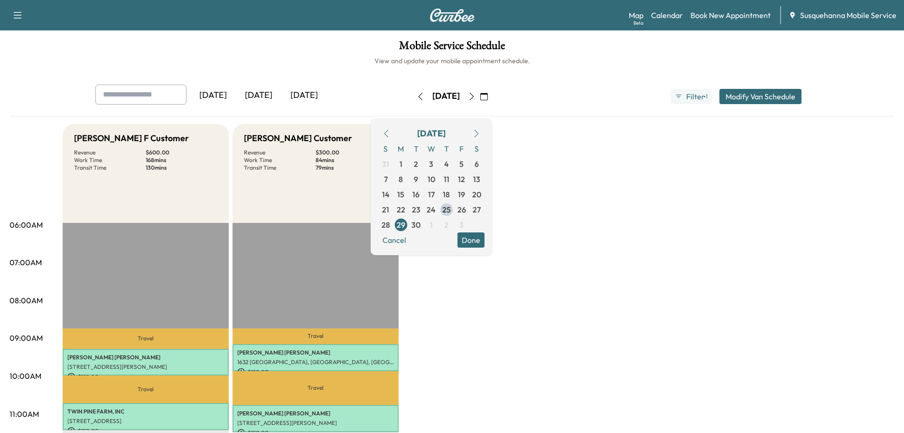
click at [417, 97] on icon "button" at bounding box center [421, 97] width 8 height 8
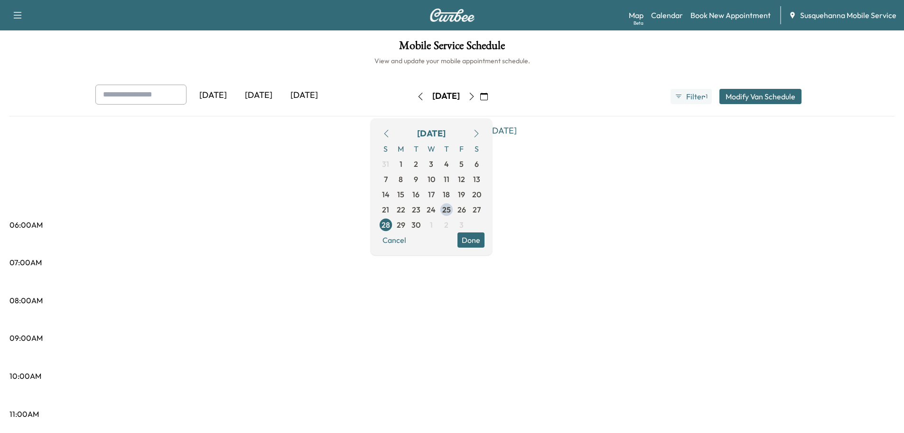
click at [417, 97] on icon "button" at bounding box center [421, 97] width 8 height 8
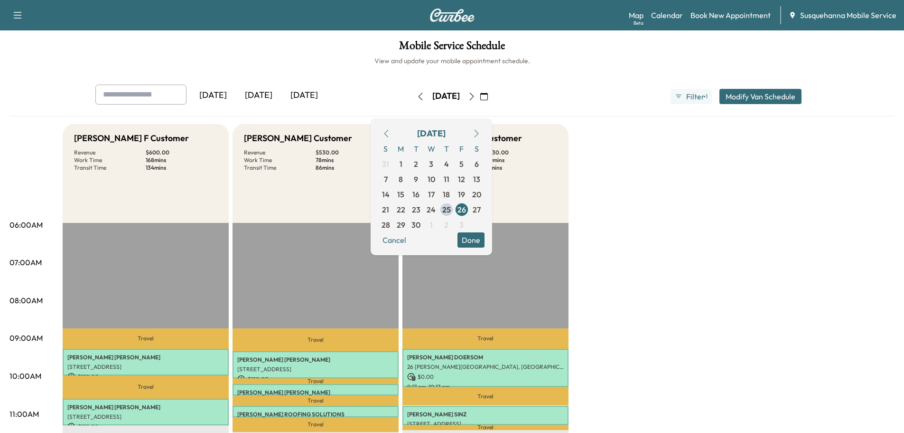
scroll to position [152, 0]
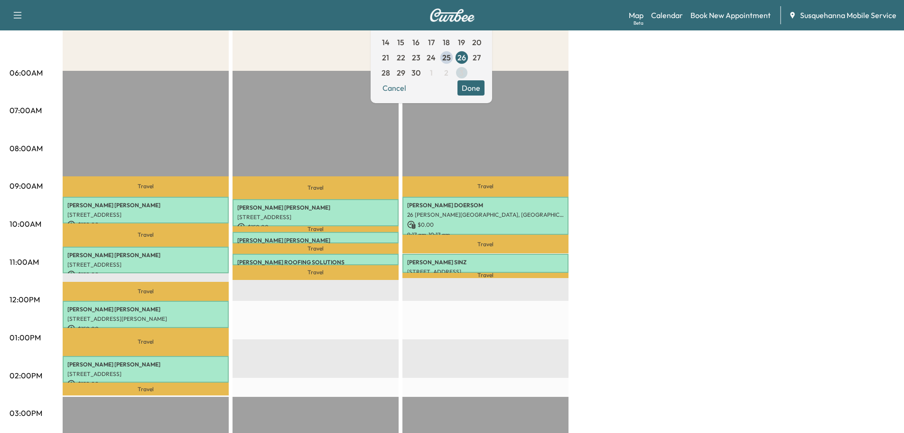
click at [470, 79] on span "3" at bounding box center [461, 72] width 15 height 15
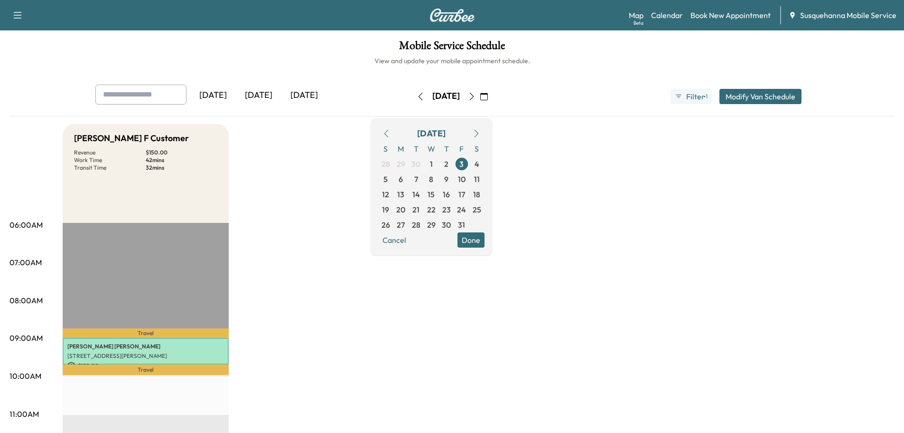
click at [395, 138] on button "button" at bounding box center [386, 133] width 16 height 15
click at [395, 128] on button "button" at bounding box center [386, 133] width 16 height 15
click at [390, 135] on icon "button" at bounding box center [387, 134] width 8 height 8
click at [466, 207] on span "26" at bounding box center [462, 209] width 9 height 11
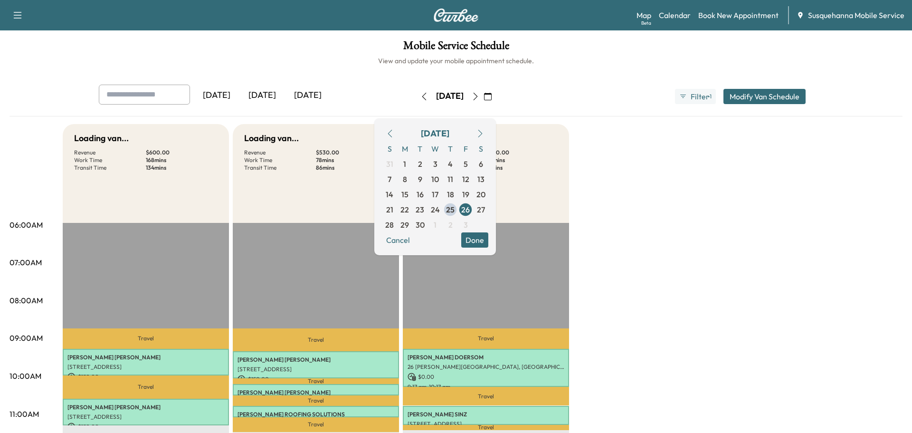
click at [488, 240] on button "Done" at bounding box center [474, 239] width 27 height 15
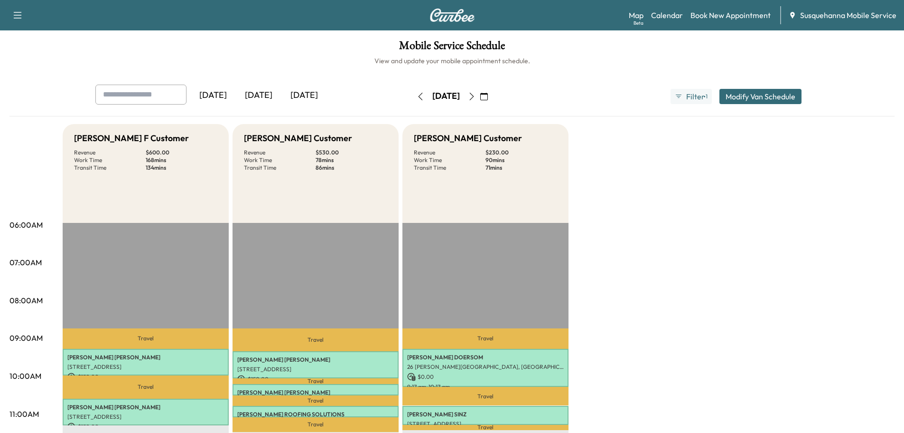
scroll to position [203, 0]
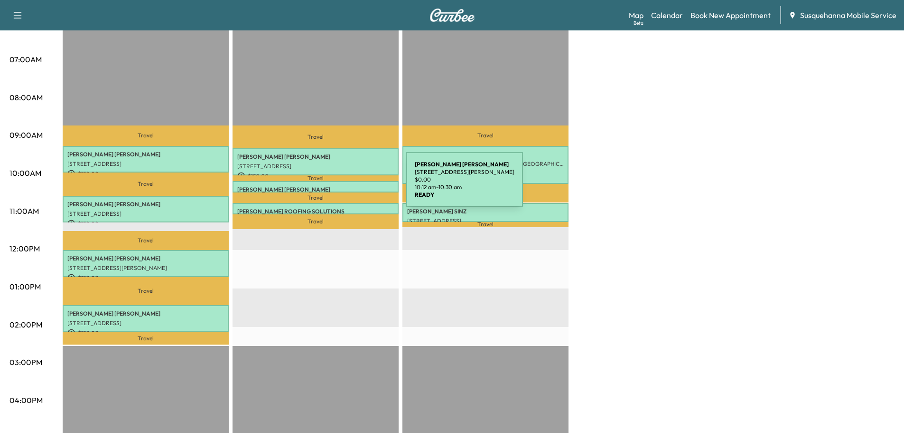
click at [335, 186] on p "ROY RINEER" at bounding box center [315, 190] width 157 height 8
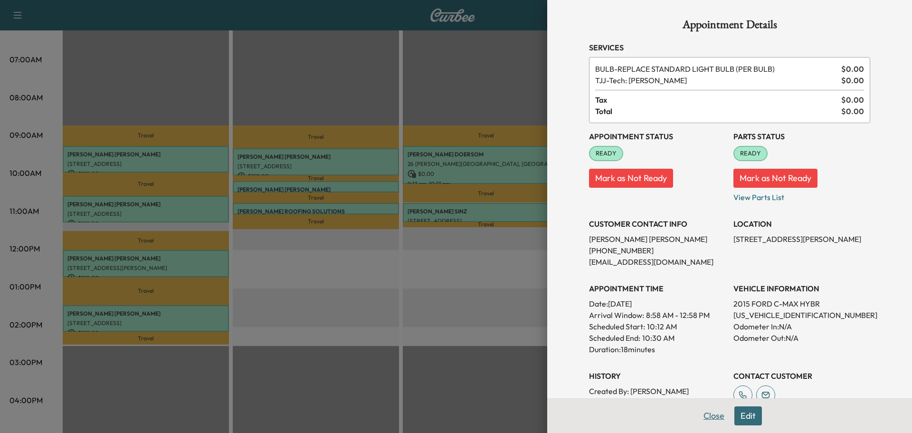
click at [699, 419] on button "Close" at bounding box center [713, 415] width 33 height 19
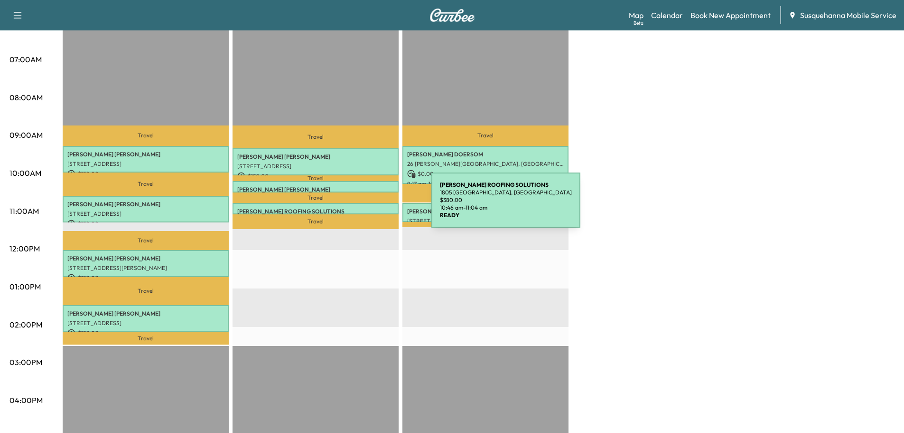
click at [360, 207] on p "MOSER ROOFING SOLUTIONS" at bounding box center [315, 211] width 157 height 8
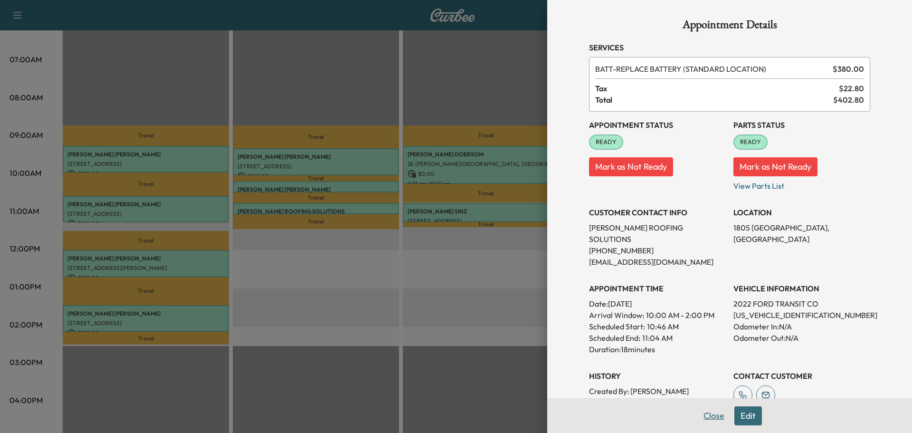
click at [707, 415] on button "Close" at bounding box center [713, 415] width 33 height 19
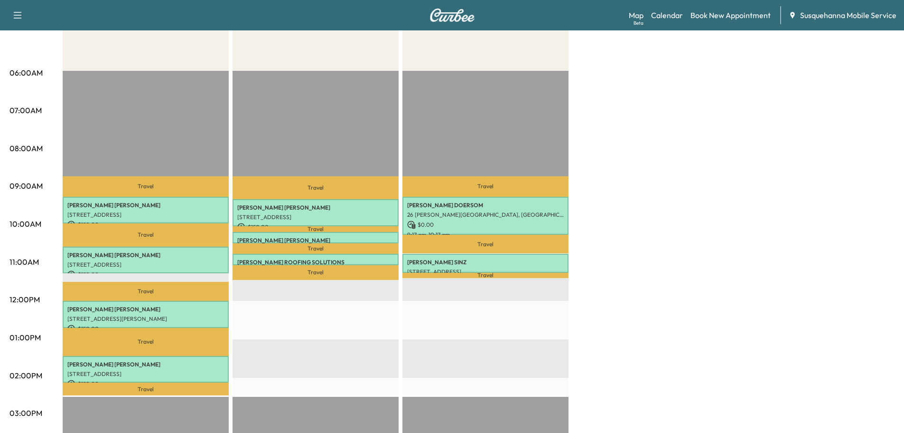
scroll to position [0, 0]
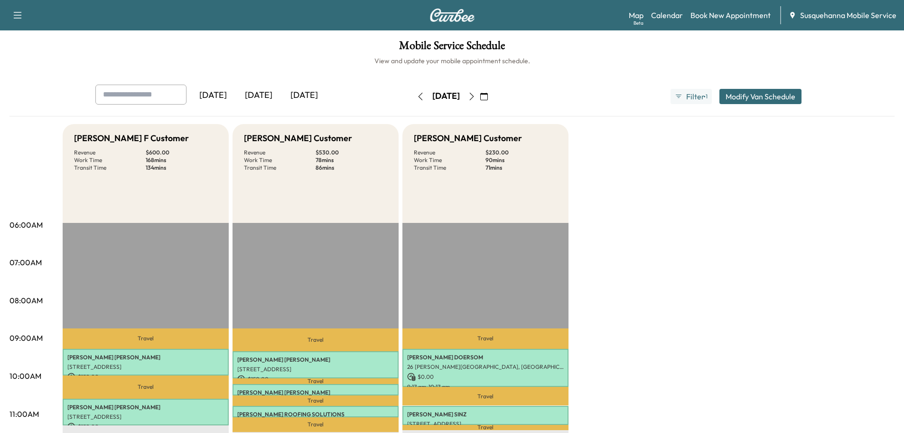
click at [417, 98] on icon "button" at bounding box center [421, 97] width 8 height 8
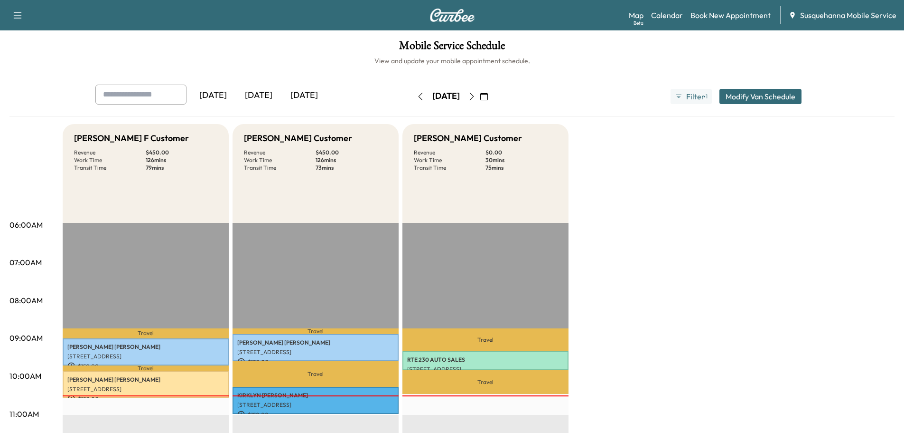
scroll to position [101, 0]
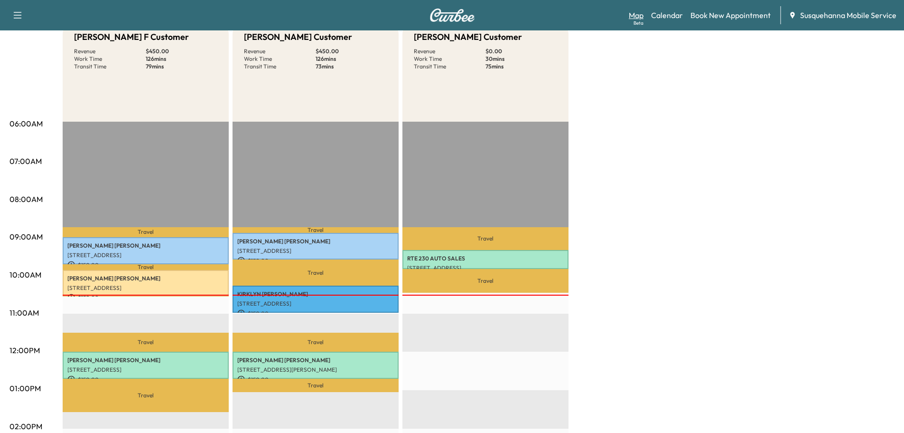
click at [640, 19] on link "Map Beta" at bounding box center [636, 14] width 15 height 11
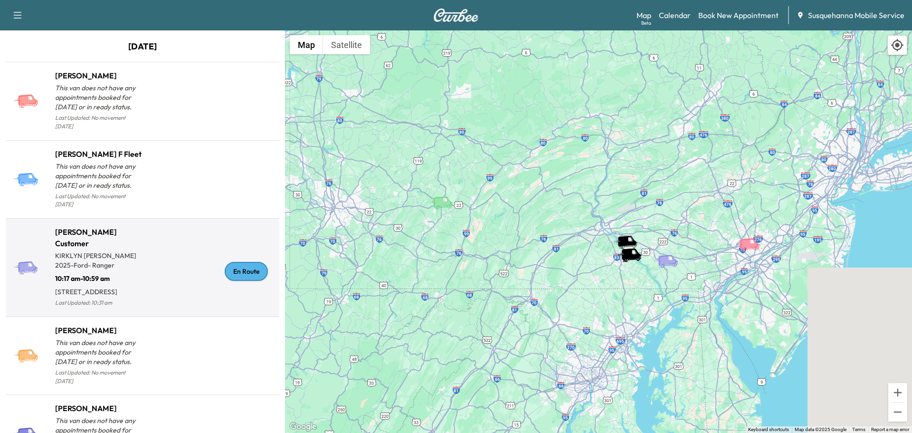
click at [244, 272] on div "En Route" at bounding box center [246, 271] width 43 height 19
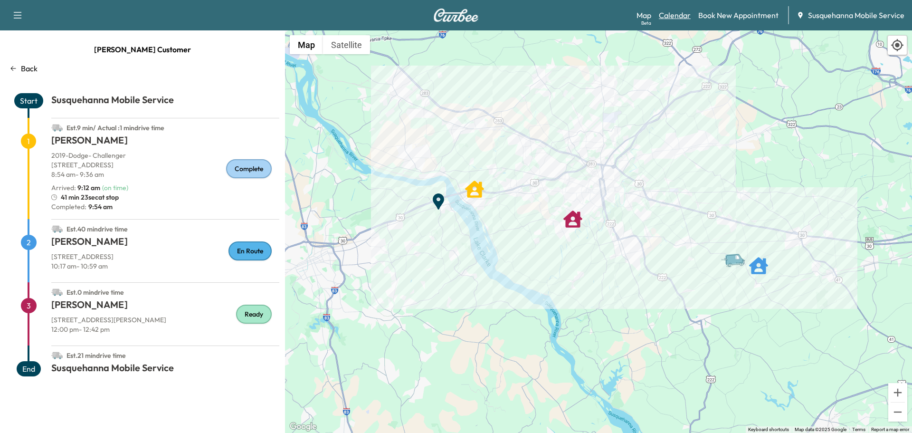
click at [683, 15] on link "Calendar" at bounding box center [675, 14] width 32 height 11
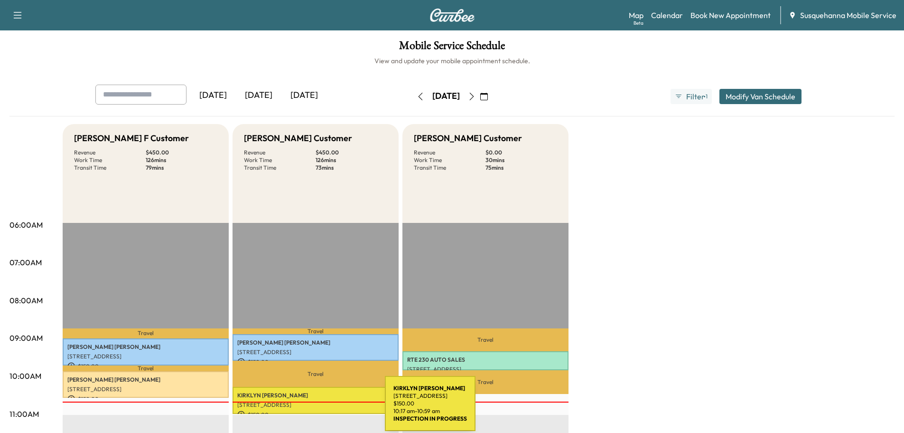
scroll to position [51, 0]
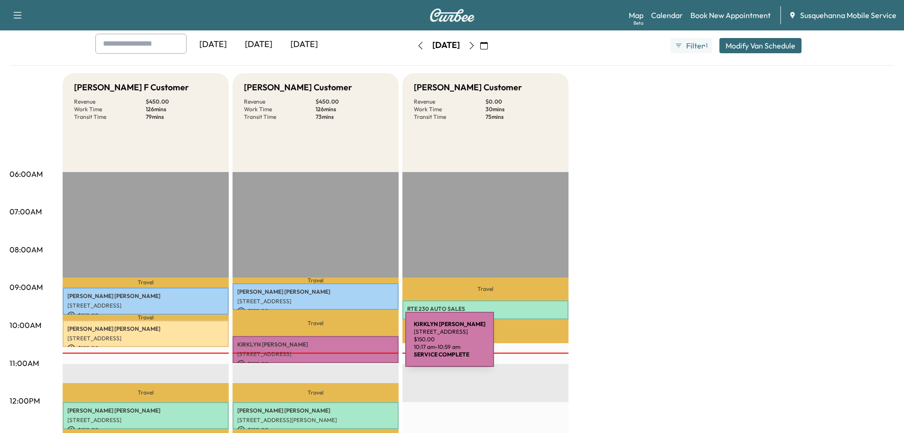
click at [334, 345] on p "[PERSON_NAME]" at bounding box center [315, 344] width 157 height 8
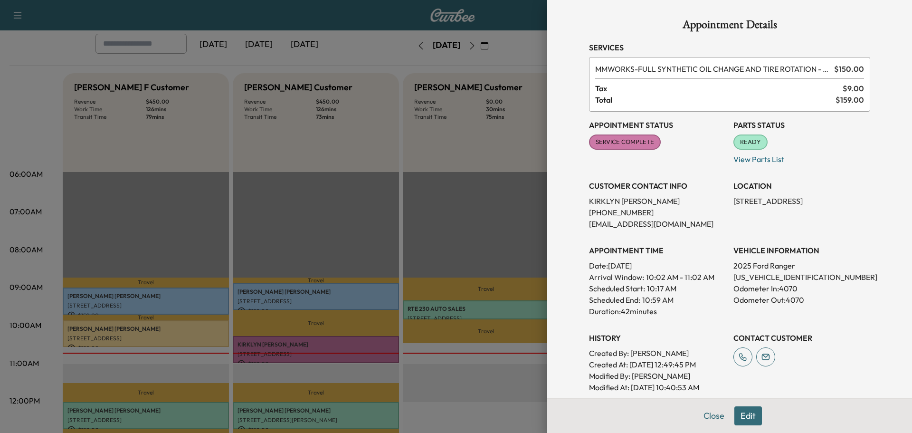
click at [197, 333] on div at bounding box center [456, 216] width 912 height 433
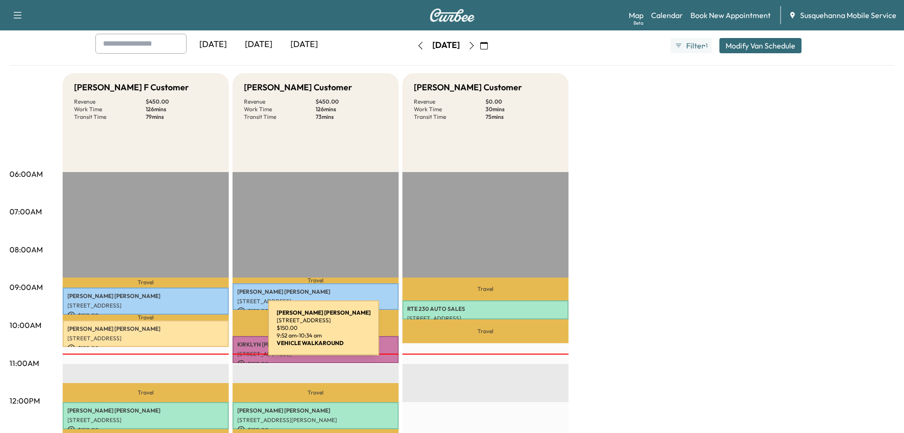
click at [197, 334] on p "[STREET_ADDRESS]" at bounding box center [145, 338] width 157 height 8
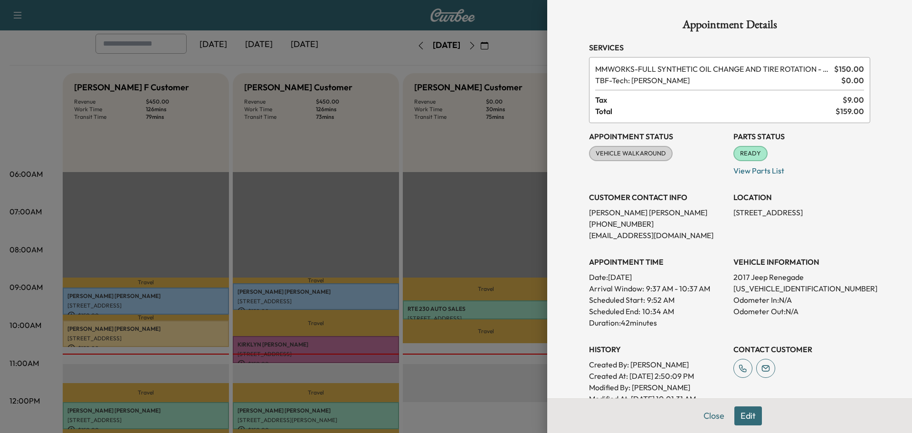
click at [698, 417] on button "Close" at bounding box center [713, 415] width 33 height 19
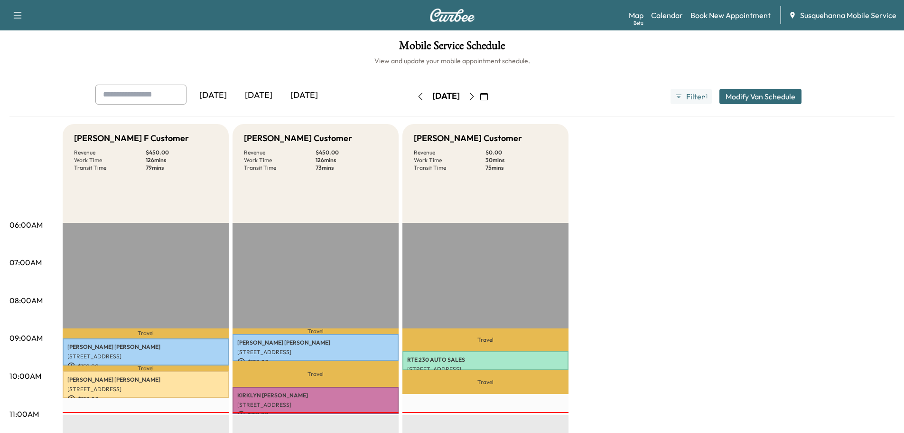
scroll to position [203, 0]
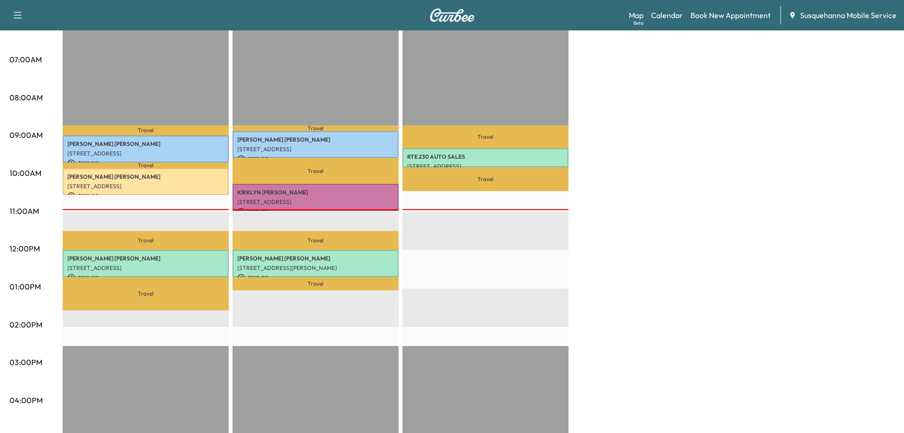
click at [317, 194] on p "[PERSON_NAME]" at bounding box center [315, 192] width 157 height 8
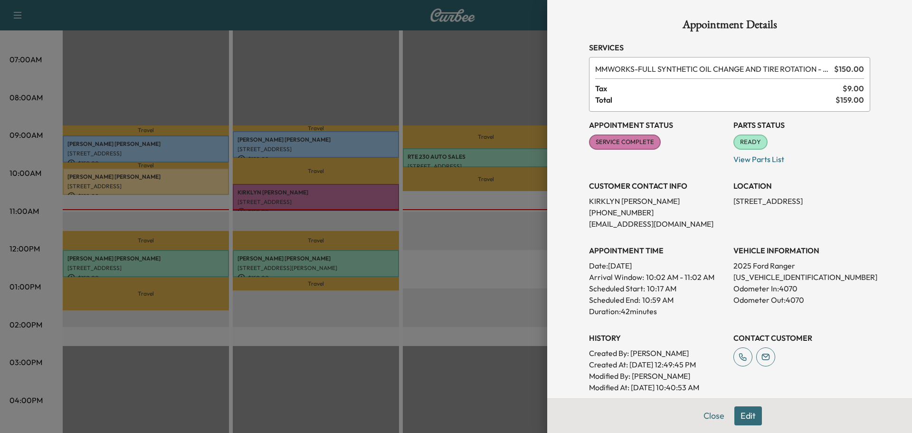
click at [159, 180] on div at bounding box center [456, 216] width 912 height 433
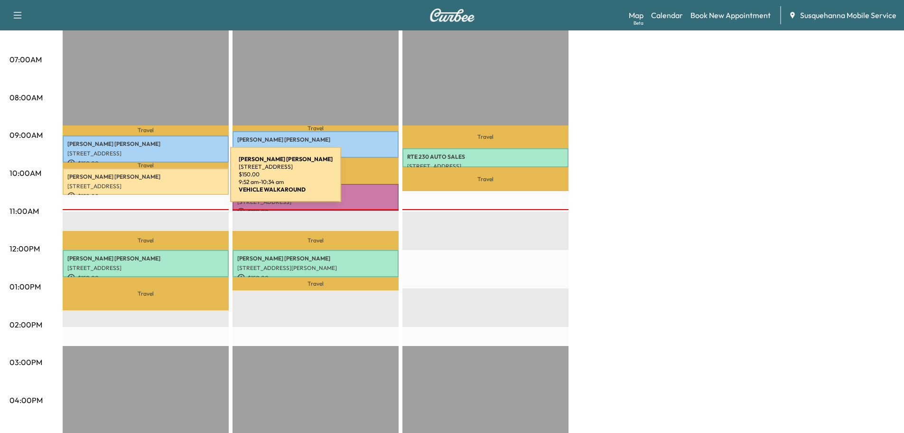
click at [159, 180] on div "[PERSON_NAME] [STREET_ADDRESS] $ 150.00 9:52 am - 10:34 am" at bounding box center [146, 181] width 166 height 27
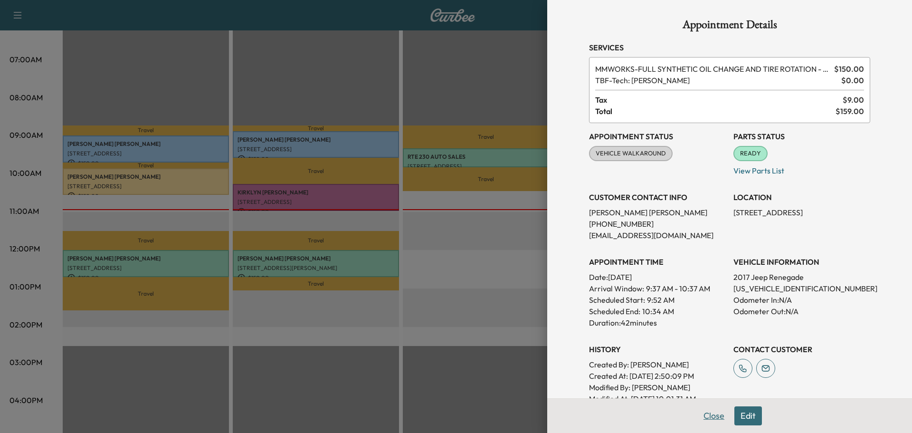
click at [699, 414] on button "Close" at bounding box center [713, 415] width 33 height 19
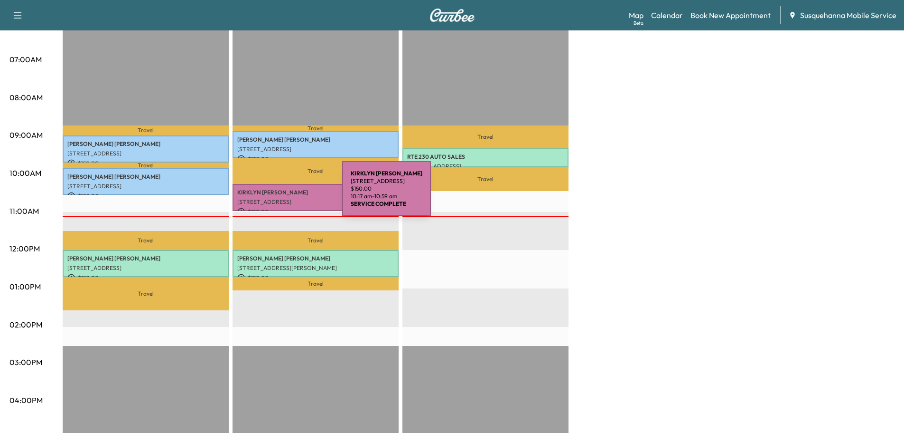
click at [279, 194] on p "[PERSON_NAME]" at bounding box center [315, 192] width 157 height 8
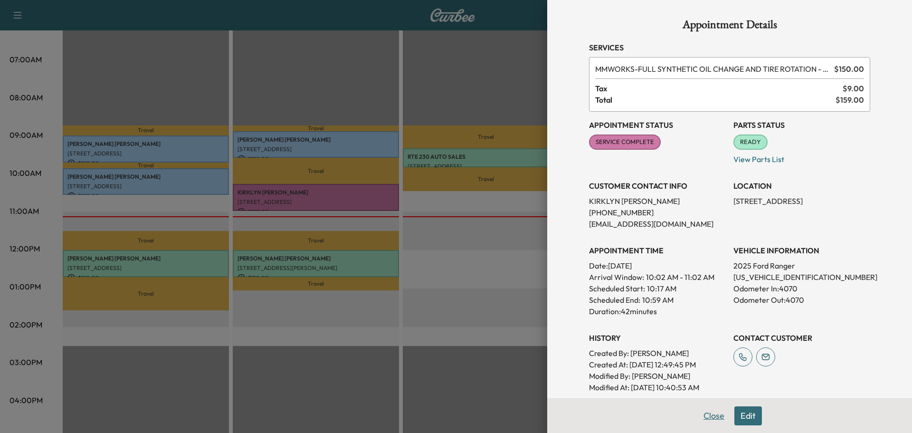
click at [709, 417] on button "Close" at bounding box center [713, 415] width 33 height 19
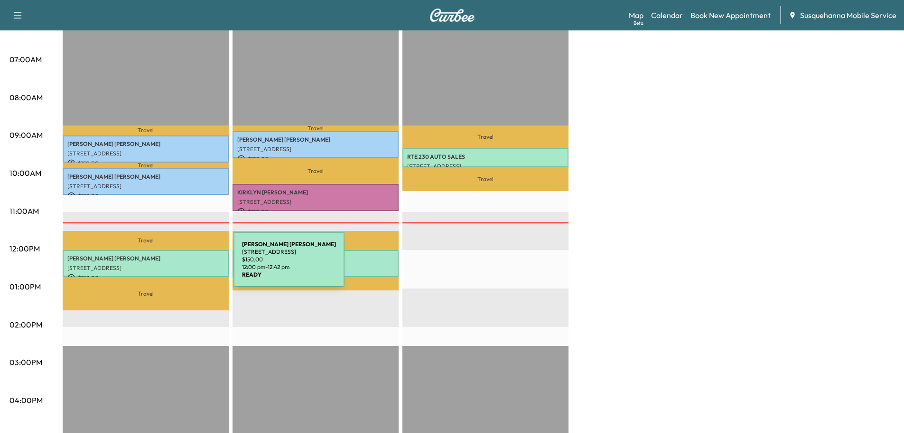
click at [162, 265] on p "[STREET_ADDRESS]" at bounding box center [145, 268] width 157 height 8
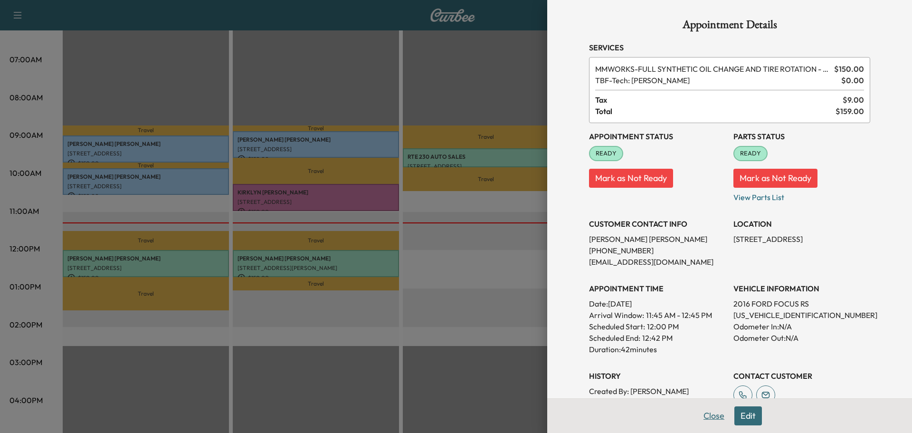
click at [713, 414] on button "Close" at bounding box center [713, 415] width 33 height 19
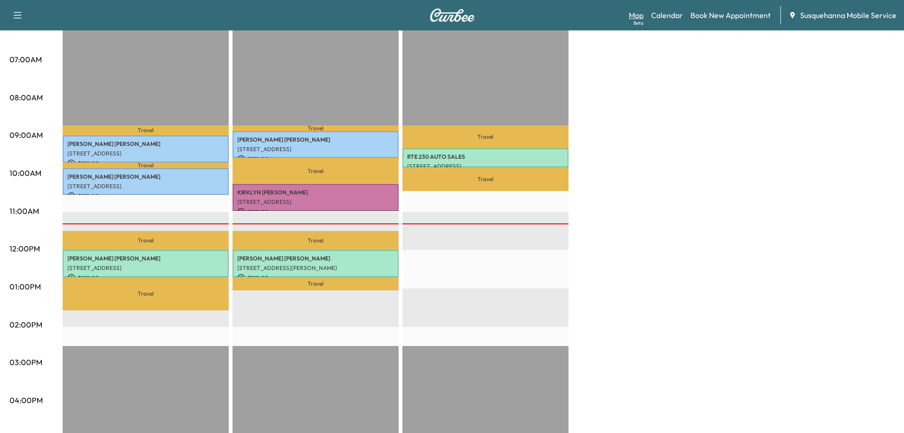
click at [637, 13] on link "Map Beta" at bounding box center [636, 14] width 15 height 11
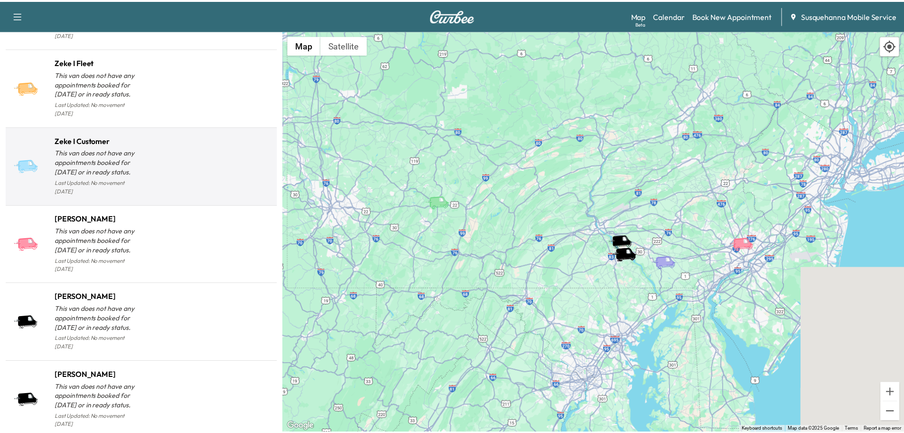
scroll to position [951, 0]
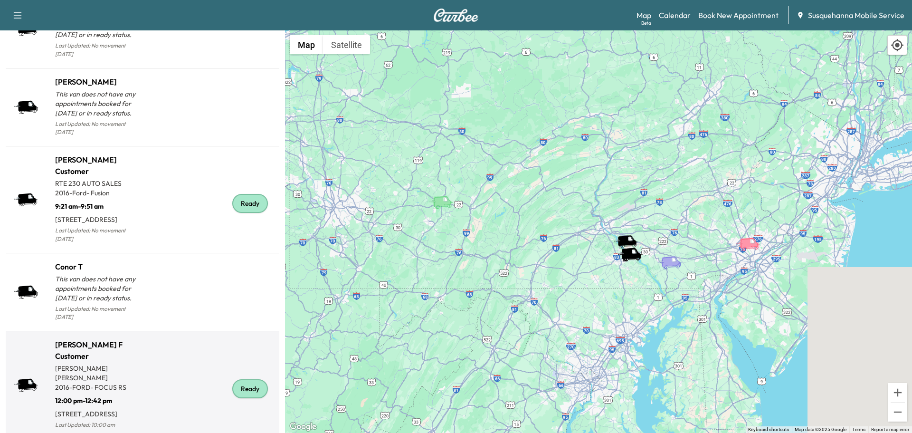
click at [241, 382] on div "Ready" at bounding box center [250, 388] width 36 height 19
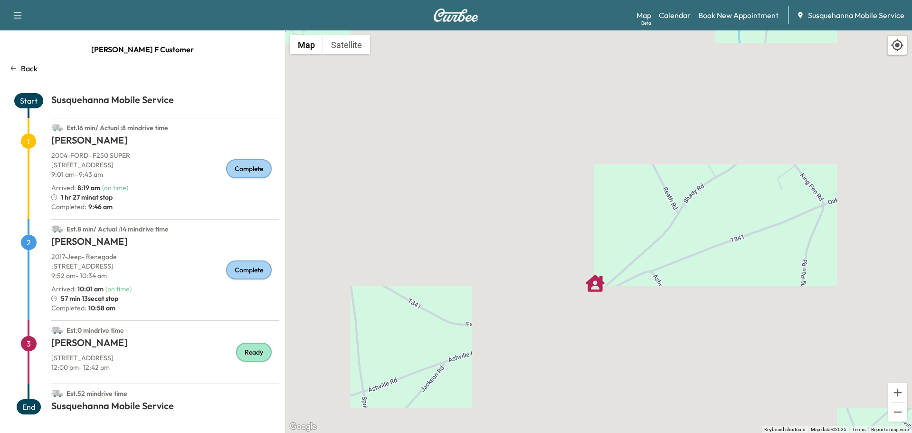
click at [354, 50] on button "Satellite" at bounding box center [346, 44] width 47 height 19
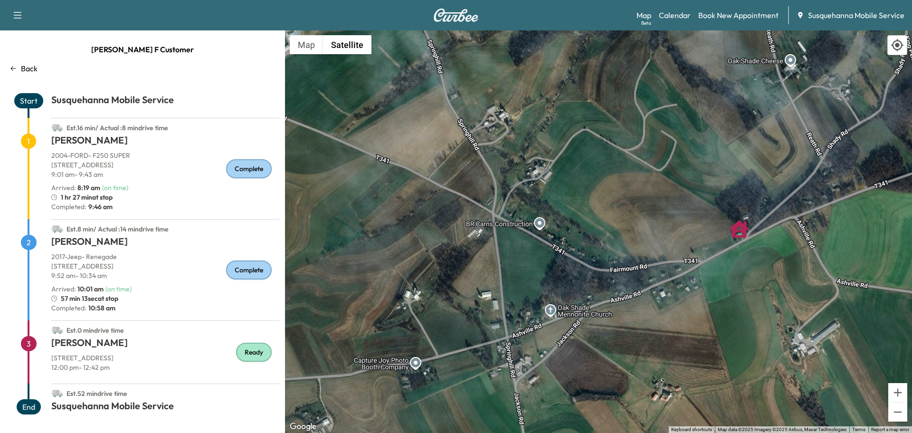
drag, startPoint x: 583, startPoint y: 343, endPoint x: 753, endPoint y: 258, distance: 190.0
click at [753, 258] on div "To activate drag with keyboard, press Alt + Enter. Once in keyboard drag state,…" at bounding box center [598, 231] width 627 height 402
click at [688, 16] on link "Calendar" at bounding box center [675, 14] width 32 height 11
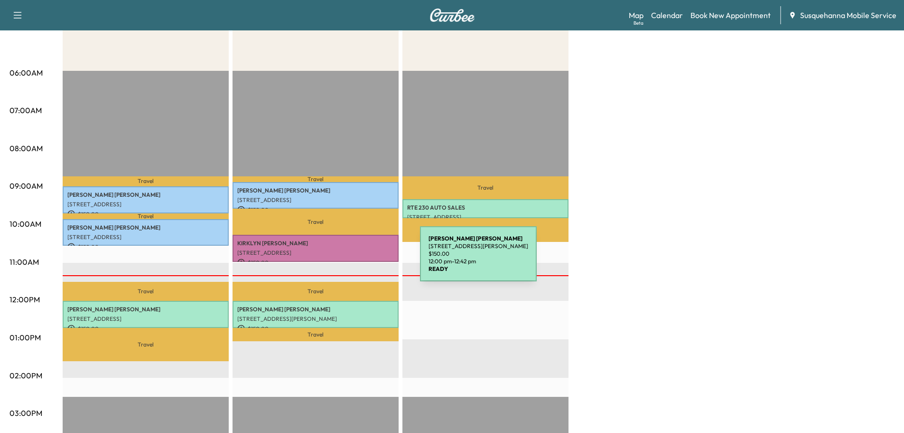
scroll to position [253, 0]
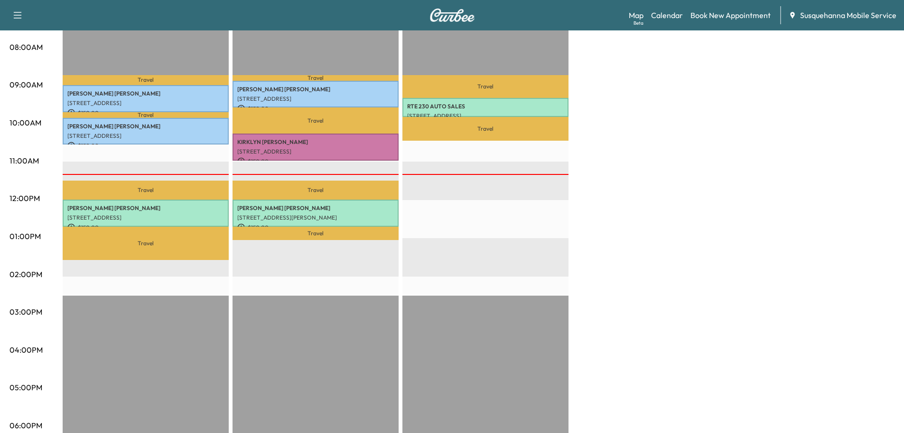
click at [342, 152] on p "[STREET_ADDRESS]" at bounding box center [315, 152] width 157 height 8
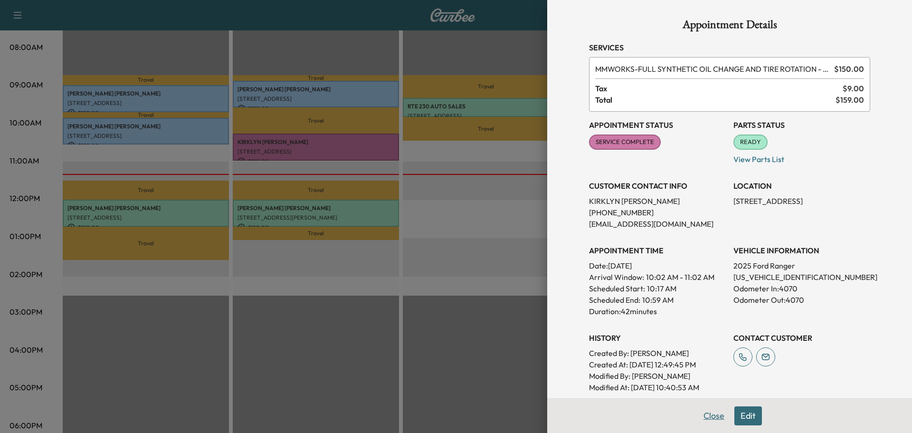
click at [701, 414] on button "Close" at bounding box center [713, 415] width 33 height 19
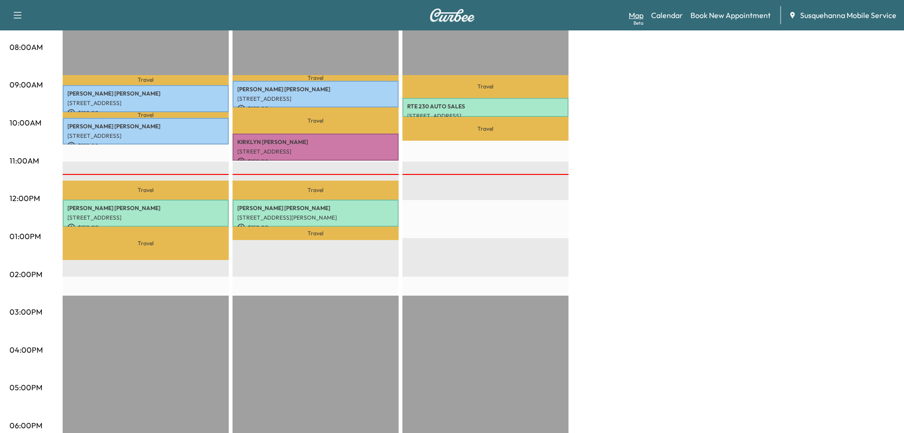
click at [640, 14] on link "Map Beta" at bounding box center [636, 14] width 15 height 11
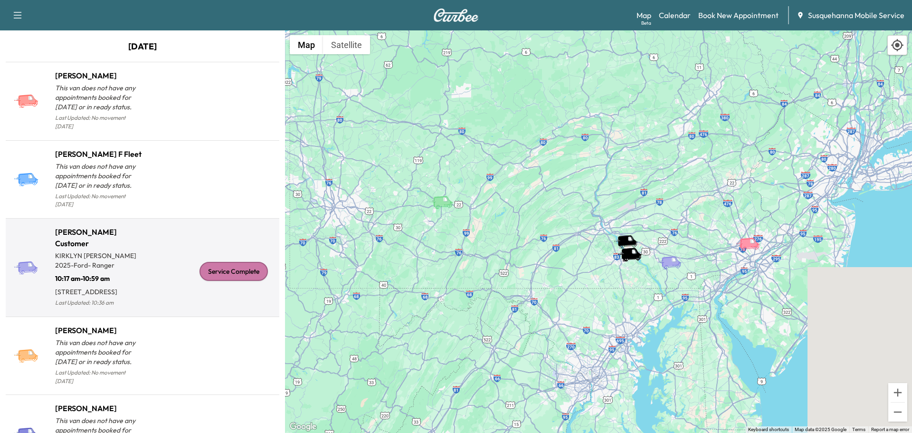
click at [235, 264] on div "Service Complete" at bounding box center [233, 271] width 68 height 19
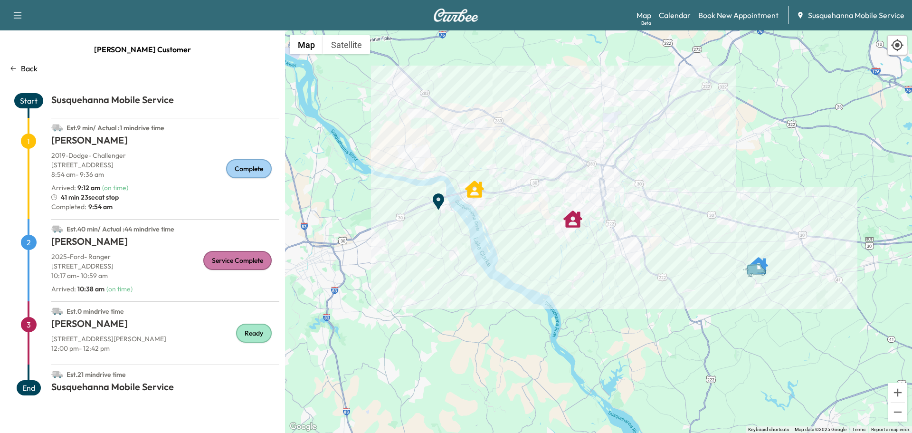
click at [30, 64] on p "Back" at bounding box center [29, 68] width 17 height 11
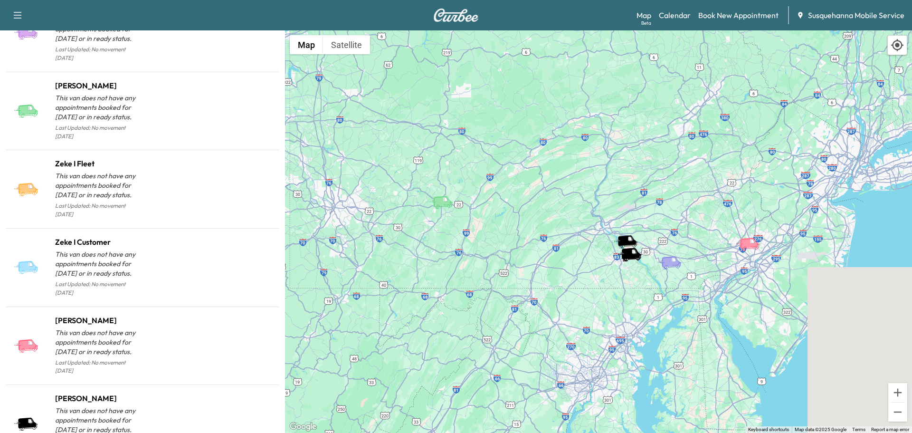
scroll to position [810, 0]
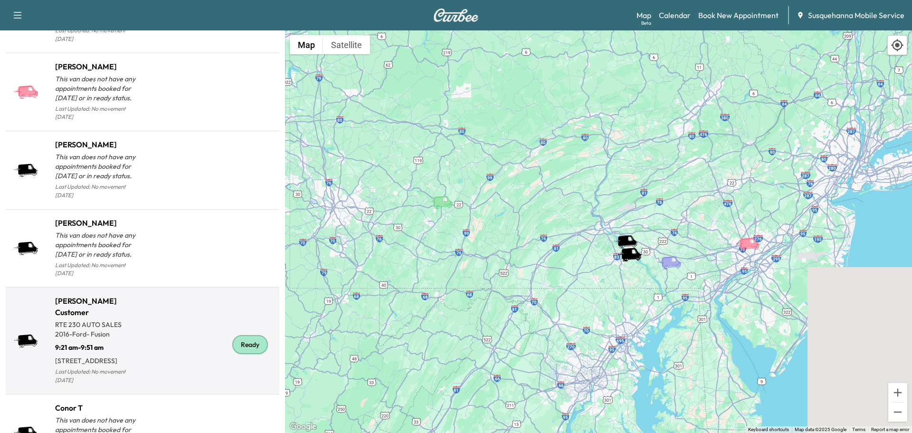
click at [248, 351] on div "Ready" at bounding box center [208, 344] width 133 height 84
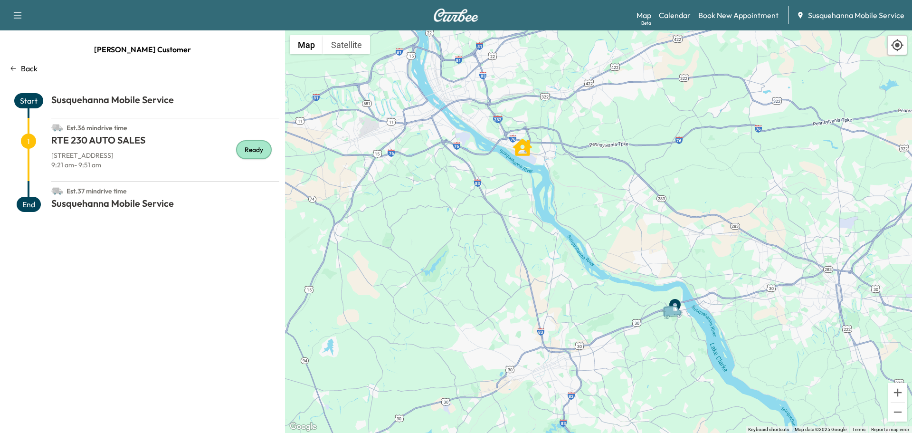
click at [25, 66] on p "Back" at bounding box center [29, 68] width 17 height 11
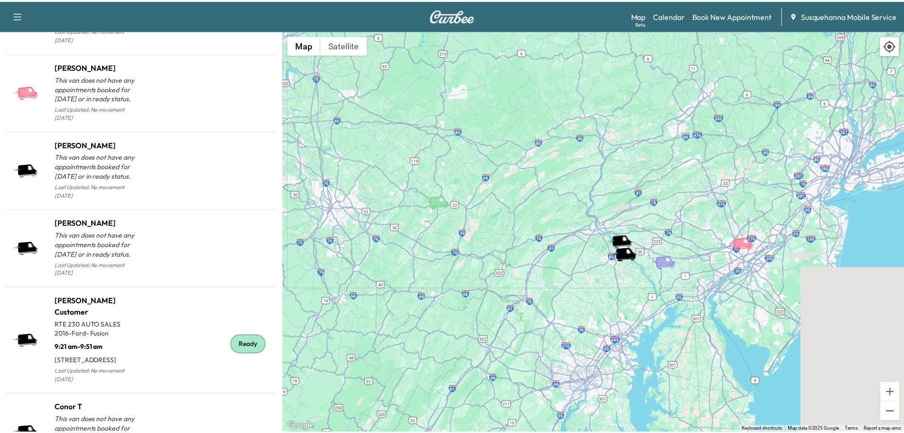
scroll to position [951, 0]
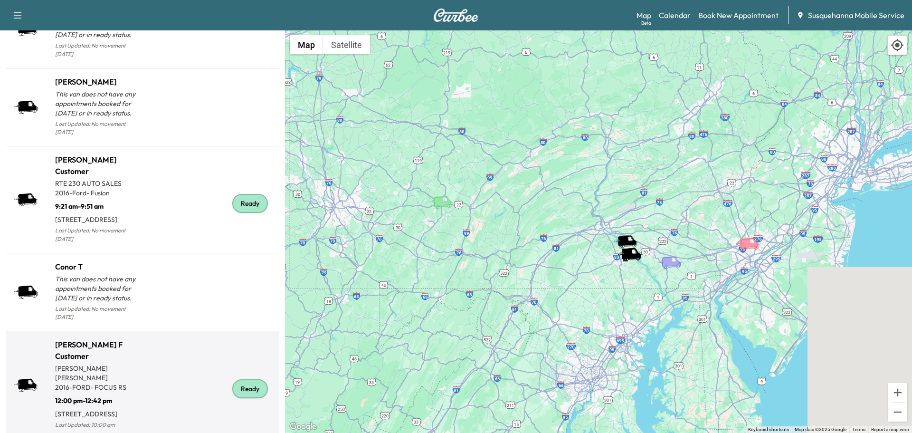
click at [249, 379] on div "Ready" at bounding box center [250, 388] width 36 height 19
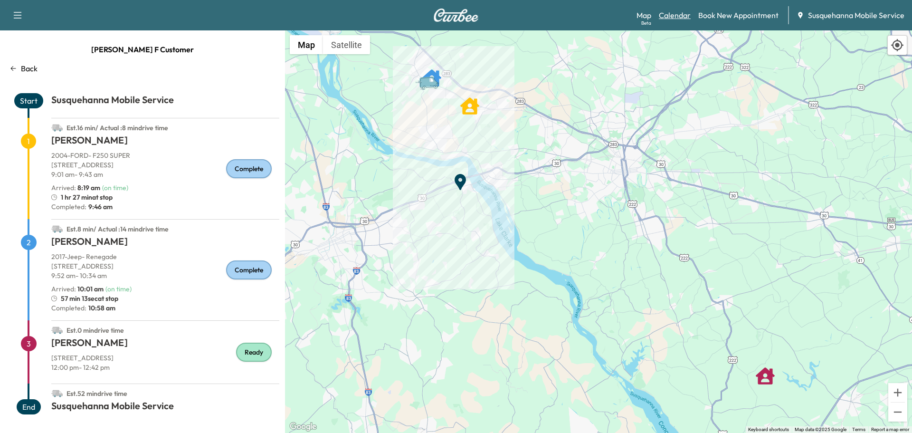
click at [680, 14] on link "Calendar" at bounding box center [675, 14] width 32 height 11
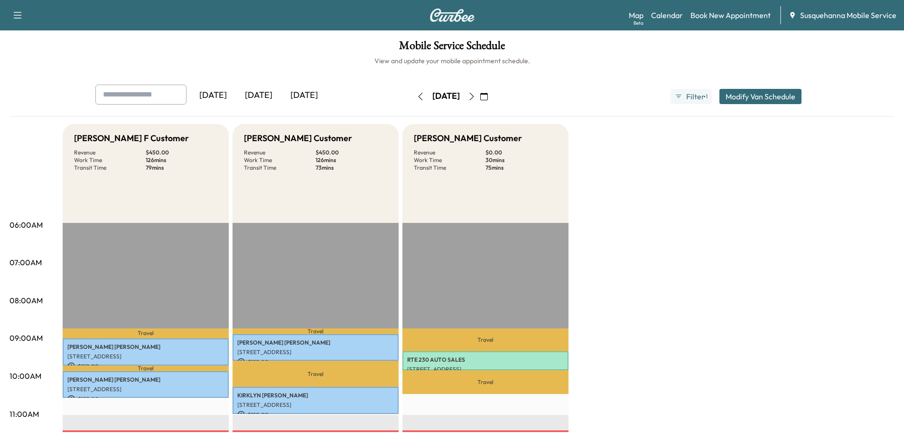
scroll to position [304, 0]
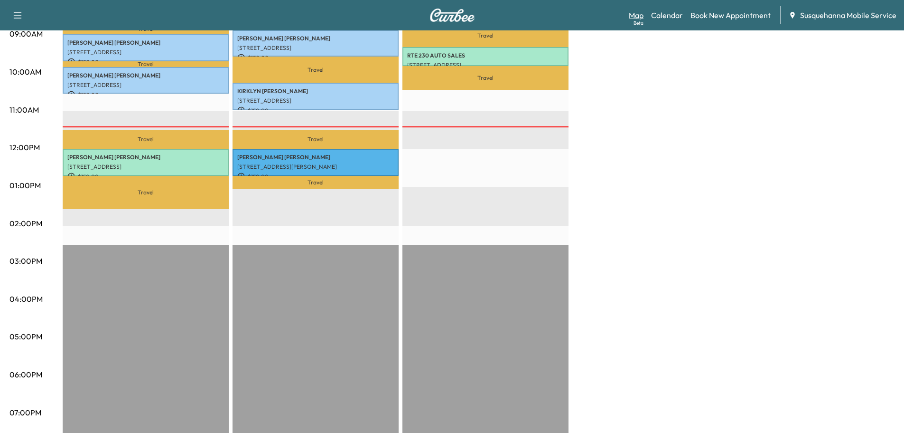
click at [642, 19] on link "Map Beta" at bounding box center [636, 14] width 15 height 11
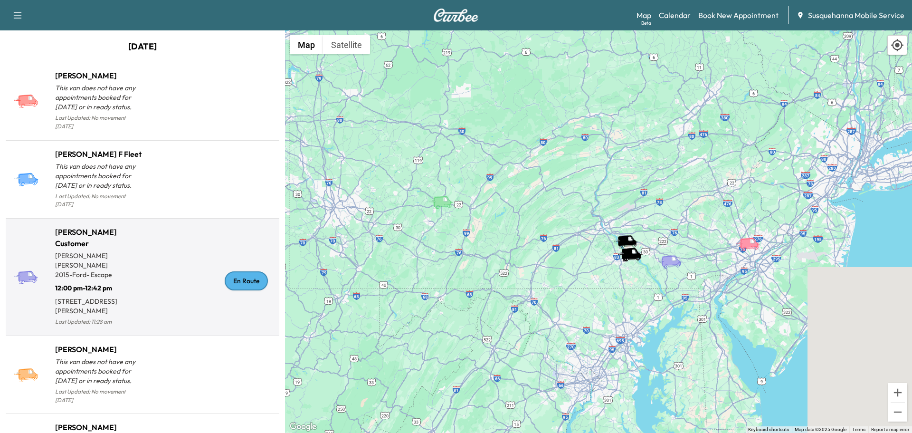
click at [230, 271] on div "En Route" at bounding box center [246, 280] width 43 height 19
